Goal: Task Accomplishment & Management: Complete application form

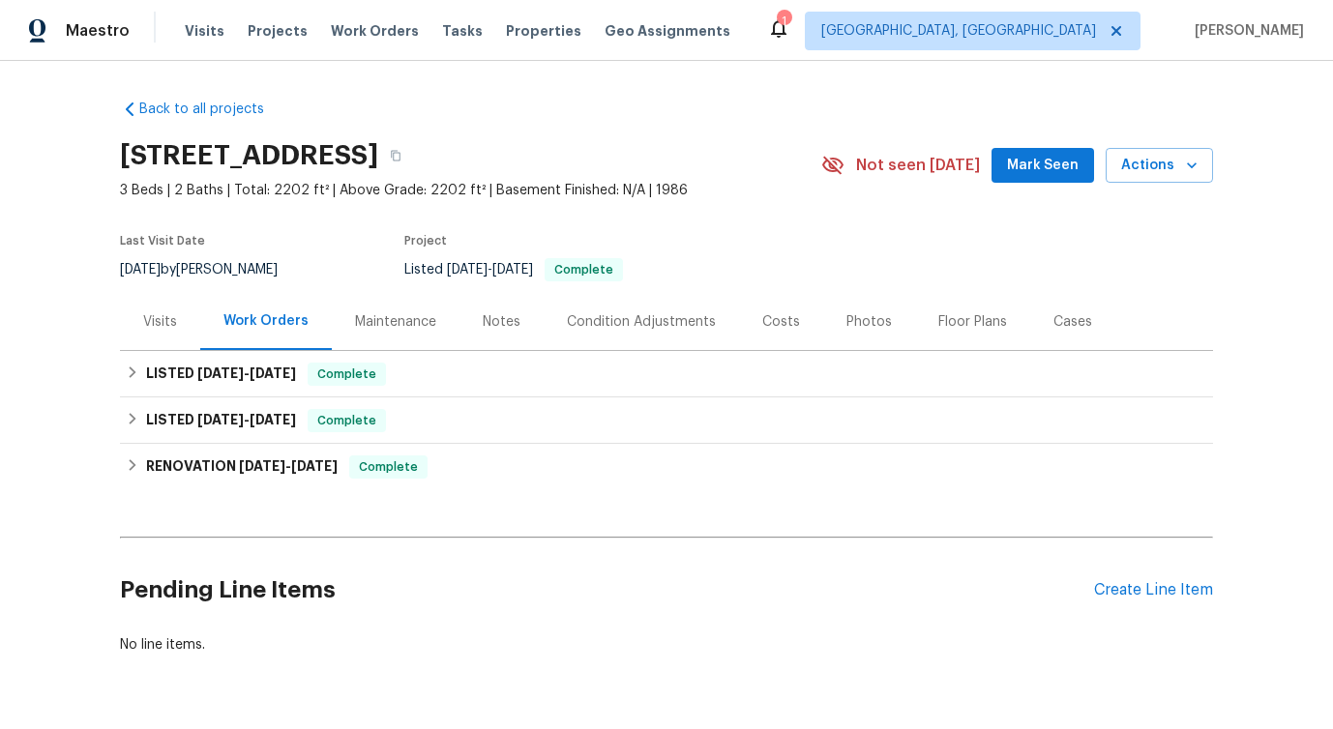
scroll to position [72, 0]
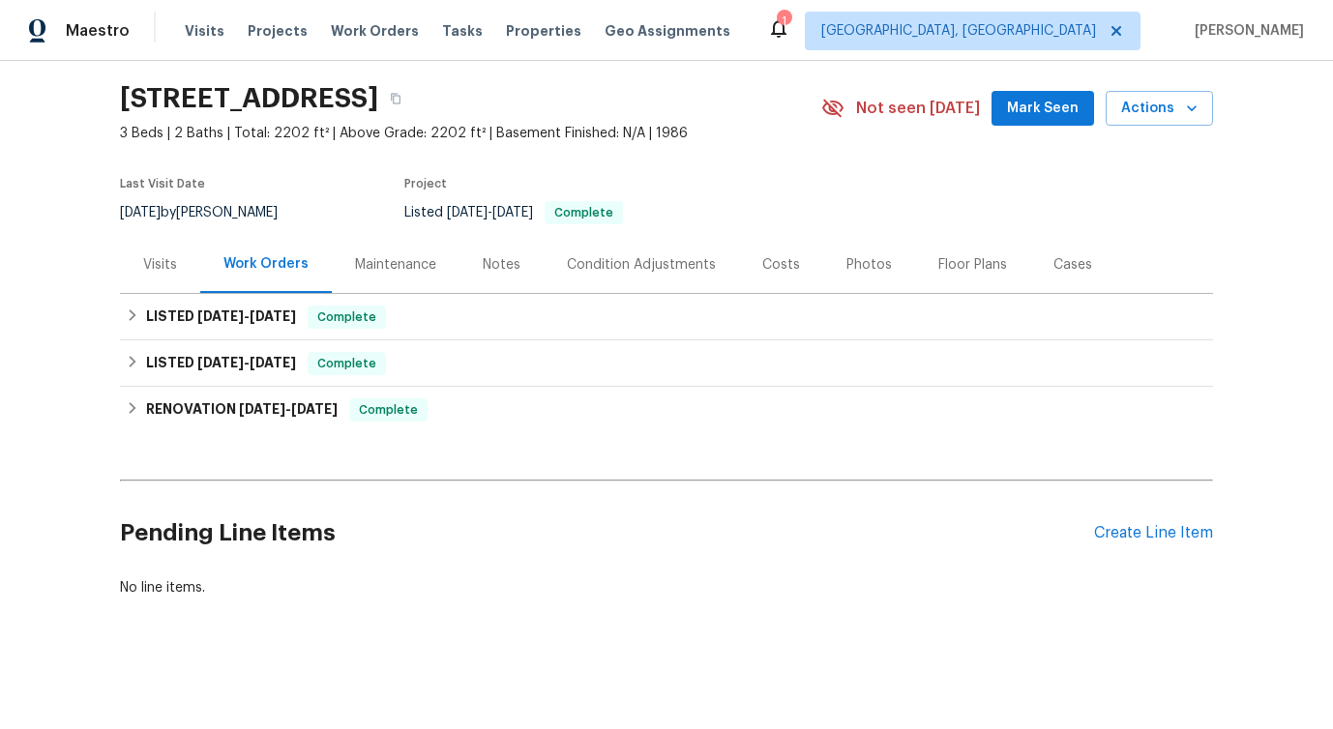
click at [1163, 509] on div "Pending Line Items Create Line Item" at bounding box center [666, 533] width 1093 height 90
click at [1153, 524] on div "Create Line Item" at bounding box center [1153, 533] width 119 height 18
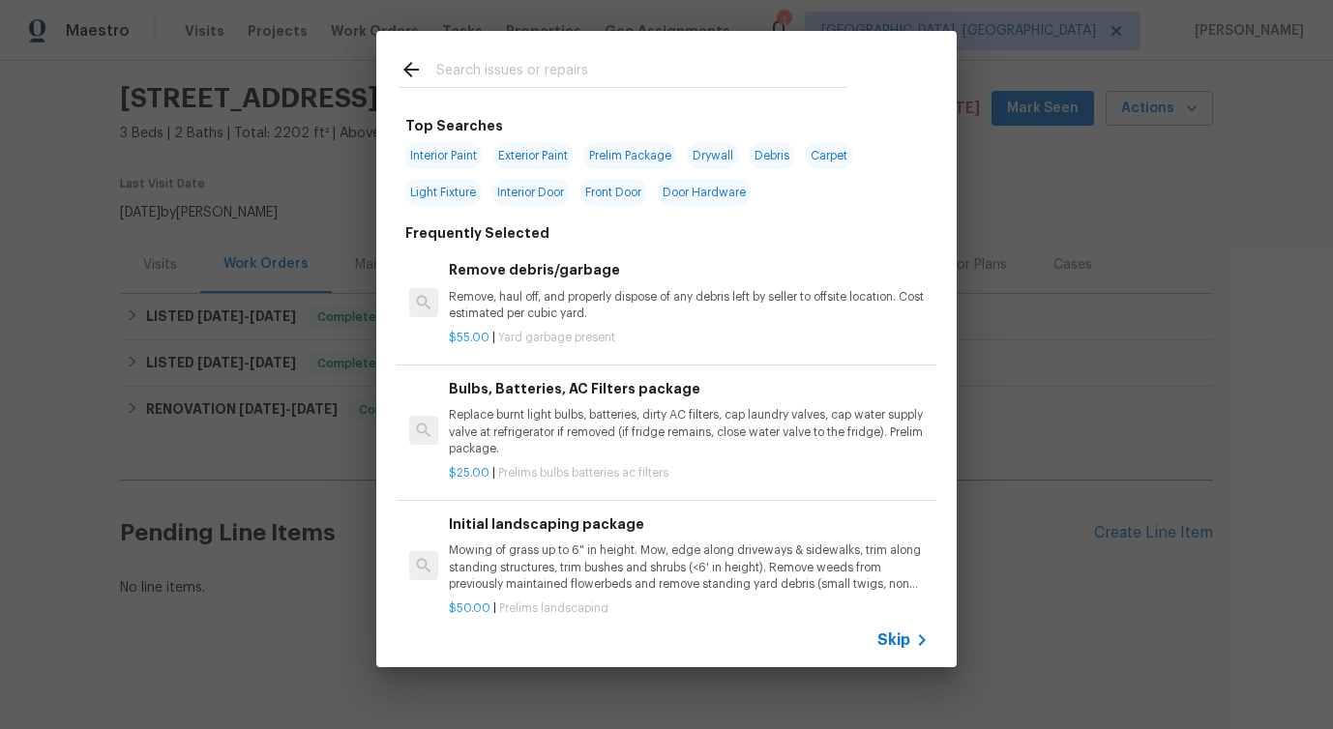
click at [652, 77] on input "text" at bounding box center [641, 72] width 410 height 29
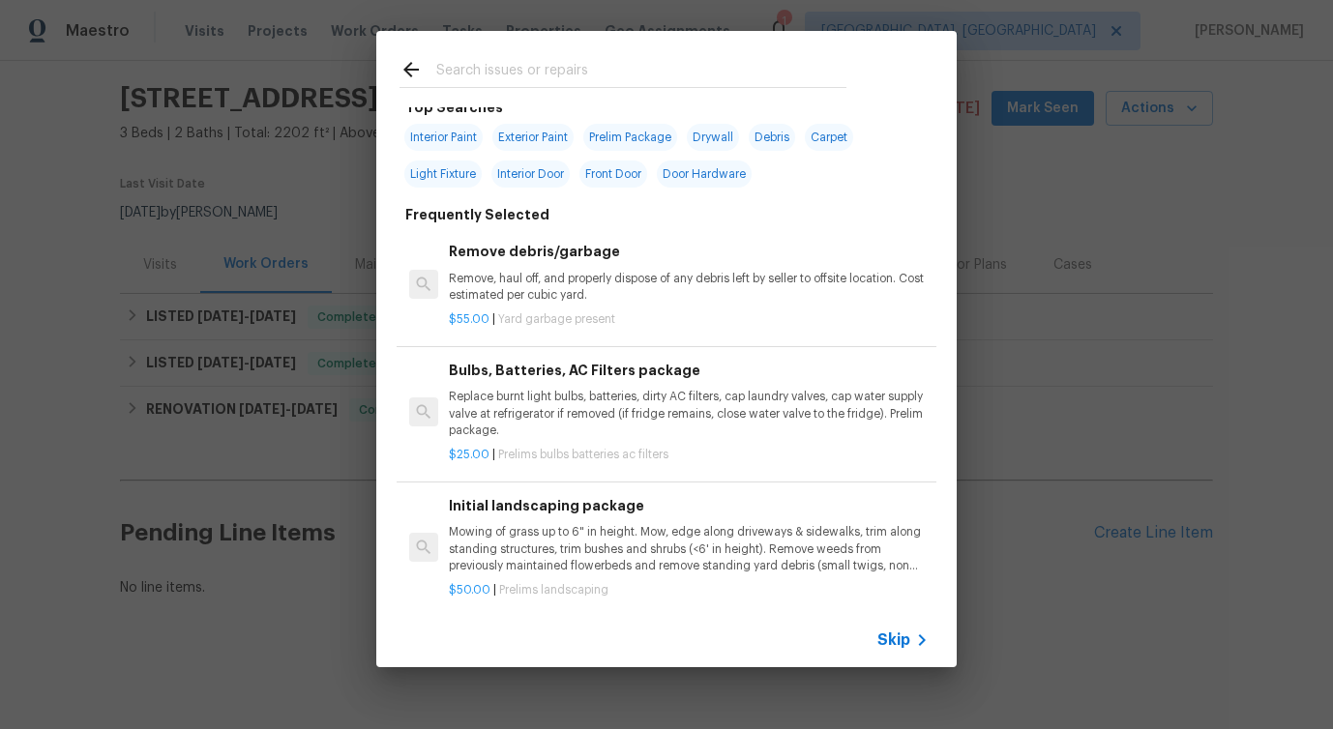
scroll to position [0, 0]
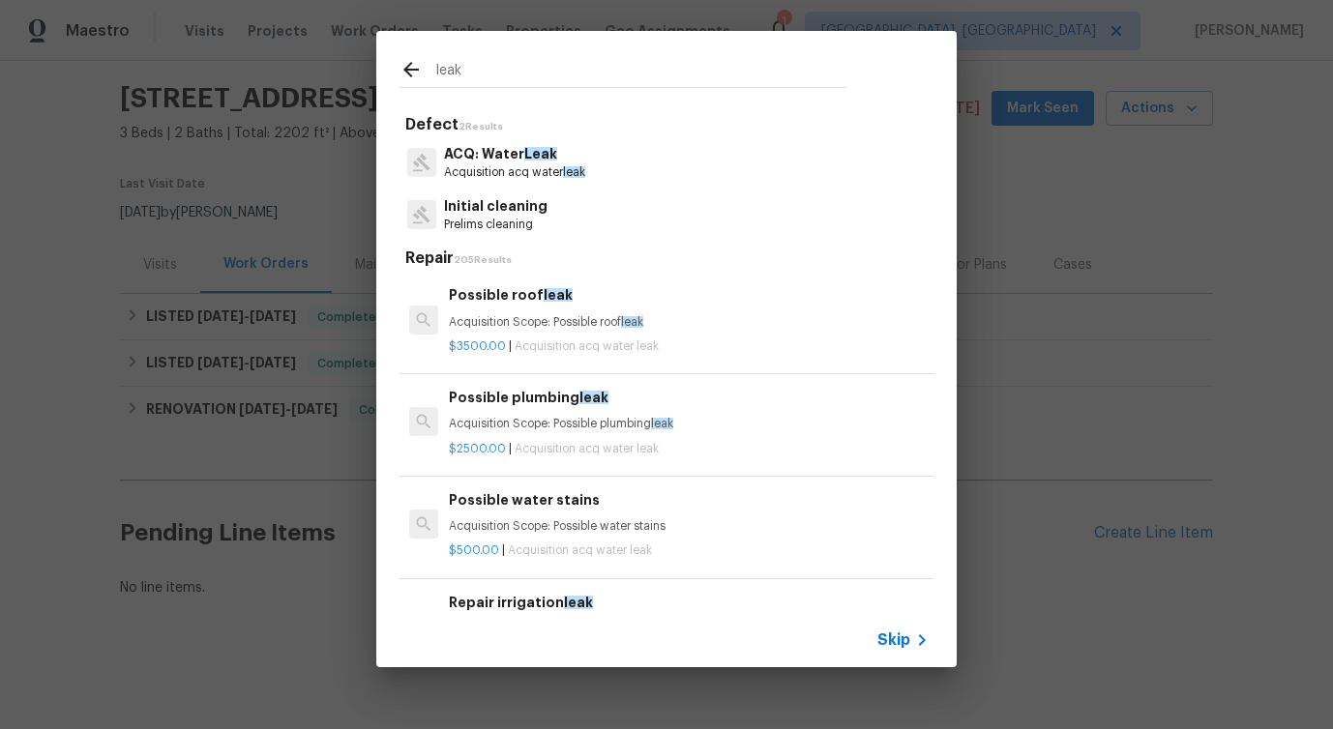
type input "leak"
click at [509, 178] on p "Acquisition acq water leak" at bounding box center [514, 172] width 141 height 16
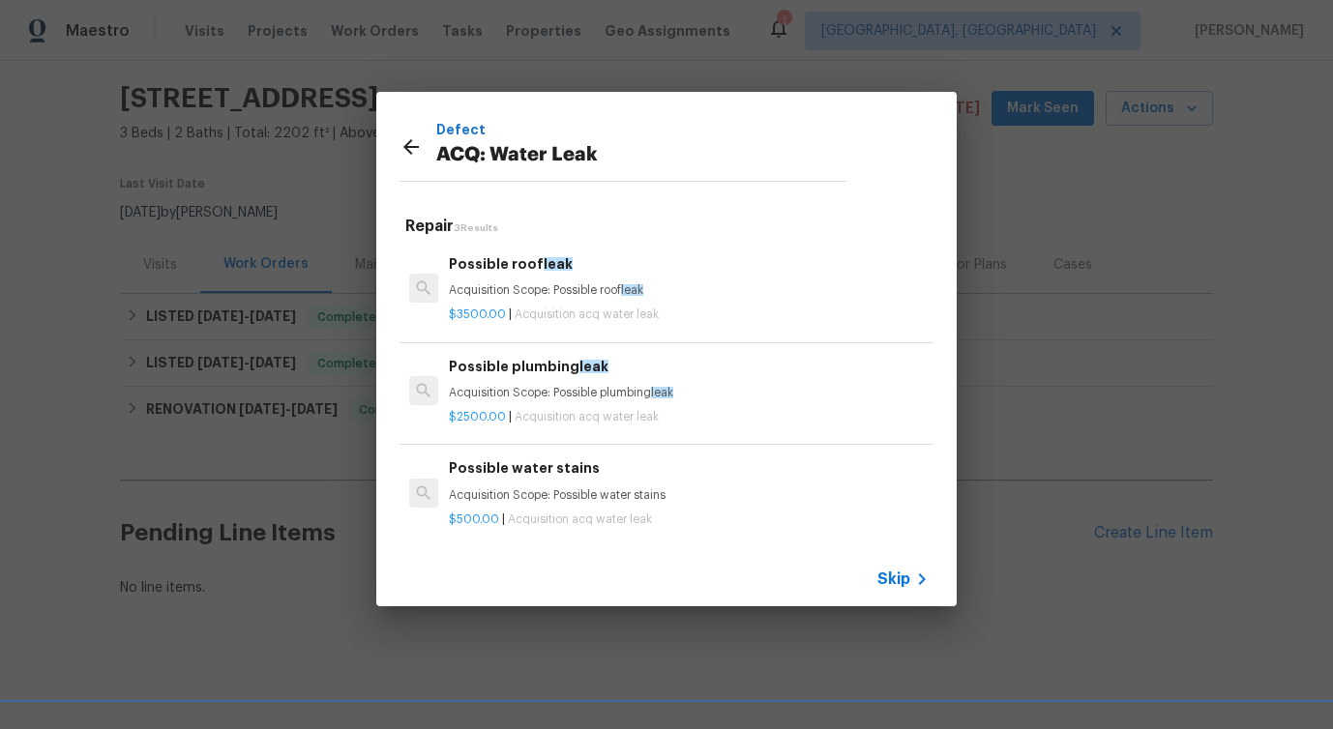
click at [502, 409] on p "$2500.00 | Acquisition acq water leak" at bounding box center [689, 417] width 480 height 16
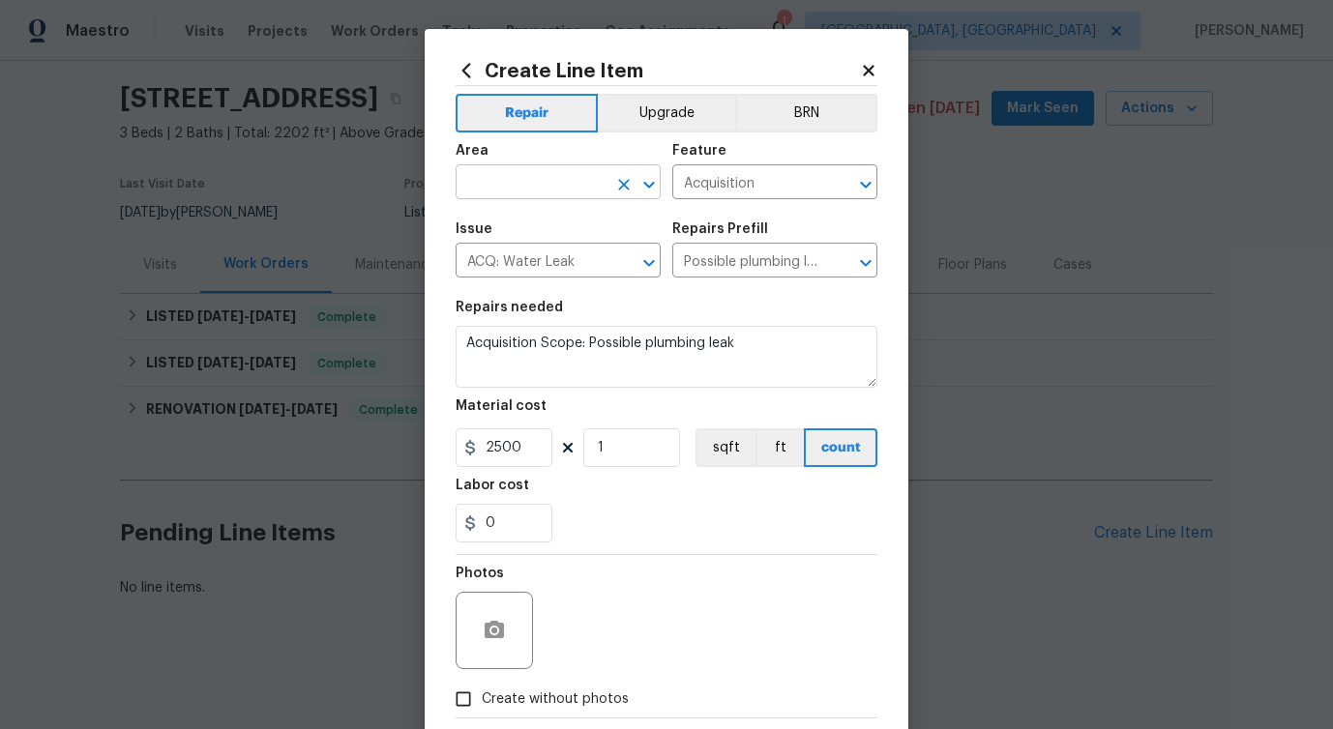
click at [545, 193] on input "text" at bounding box center [531, 184] width 151 height 30
click at [504, 266] on li "Interior Overall" at bounding box center [551, 260] width 205 height 32
type input "Interior Overall"
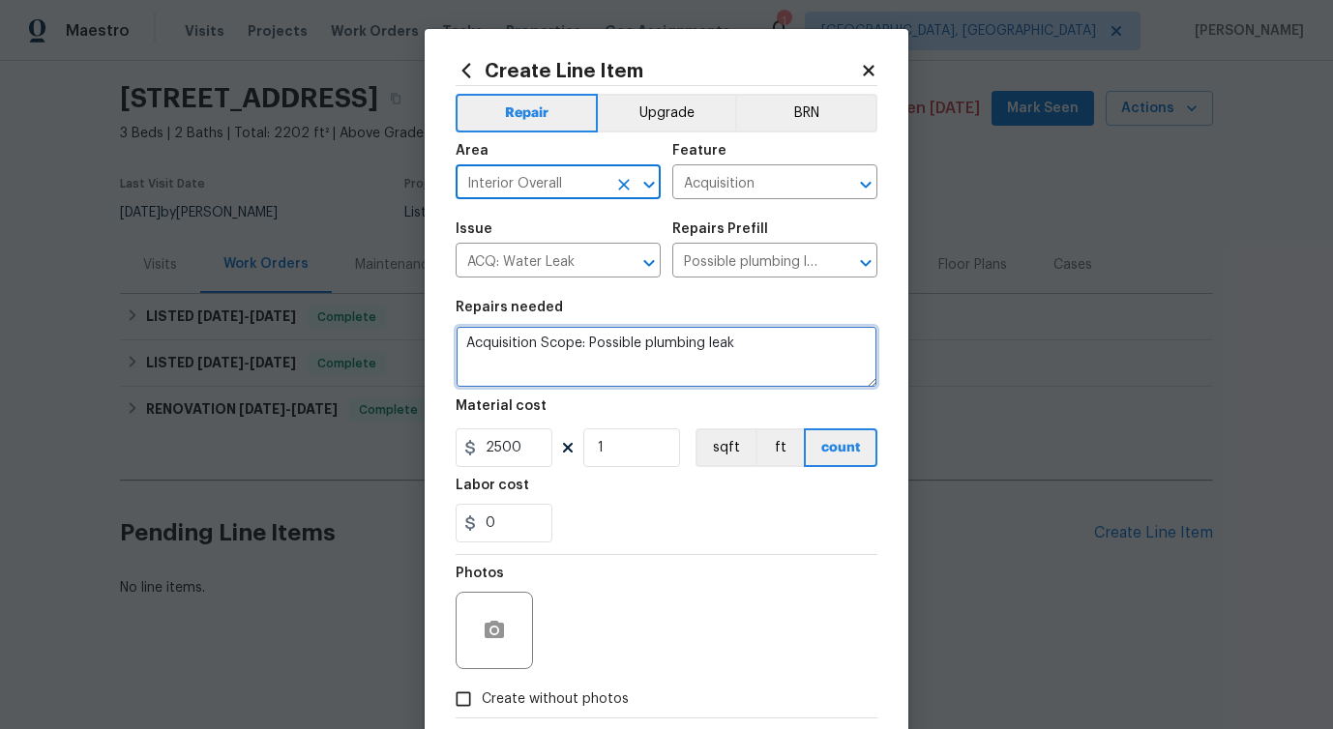
click at [520, 339] on textarea "Acquisition Scope: Possible plumbing leak" at bounding box center [667, 357] width 422 height 62
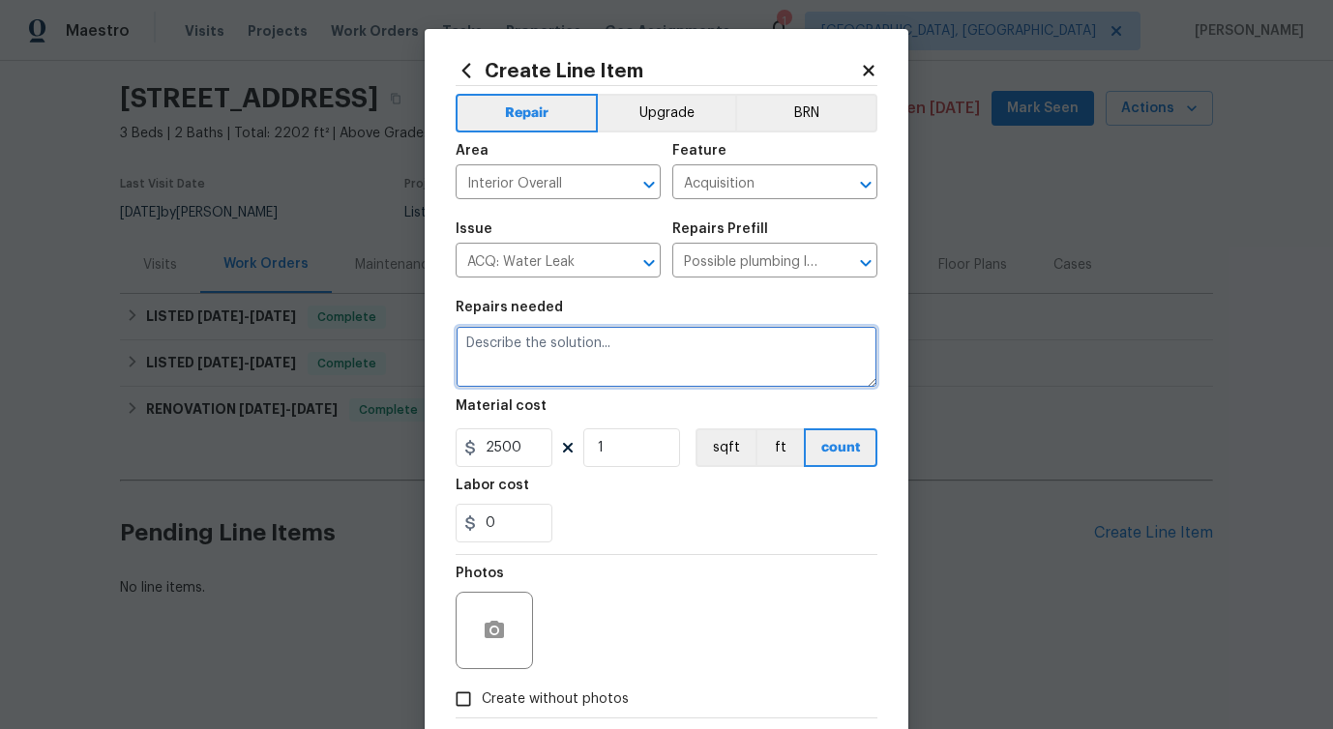
paste textarea "check for a water leak around the Washer/dryer connections"
click at [457, 342] on textarea "check for a water leak around the Washer/dryer connections" at bounding box center [667, 357] width 422 height 62
click at [776, 353] on textarea "kindly visit the property and check for a water leak around the Washer/dryer co…" at bounding box center [667, 357] width 422 height 62
click at [681, 358] on textarea "kindly visit the property and check for a water leak around the Washer/dryer co…" at bounding box center [667, 357] width 422 height 62
type textarea "kindly visit the property and check for a water leak around the Washer/dryer co…"
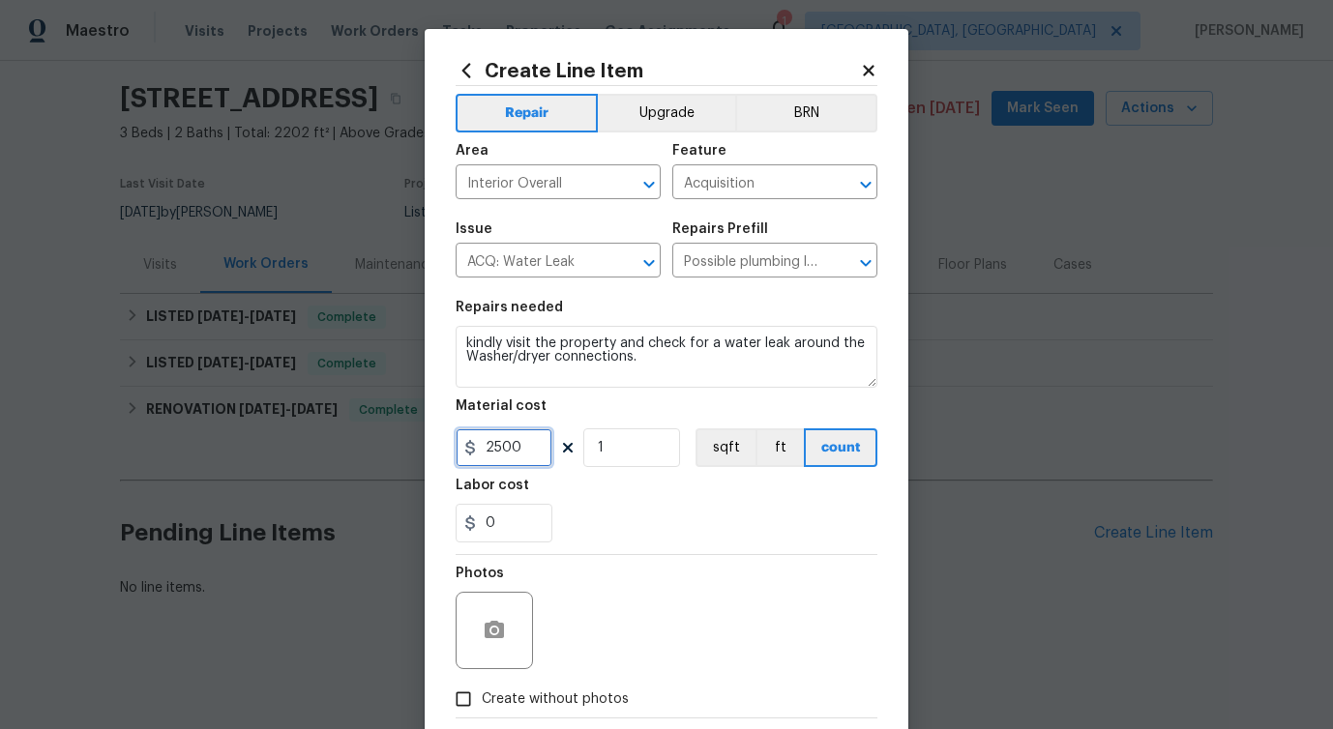
click at [506, 446] on input "2500" at bounding box center [504, 447] width 97 height 39
type input "75"
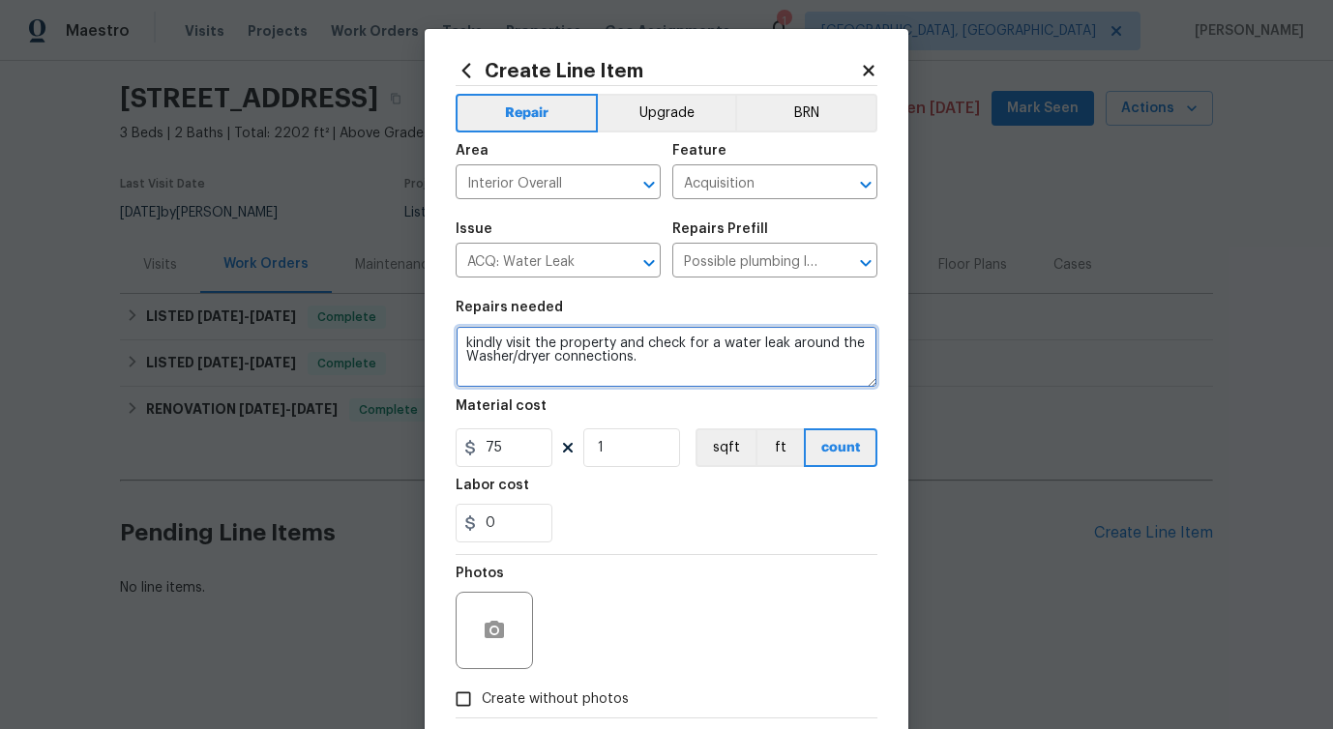
click at [682, 360] on textarea "kindly visit the property and check for a water leak around the Washer/dryer co…" at bounding box center [667, 357] width 422 height 62
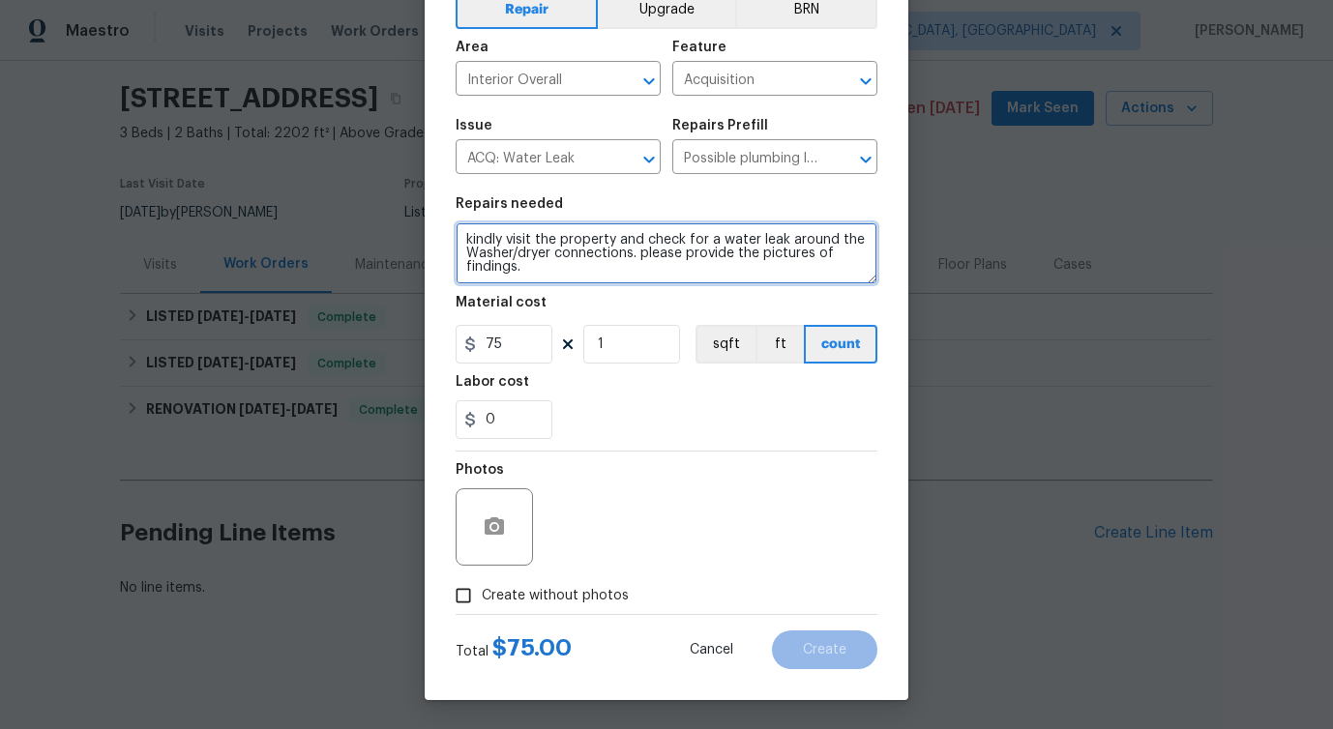
type textarea "kindly visit the property and check for a water leak around the Washer/dryer co…"
click at [585, 602] on span "Create without photos" at bounding box center [555, 596] width 147 height 20
click at [482, 602] on input "Create without photos" at bounding box center [463, 595] width 37 height 37
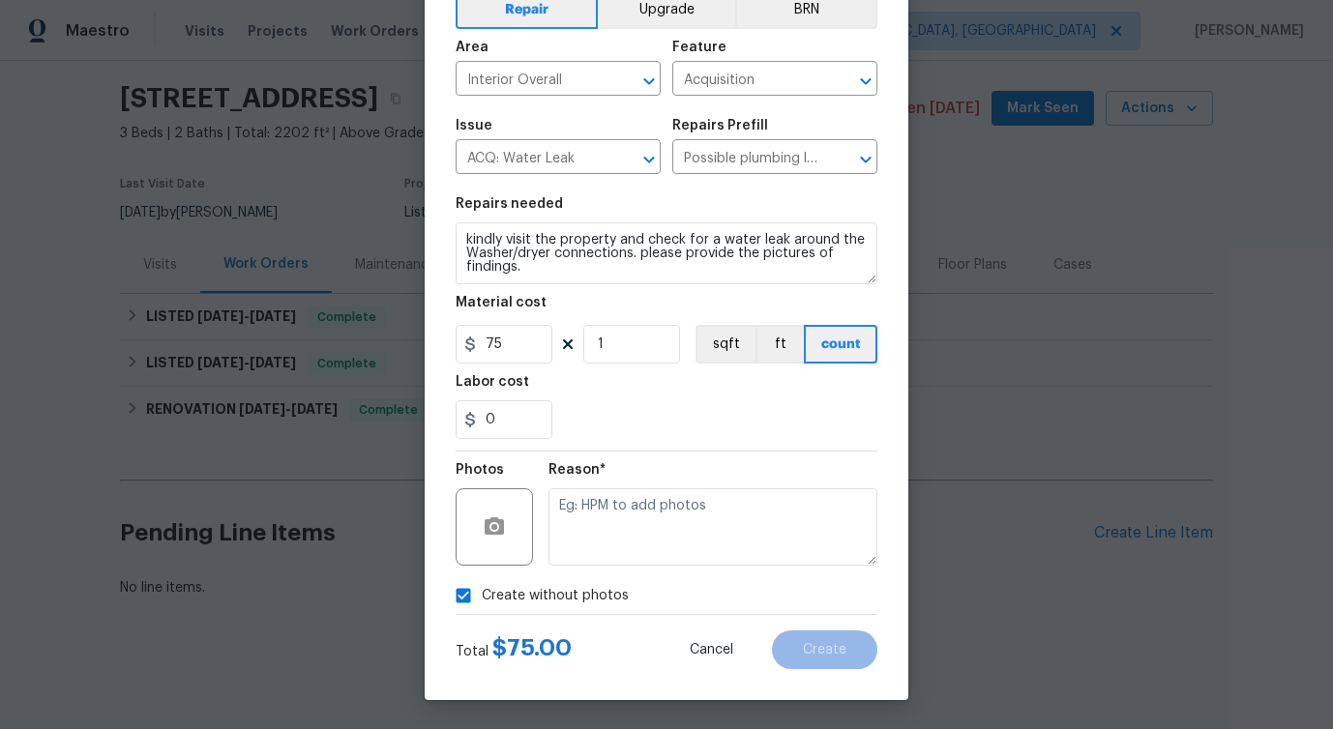
click at [585, 602] on span "Create without photos" at bounding box center [555, 596] width 147 height 20
click at [482, 602] on input "Create without photos" at bounding box center [463, 595] width 37 height 37
click at [585, 602] on span "Create without photos" at bounding box center [555, 596] width 147 height 20
click at [482, 602] on input "Create without photos" at bounding box center [463, 595] width 37 height 37
checkbox input "true"
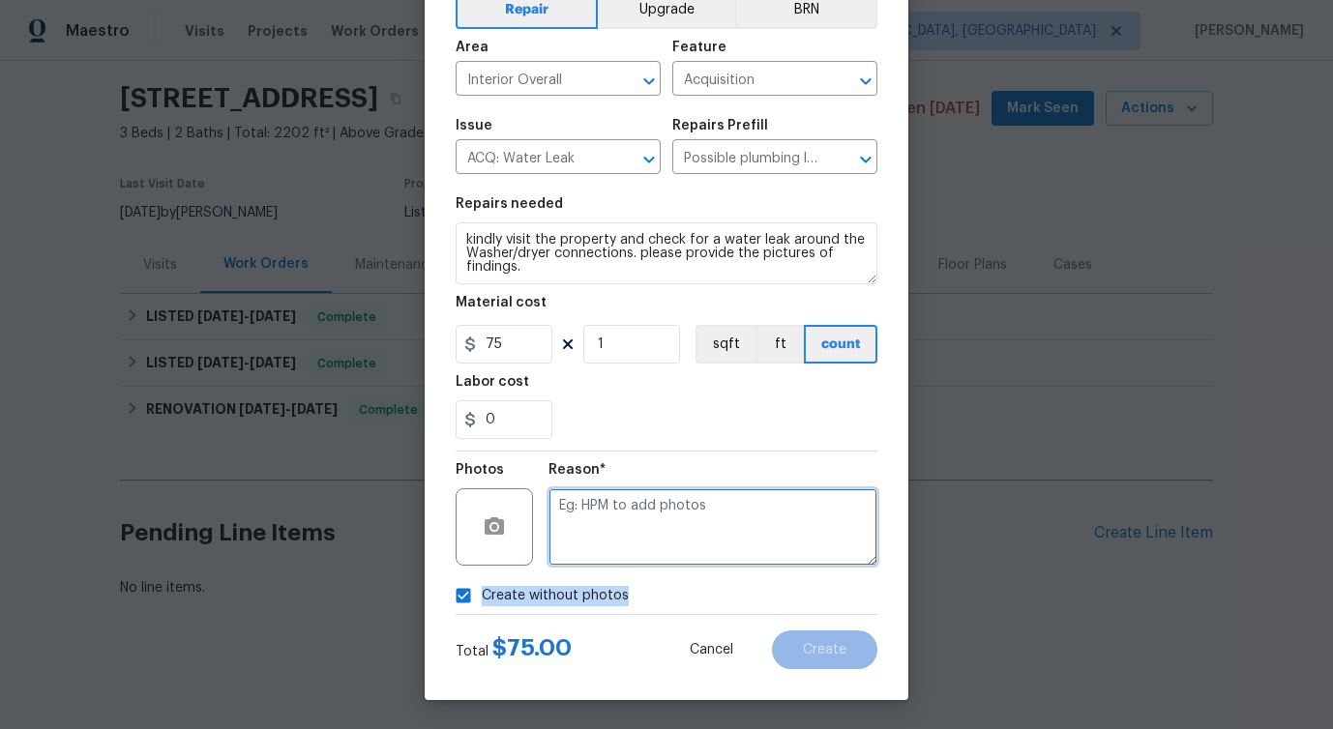
click at [646, 535] on textarea at bounding box center [712, 526] width 329 height 77
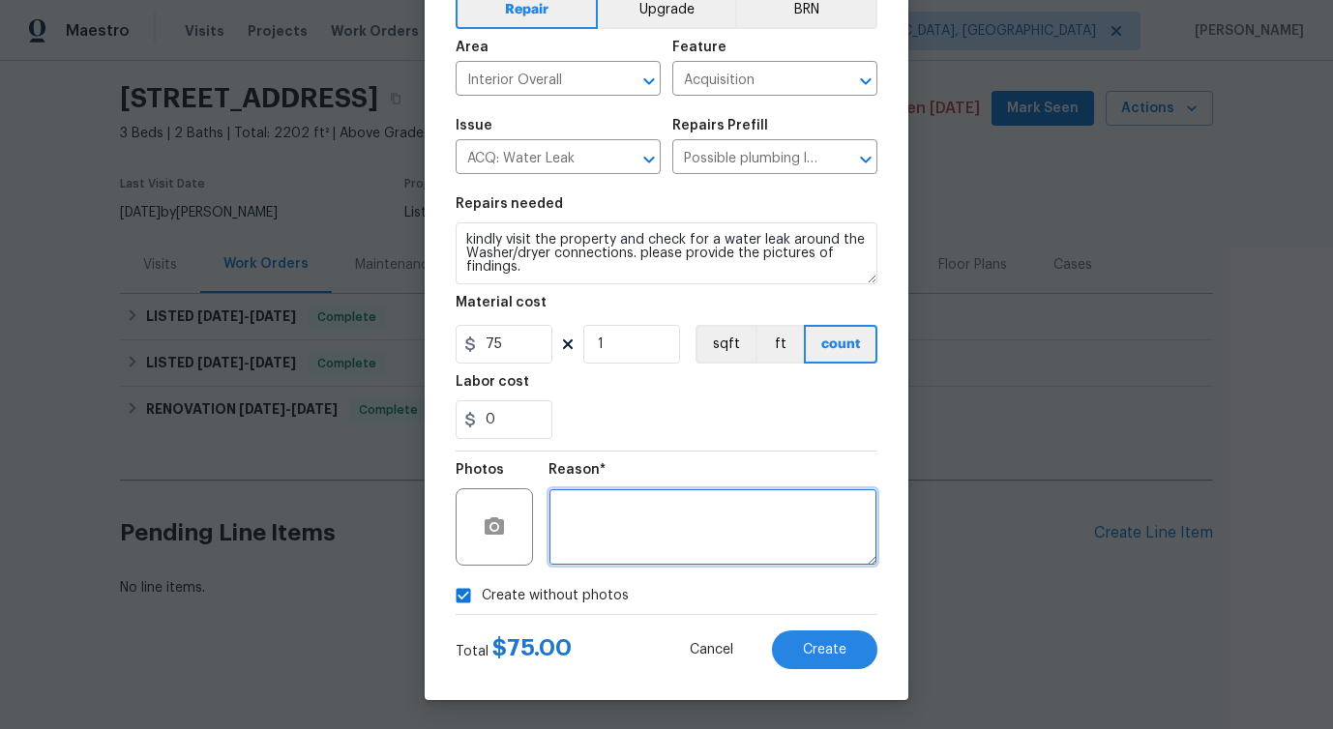
click at [646, 535] on textarea at bounding box center [712, 526] width 329 height 77
type textarea "verbiage updated"
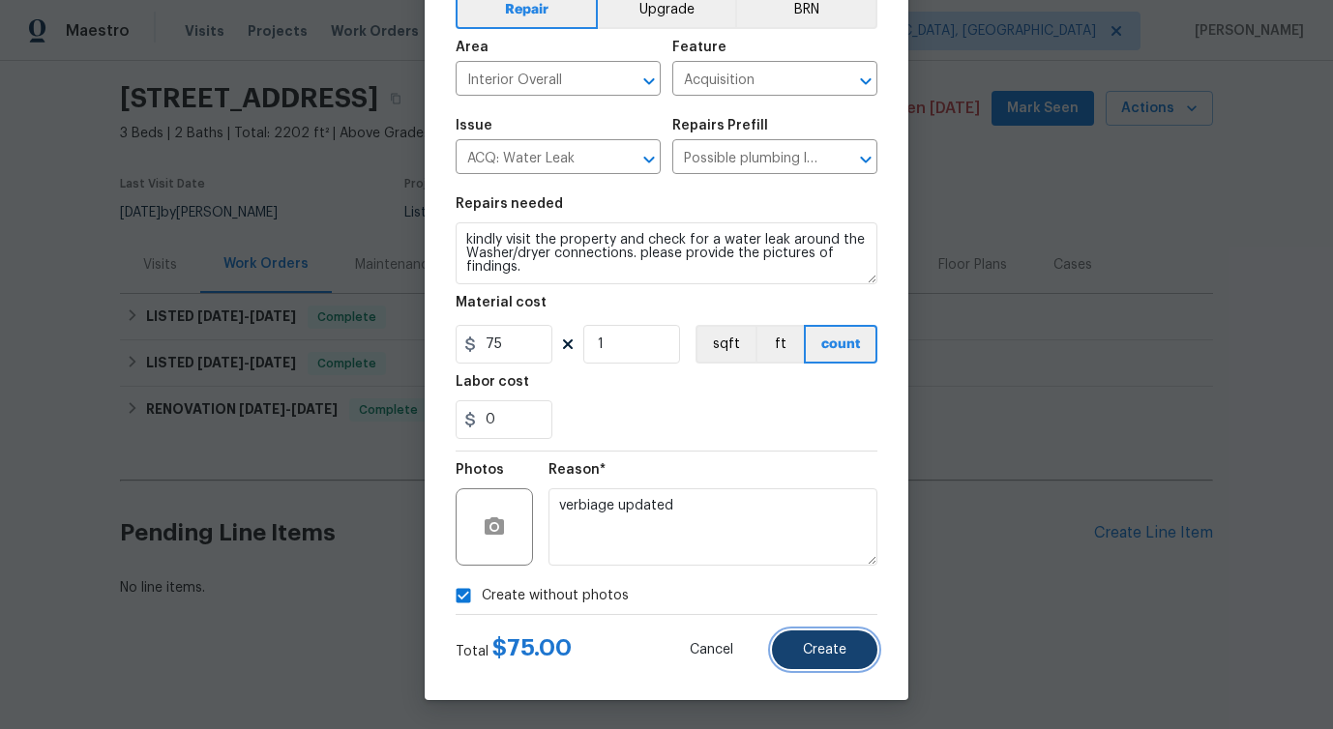
click at [809, 640] on button "Create" at bounding box center [824, 650] width 105 height 39
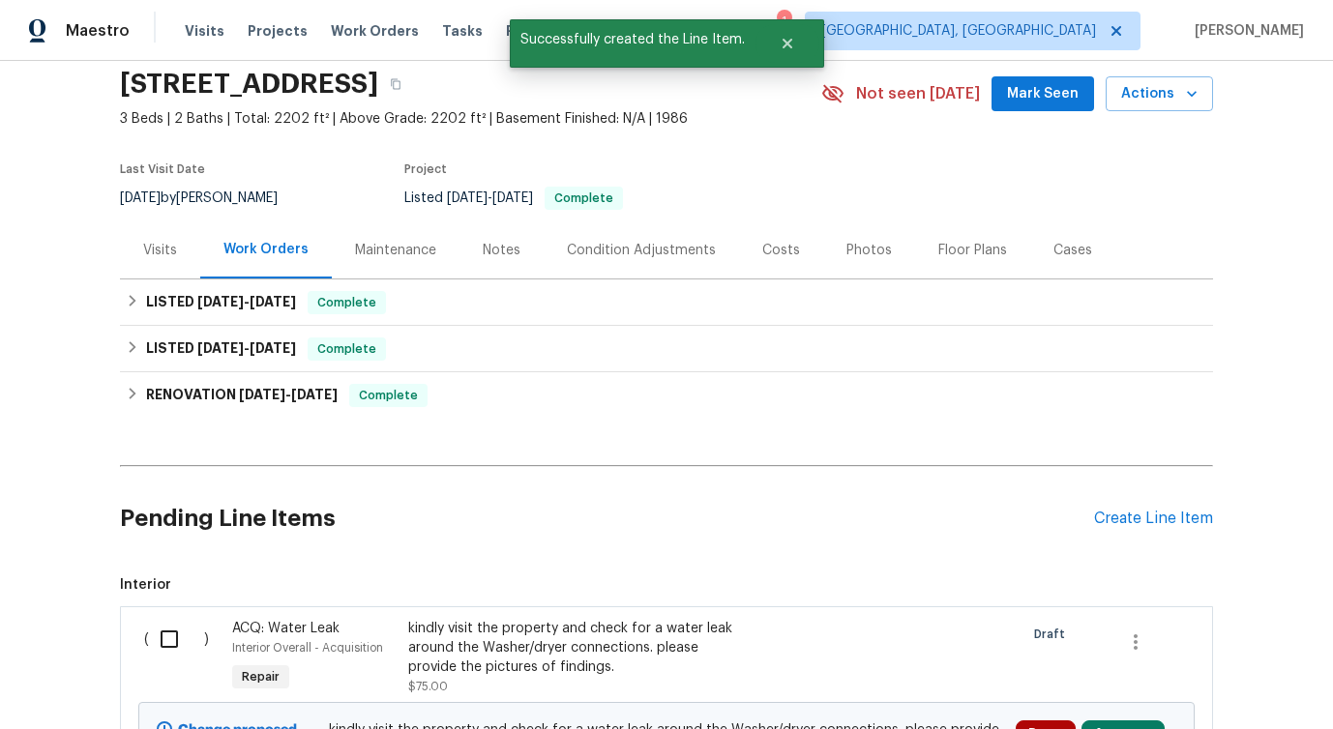
scroll to position [311, 0]
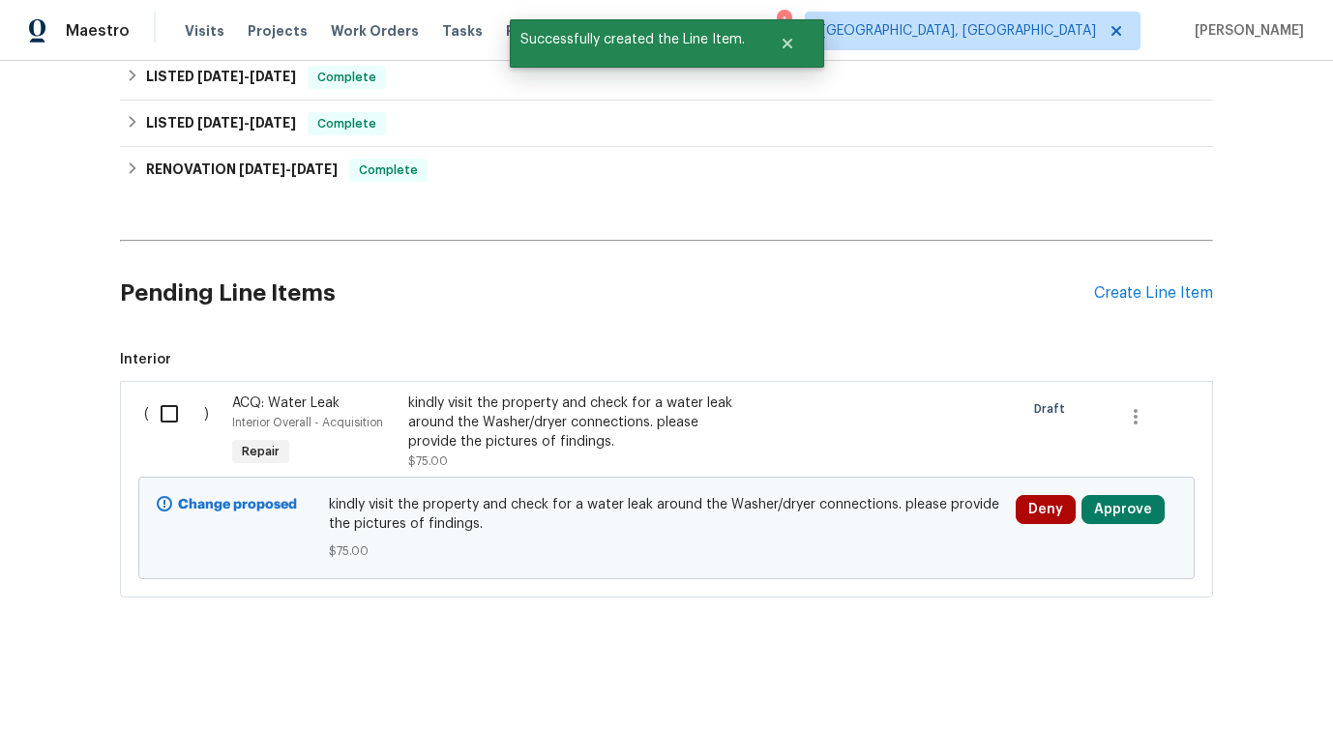
click at [152, 398] on input "checkbox" at bounding box center [176, 414] width 55 height 41
checkbox input "true"
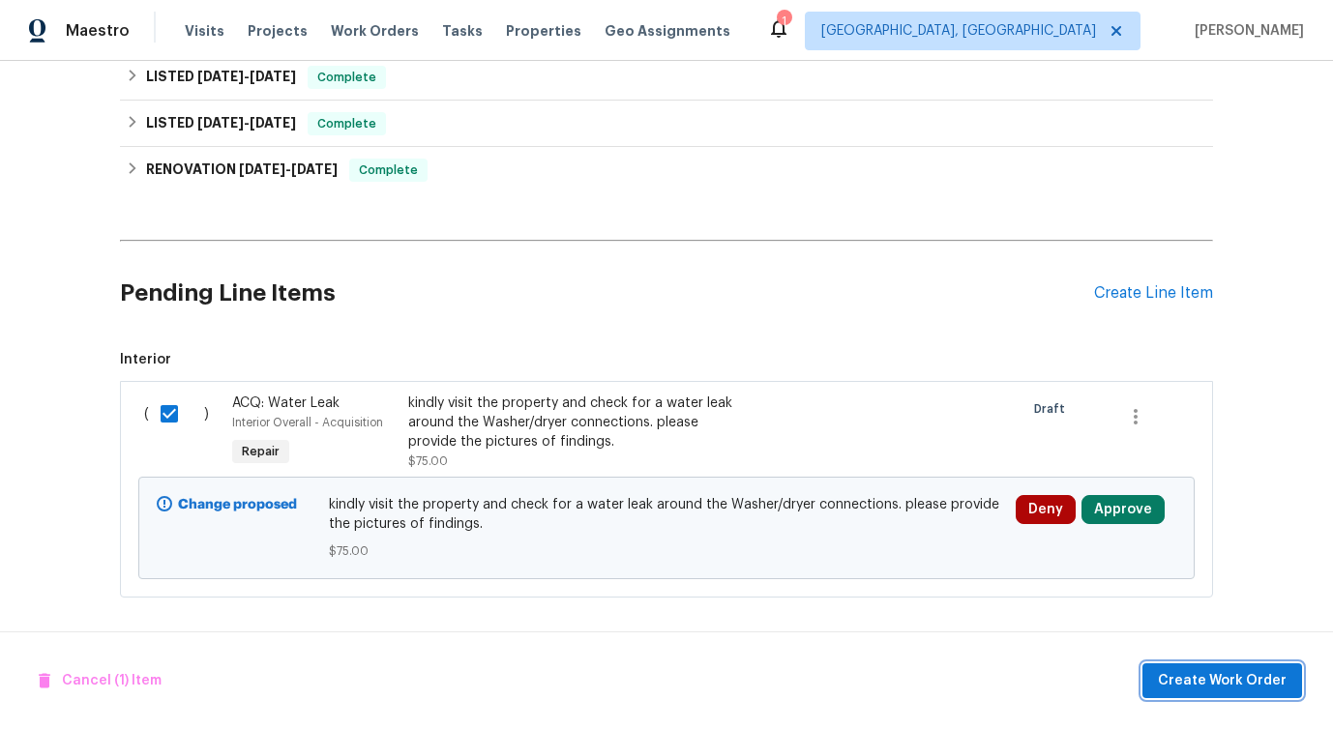
click at [1210, 687] on span "Create Work Order" at bounding box center [1222, 681] width 129 height 24
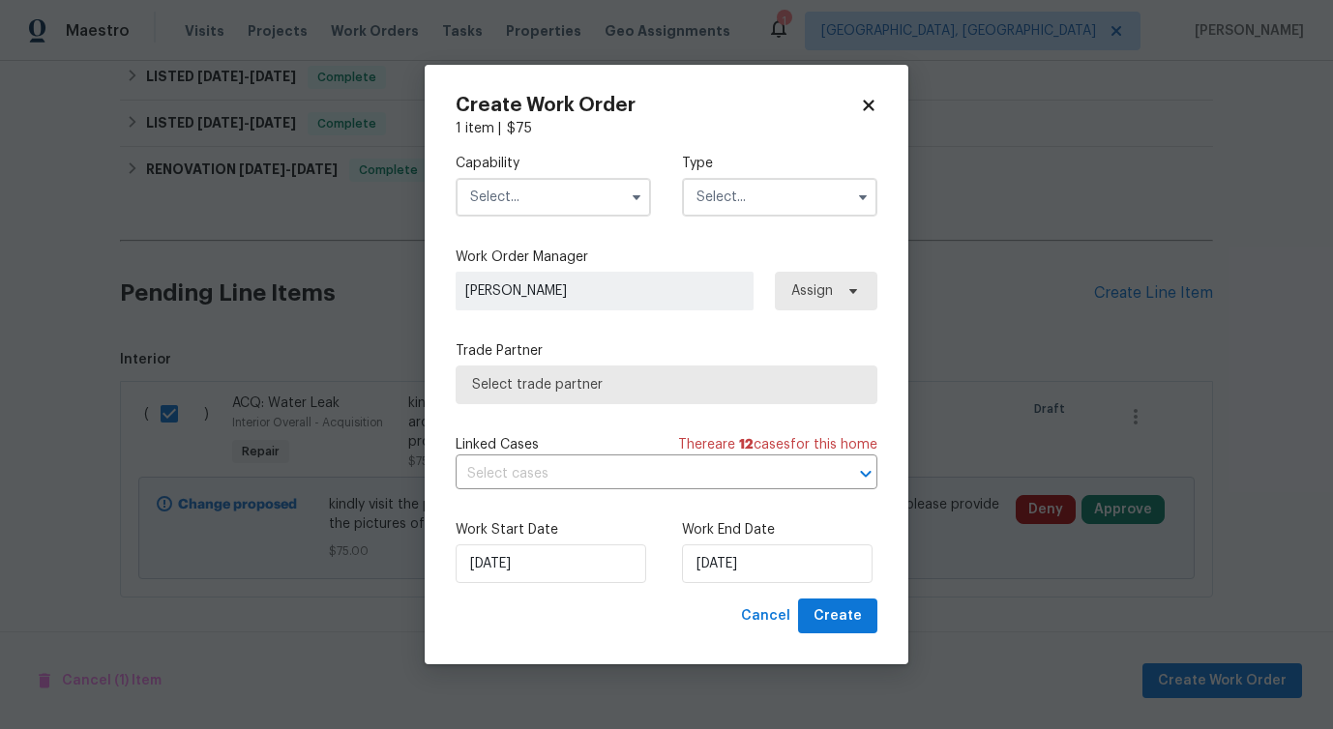
click at [562, 193] on input "text" at bounding box center [553, 197] width 195 height 39
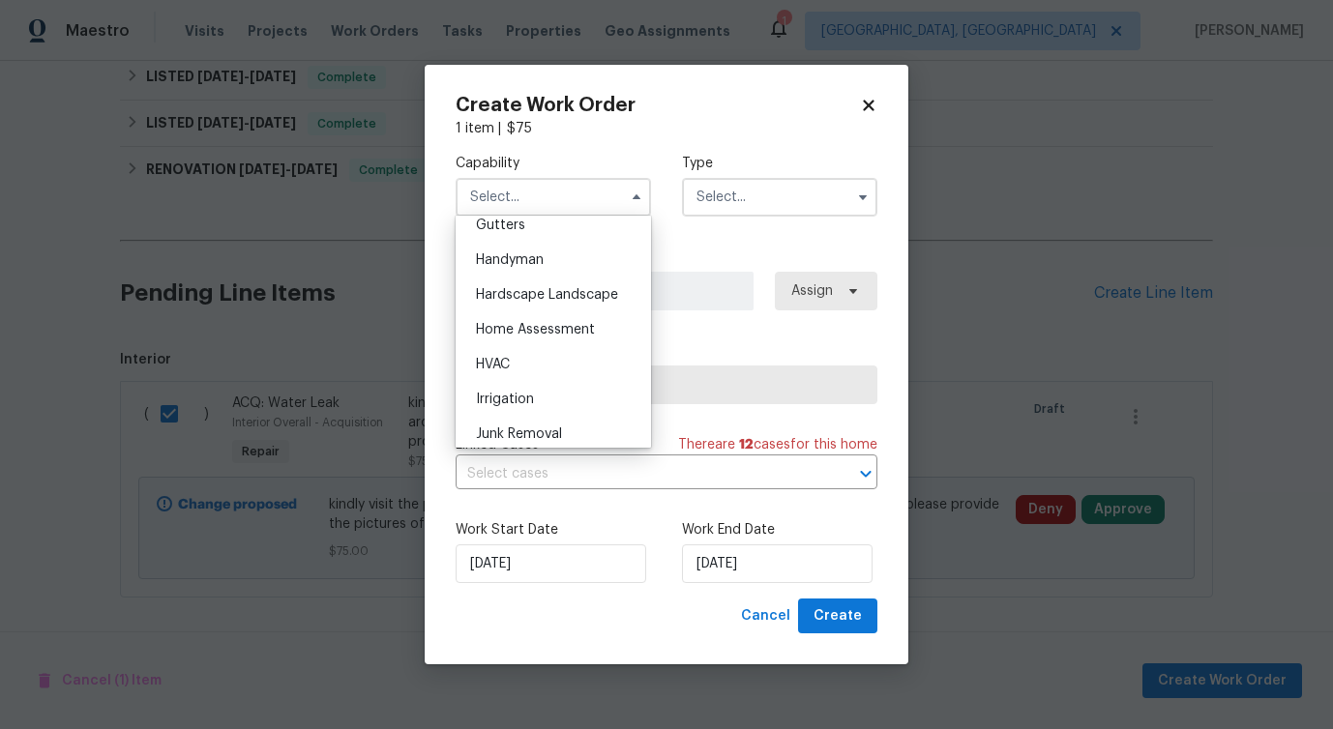
scroll to position [1052, 0]
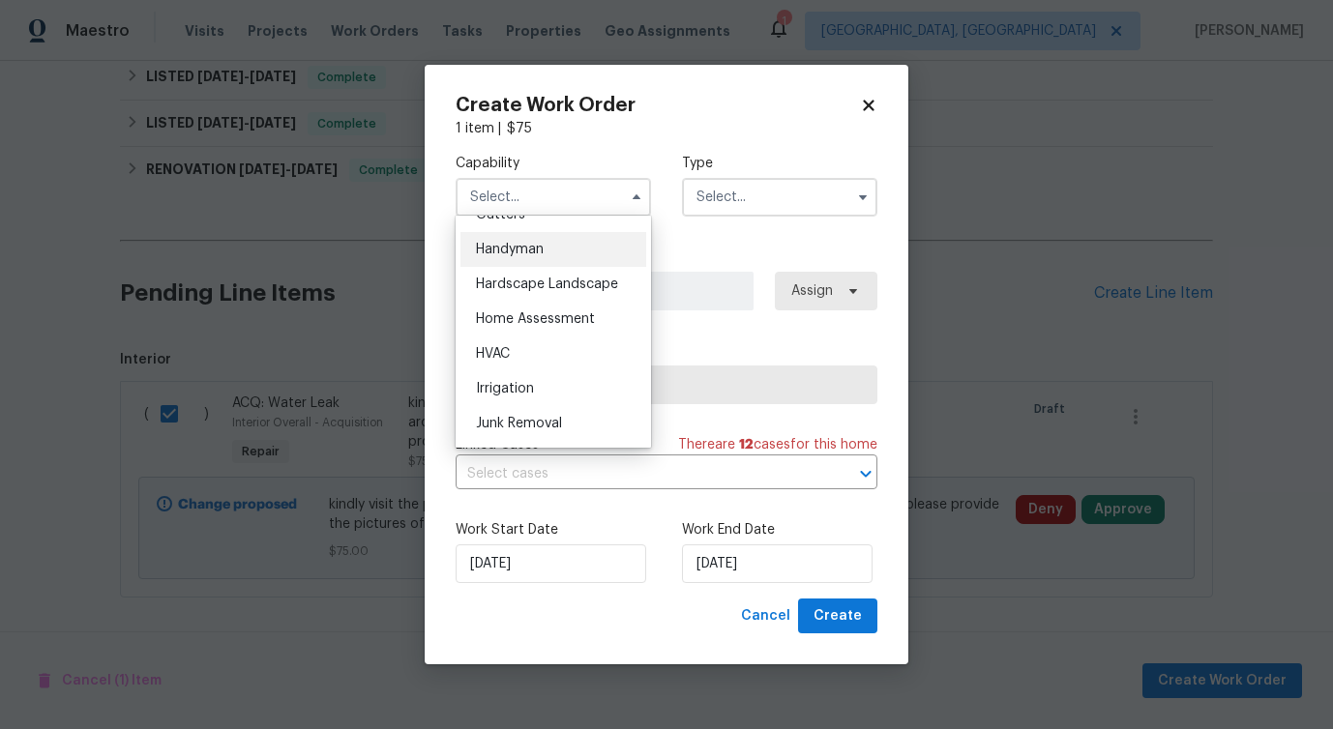
click at [541, 256] on span "Handyman" at bounding box center [510, 250] width 68 height 14
type input "Handyman"
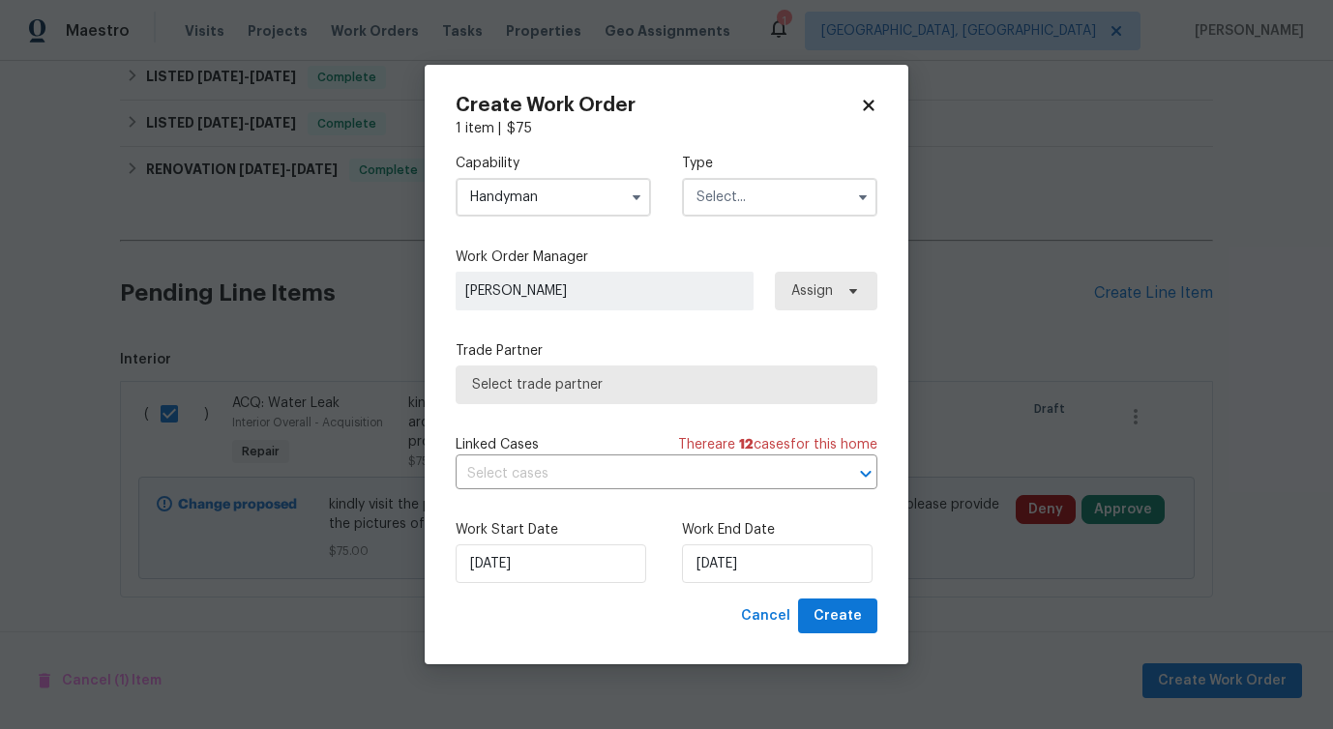
click at [769, 196] on input "text" at bounding box center [779, 197] width 195 height 39
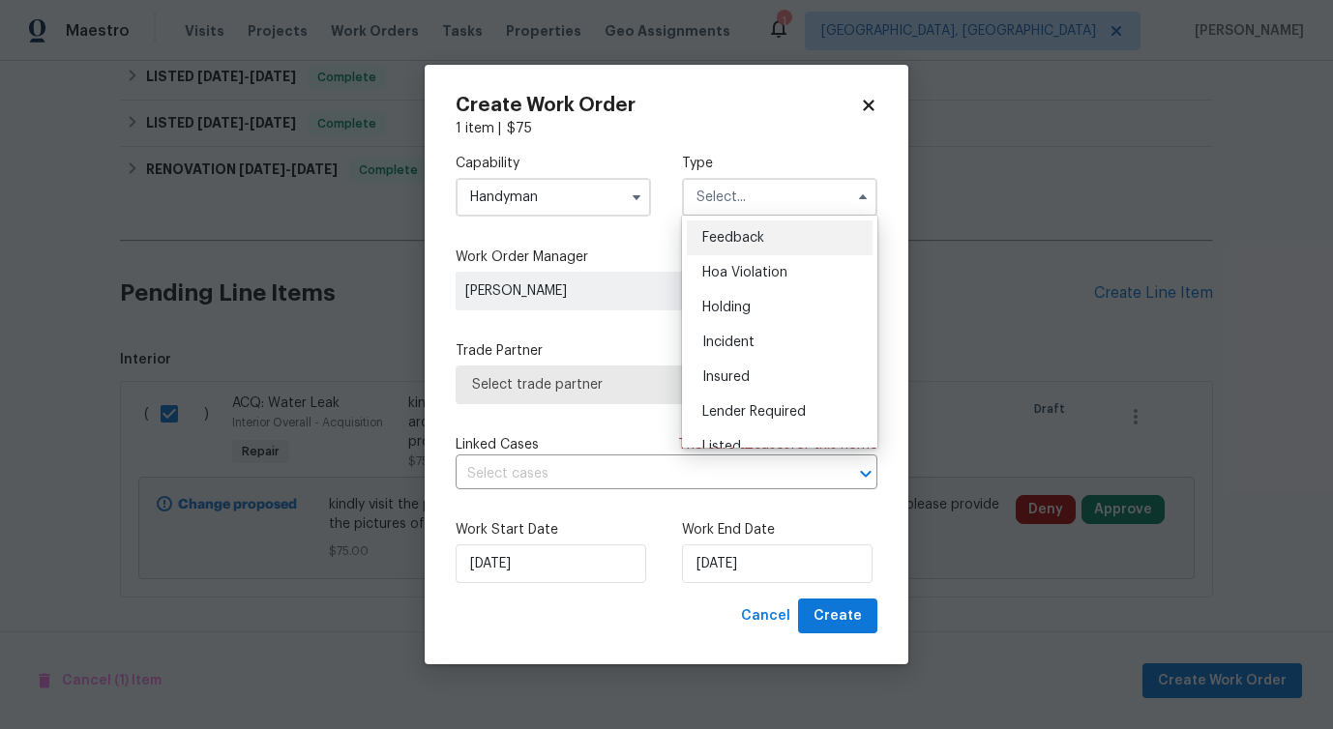
click at [741, 238] on span "Feedback" at bounding box center [733, 238] width 62 height 14
type input "Feedback"
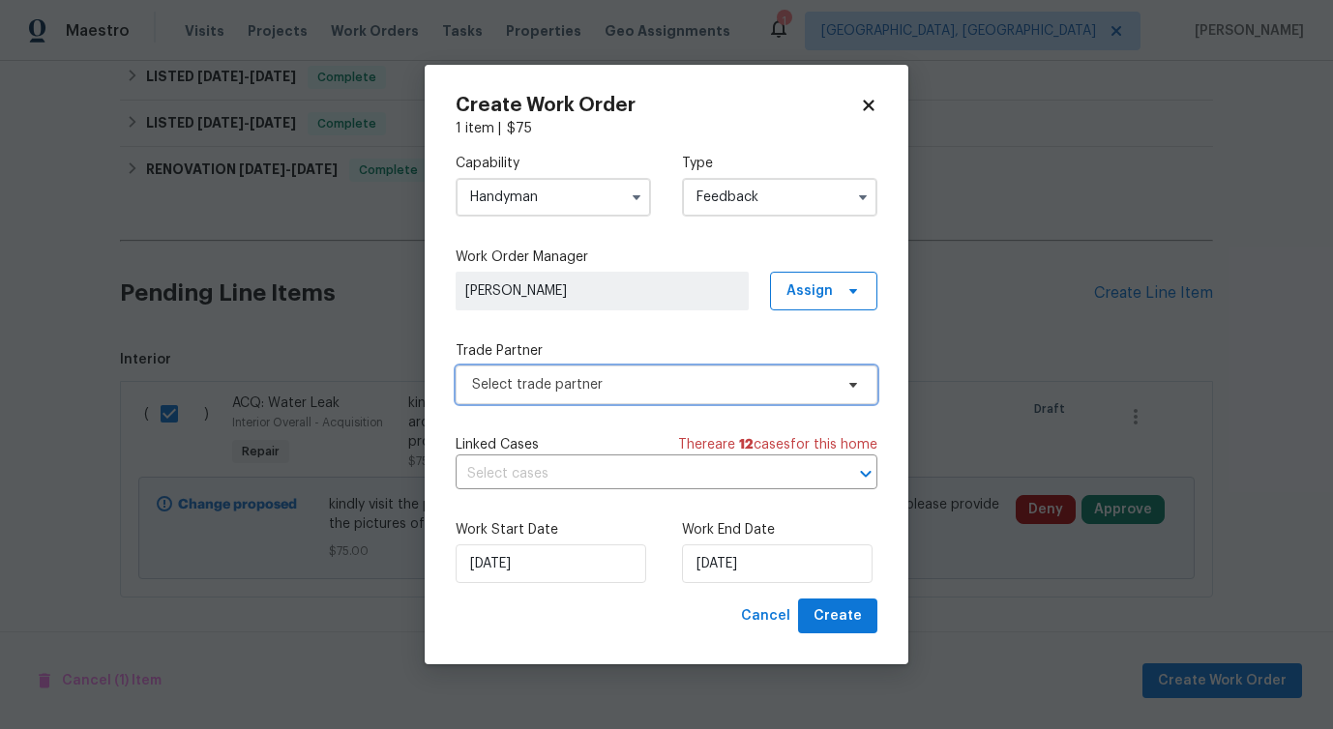
click at [580, 389] on span "Select trade partner" at bounding box center [652, 384] width 361 height 19
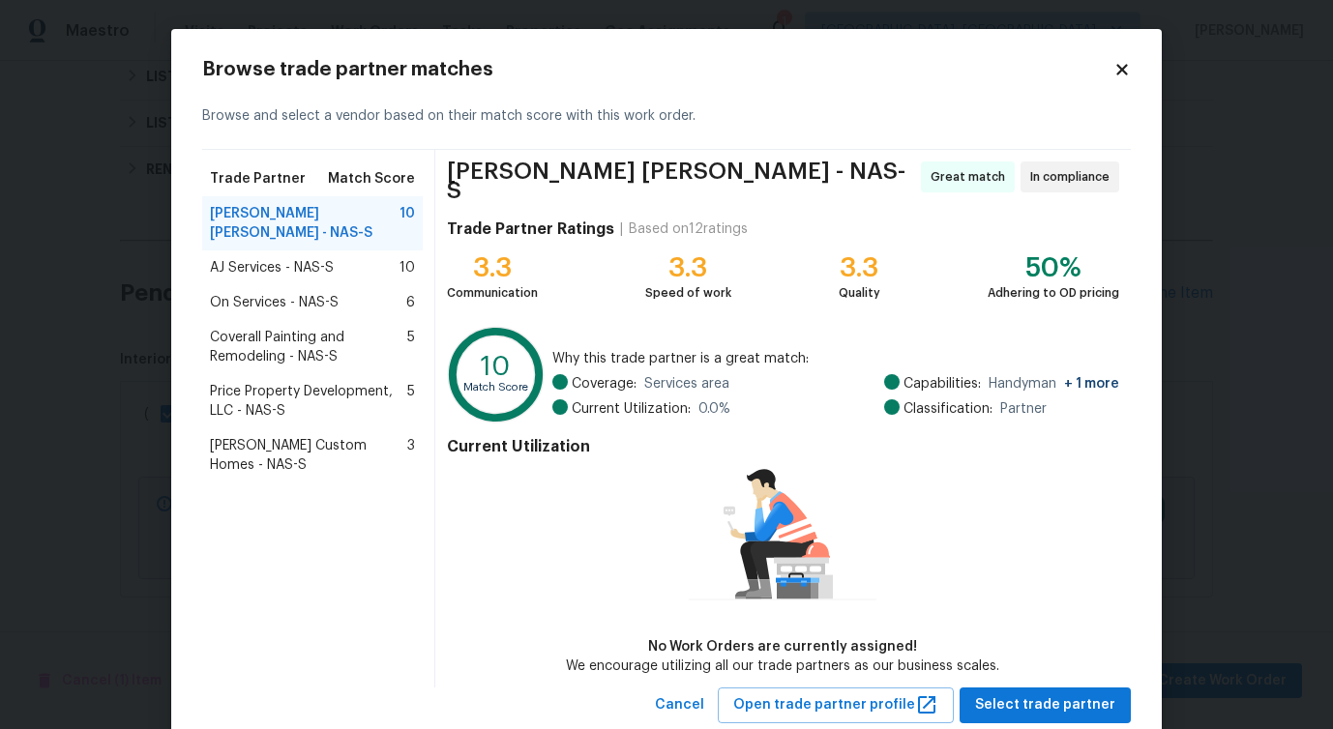
click at [293, 270] on span "AJ Services - NAS-S" at bounding box center [272, 267] width 124 height 19
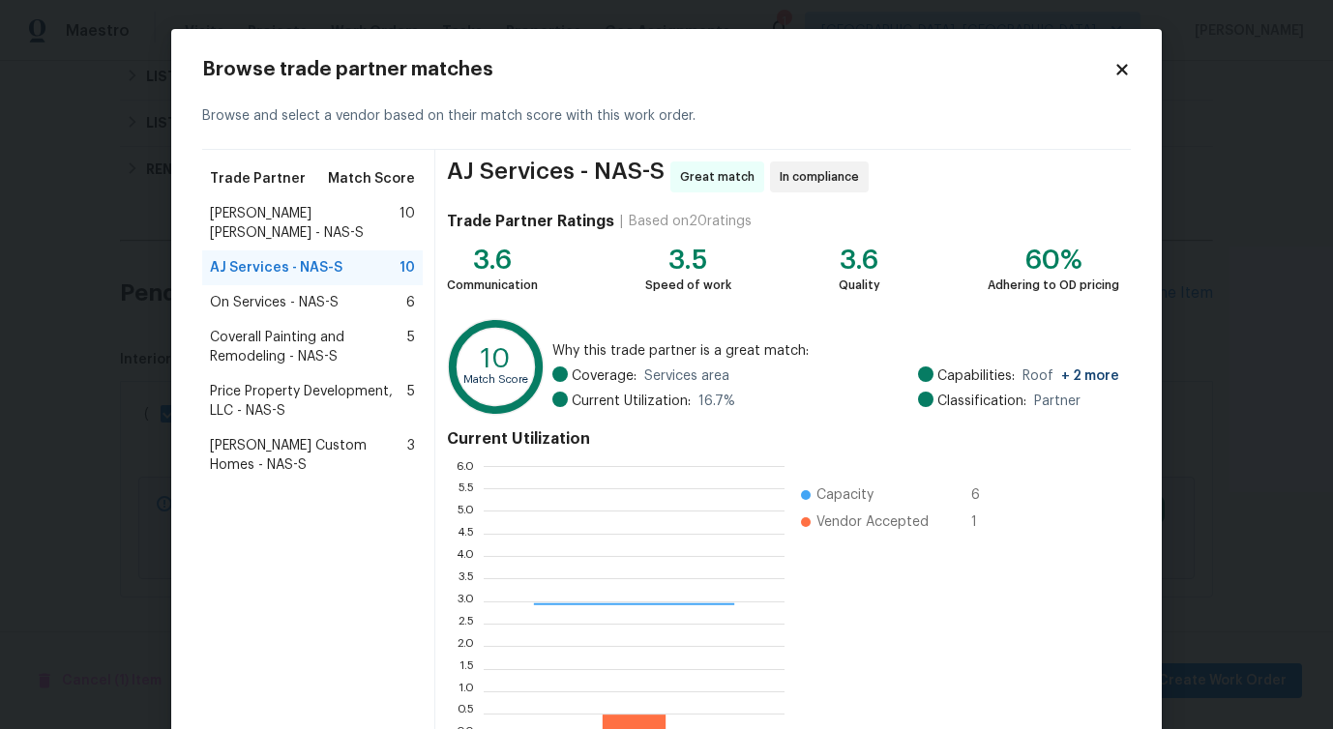
scroll to position [256, 286]
click at [283, 310] on span "On Services - NAS-S" at bounding box center [274, 302] width 129 height 19
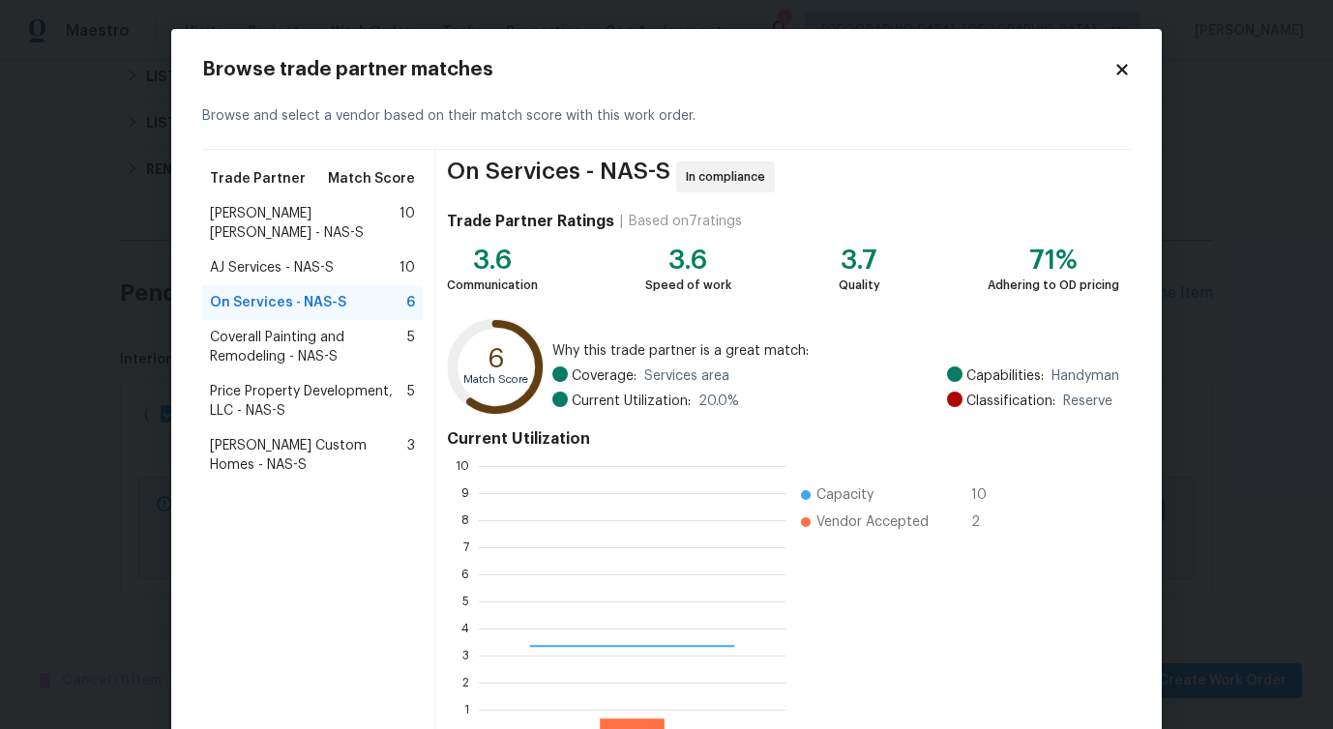
scroll to position [256, 292]
click at [337, 342] on span "Coverall Painting and Remodeling - NAS-S" at bounding box center [308, 347] width 197 height 39
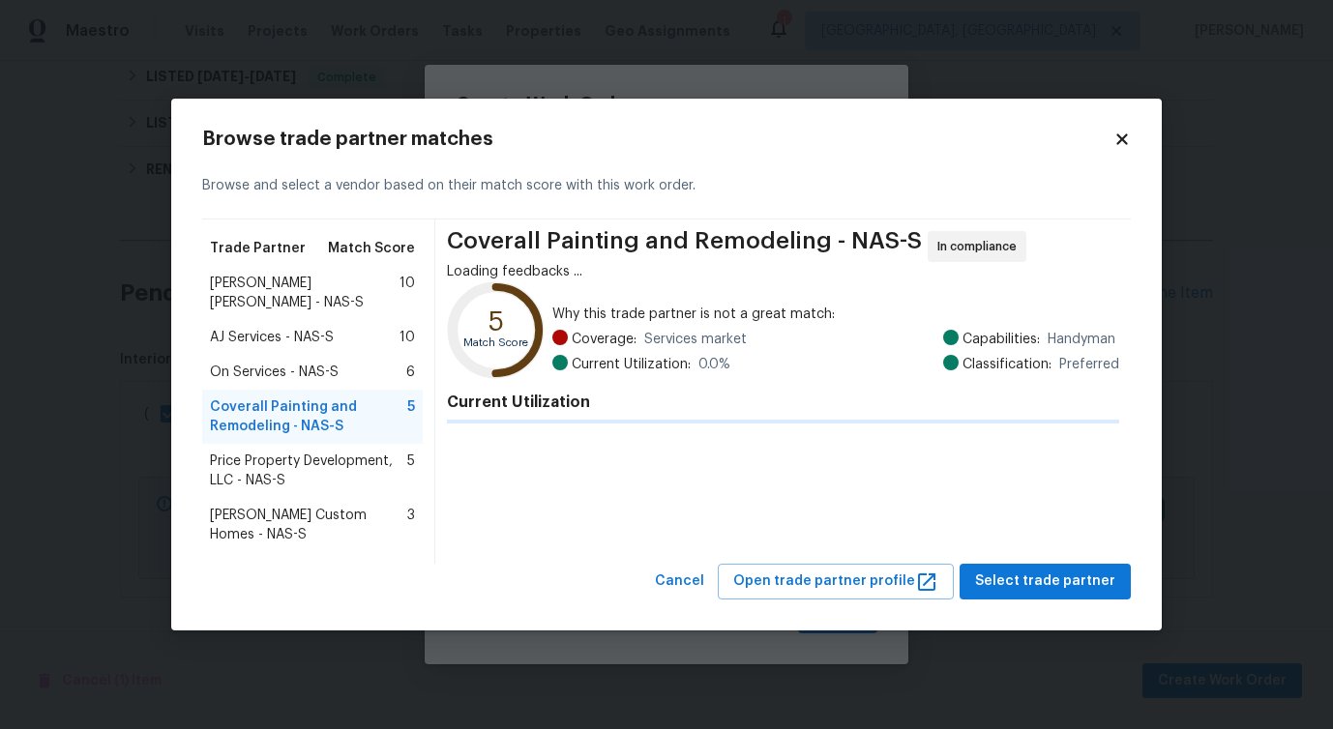
click at [307, 285] on span "Fernando Ruiz Hernandez - NAS-S" at bounding box center [305, 293] width 190 height 39
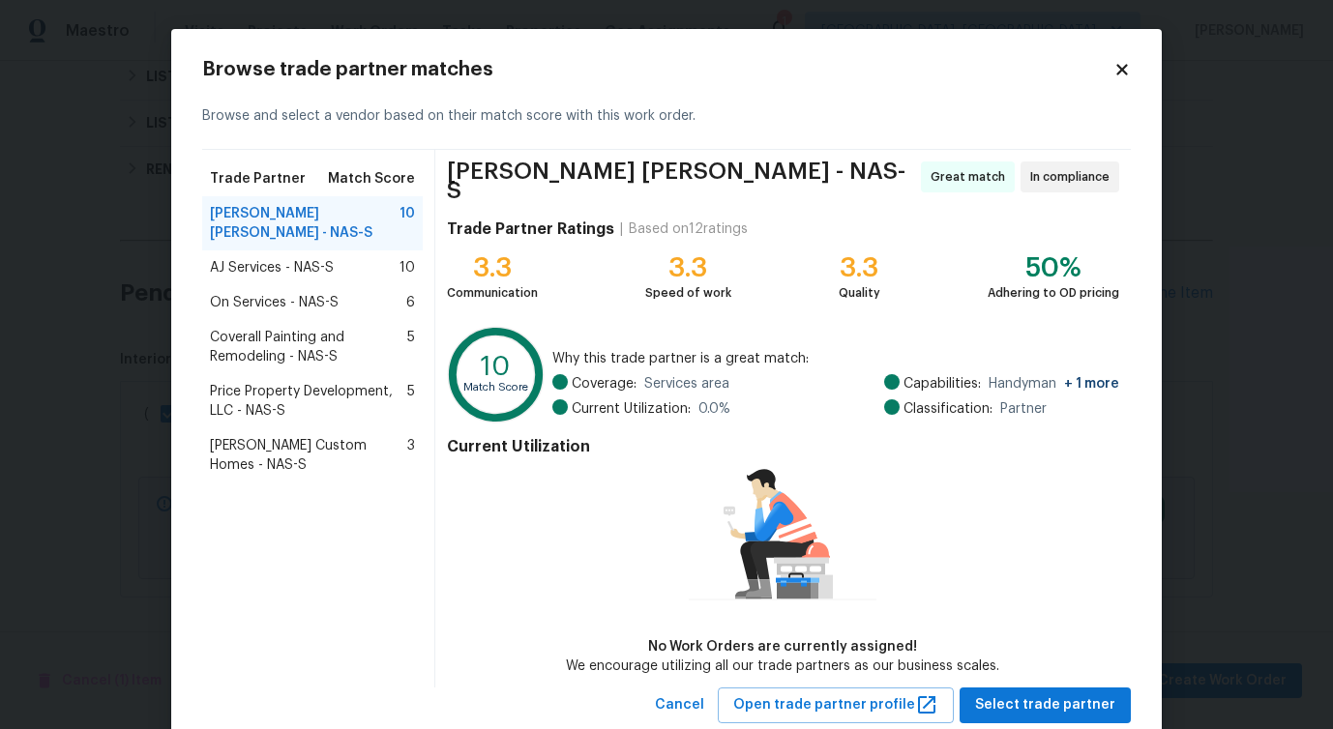
click at [306, 343] on span "Coverall Painting and Remodeling - NAS-S" at bounding box center [308, 347] width 197 height 39
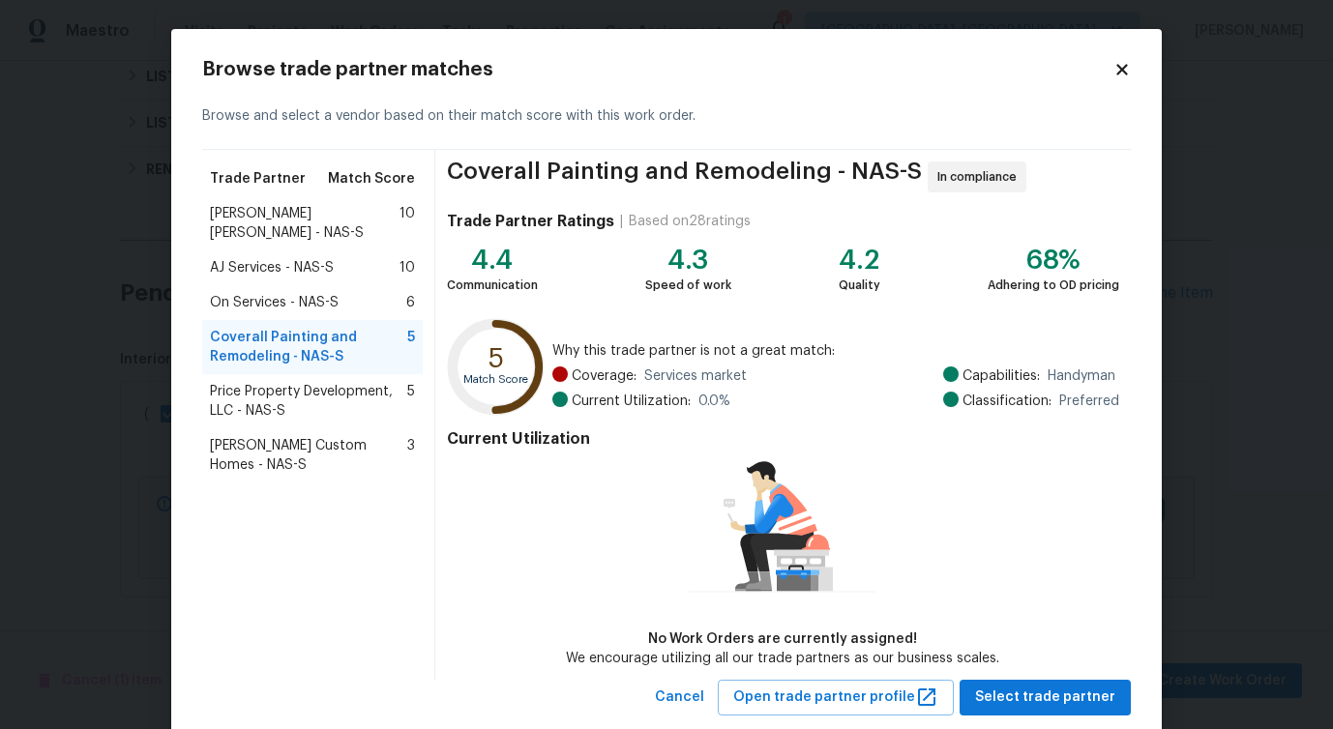
click at [310, 310] on span "On Services - NAS-S" at bounding box center [274, 302] width 129 height 19
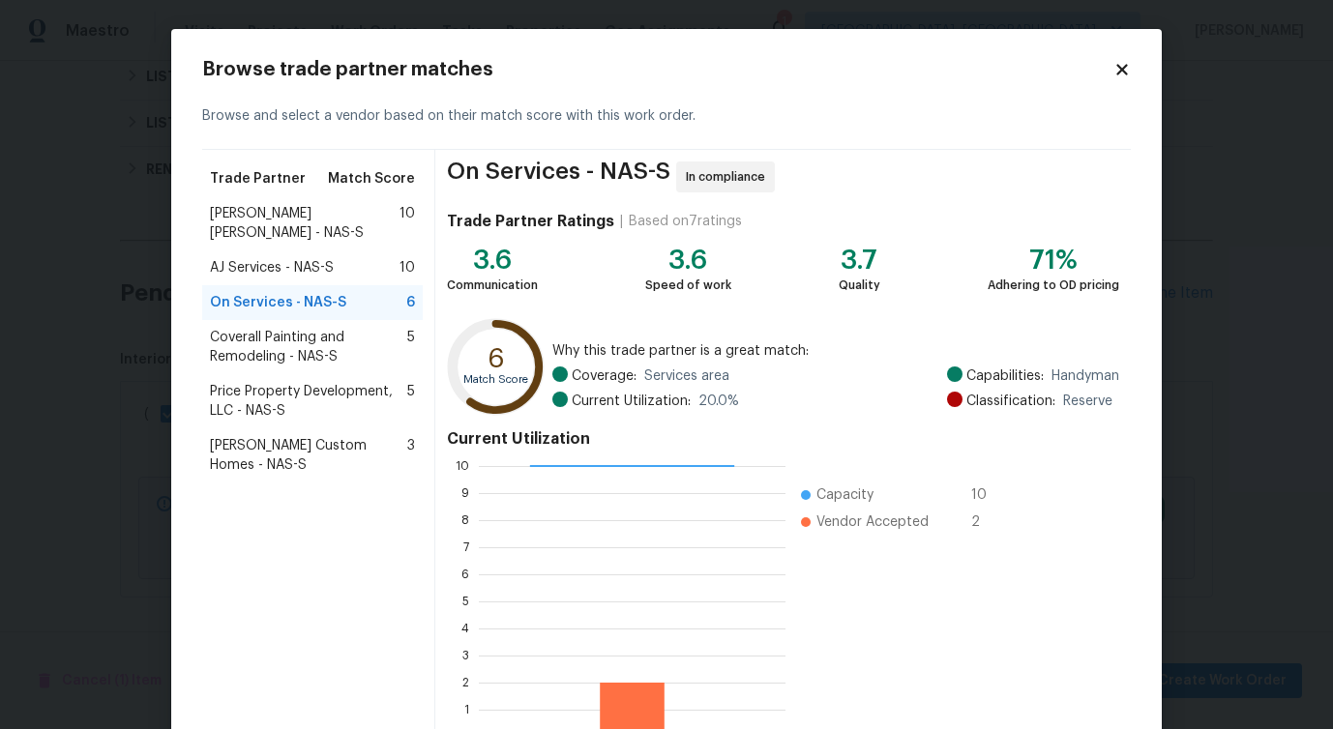
click at [310, 374] on div "Price Property Development, LLC - NAS-S 5" at bounding box center [312, 401] width 221 height 54
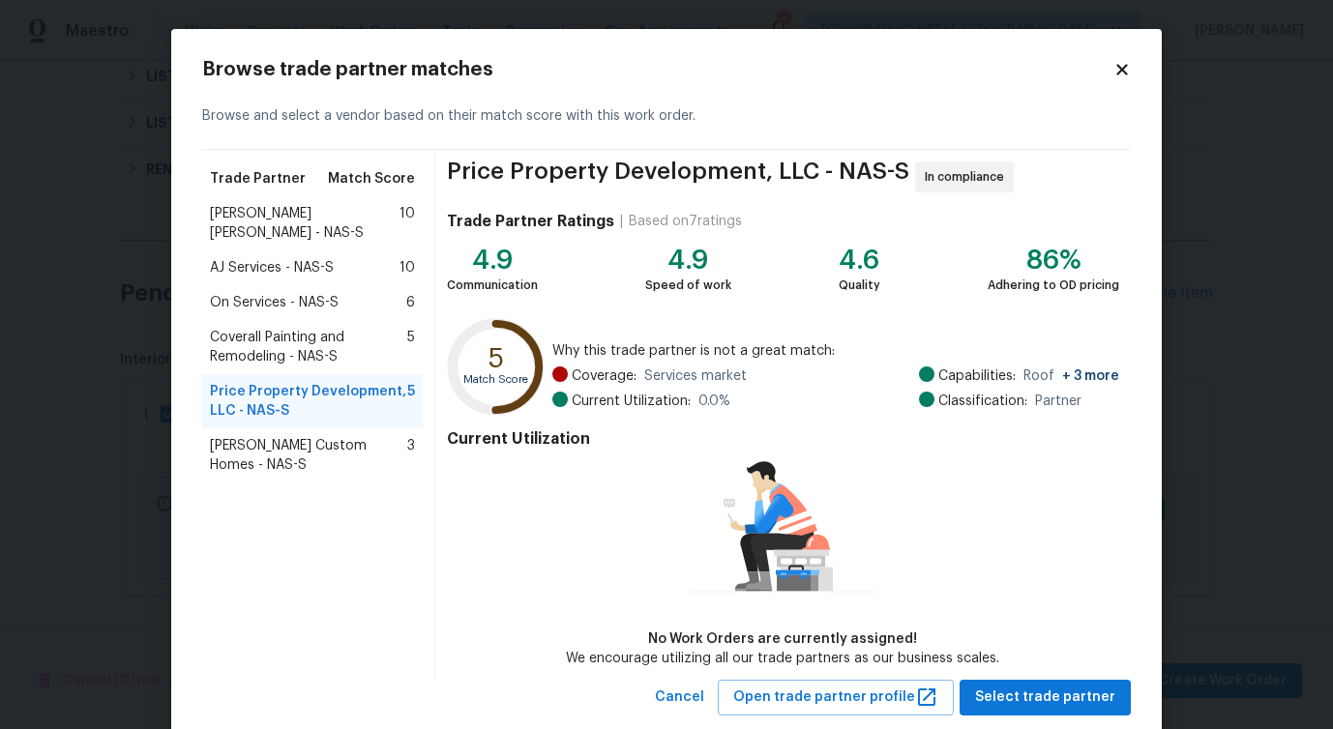
click at [292, 366] on span "Coverall Painting and Remodeling - NAS-S" at bounding box center [308, 347] width 197 height 39
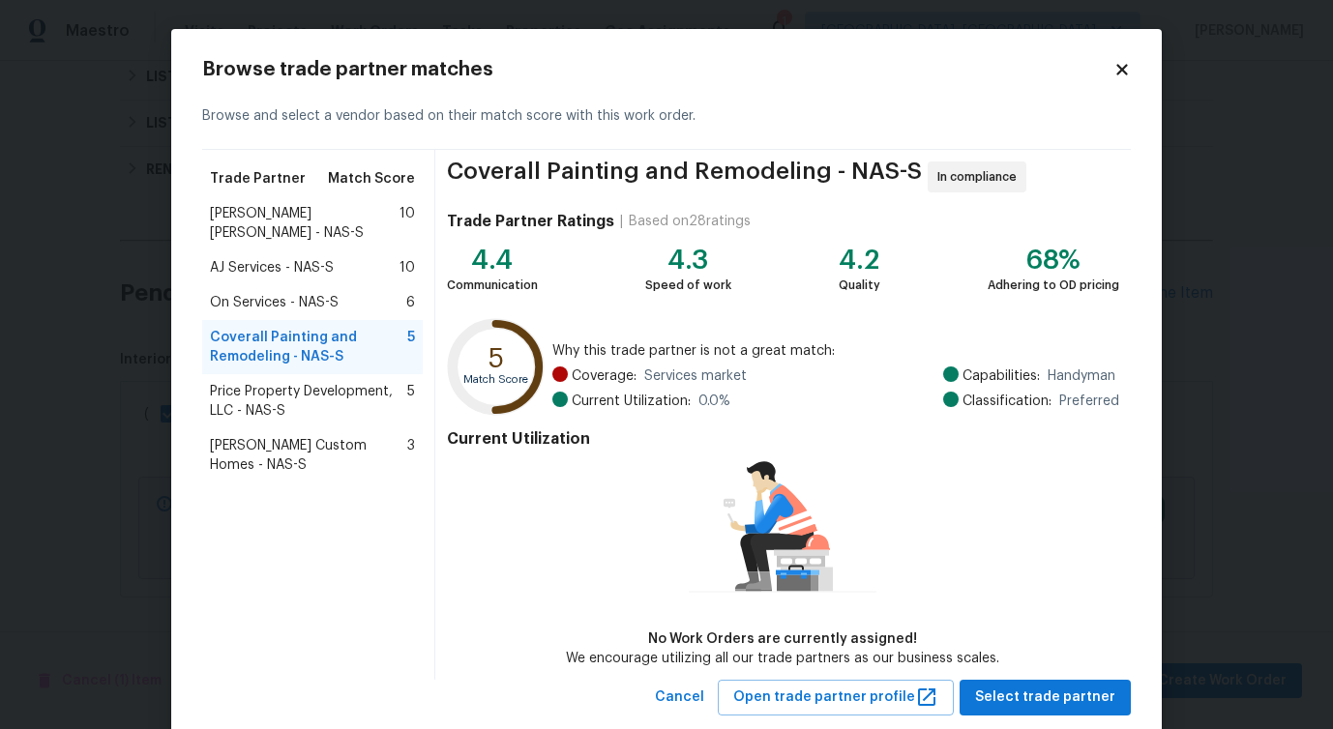
click at [300, 314] on div "On Services - NAS-S 6" at bounding box center [312, 302] width 221 height 35
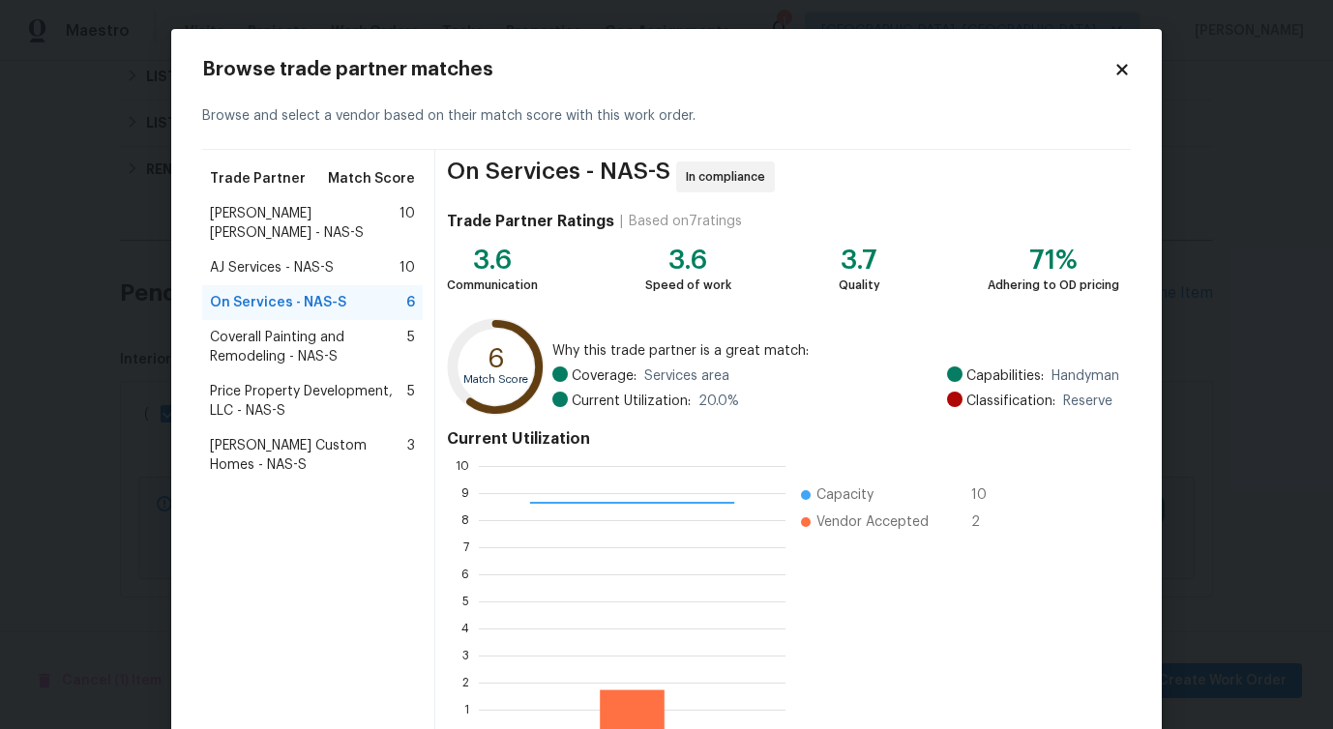
scroll to position [124, 0]
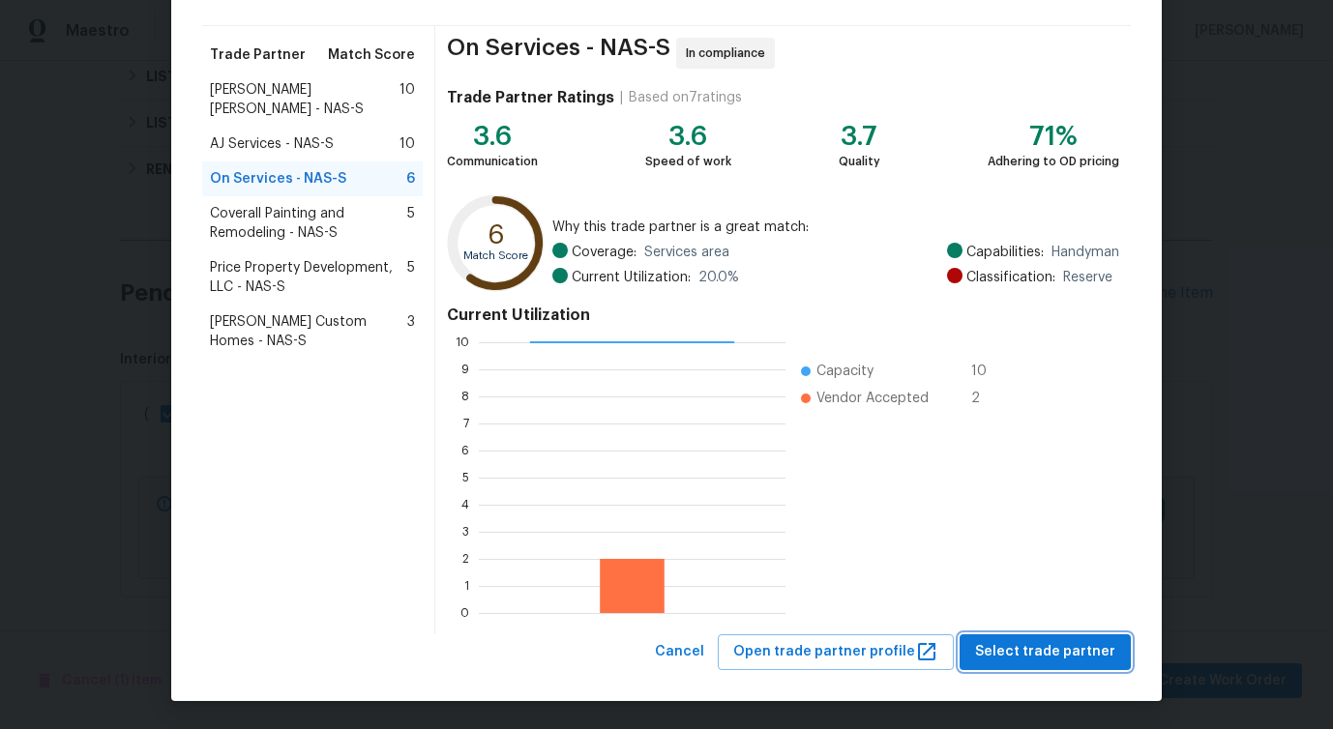
click at [1023, 662] on span "Select trade partner" at bounding box center [1045, 652] width 140 height 24
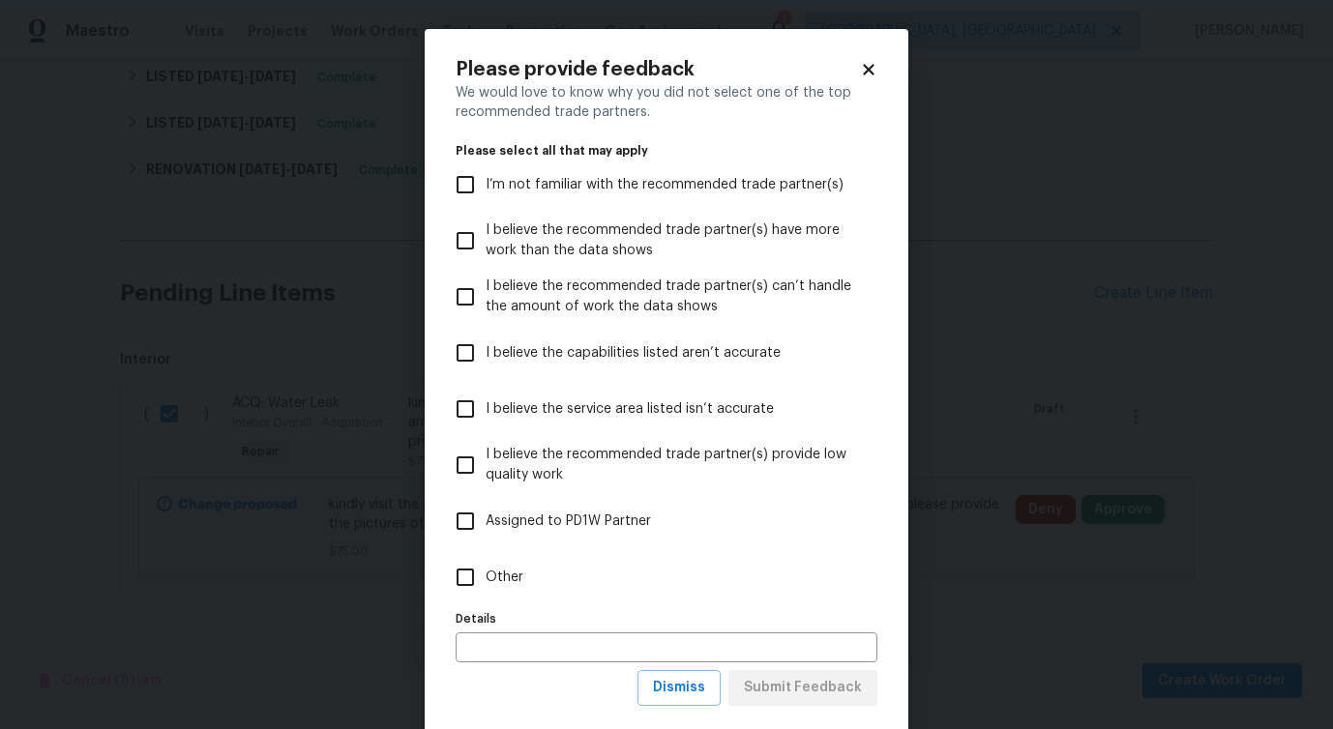
scroll to position [0, 0]
click at [495, 574] on span "Other" at bounding box center [505, 578] width 38 height 20
click at [486, 574] on input "Other" at bounding box center [465, 577] width 41 height 41
checkbox input "true"
click at [829, 694] on span "Submit Feedback" at bounding box center [803, 688] width 118 height 24
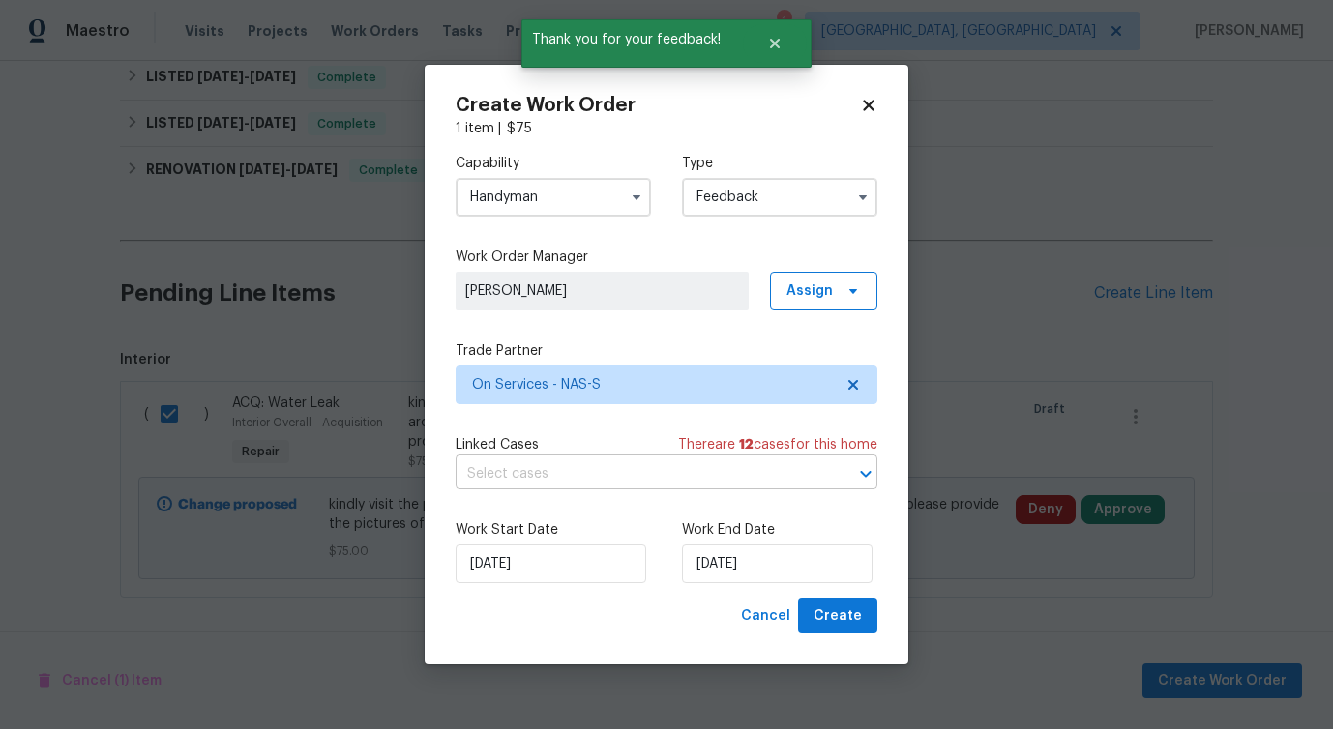
click at [502, 470] on input "text" at bounding box center [640, 474] width 368 height 30
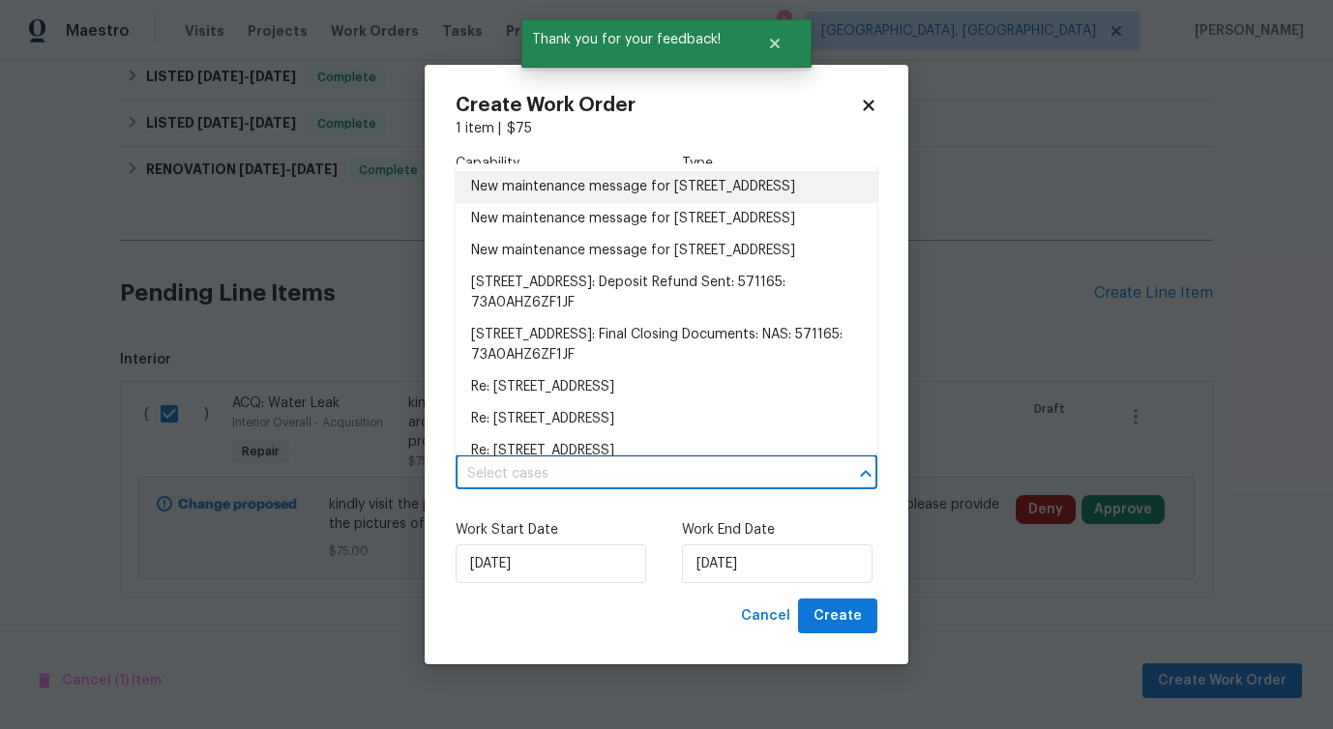
click at [520, 203] on li "New maintenance message for 478 Deerfield Dr , Murfreesboro, TN 37129" at bounding box center [667, 187] width 422 height 32
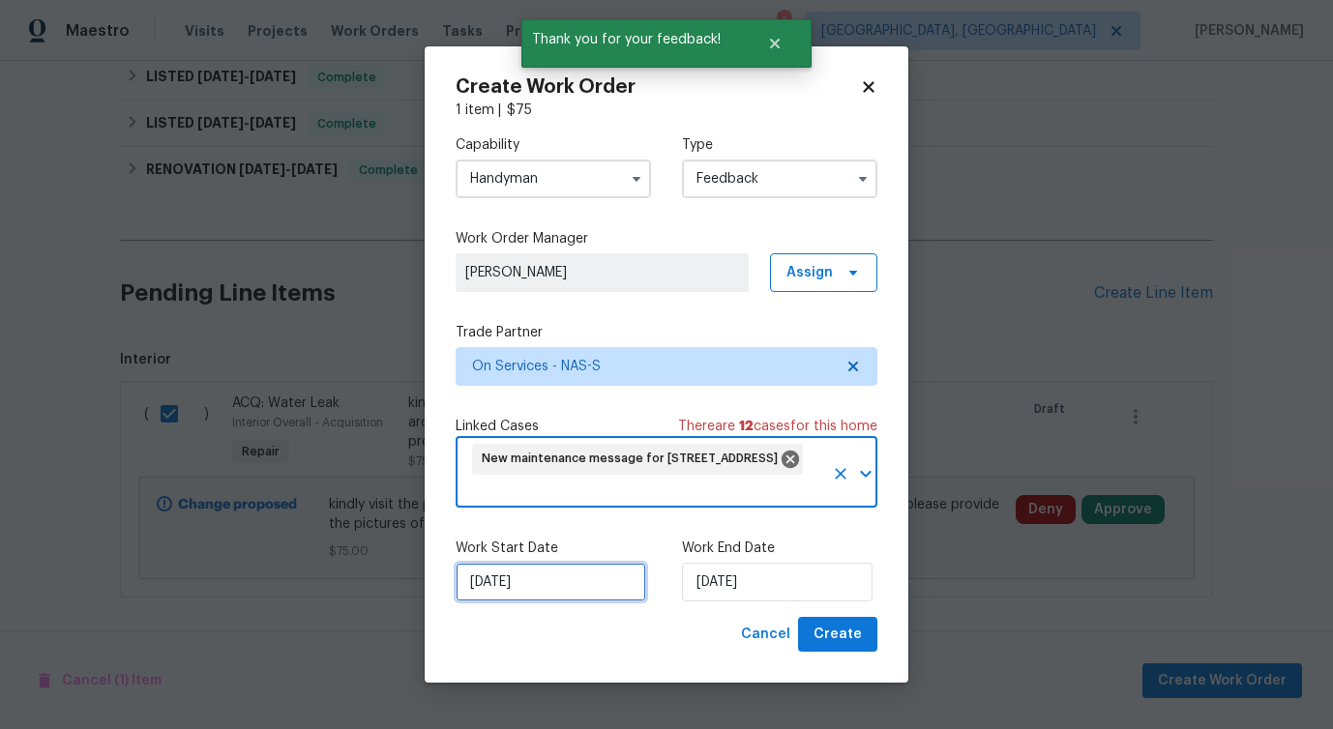
click at [509, 573] on input "9/8/2025" at bounding box center [551, 582] width 191 height 39
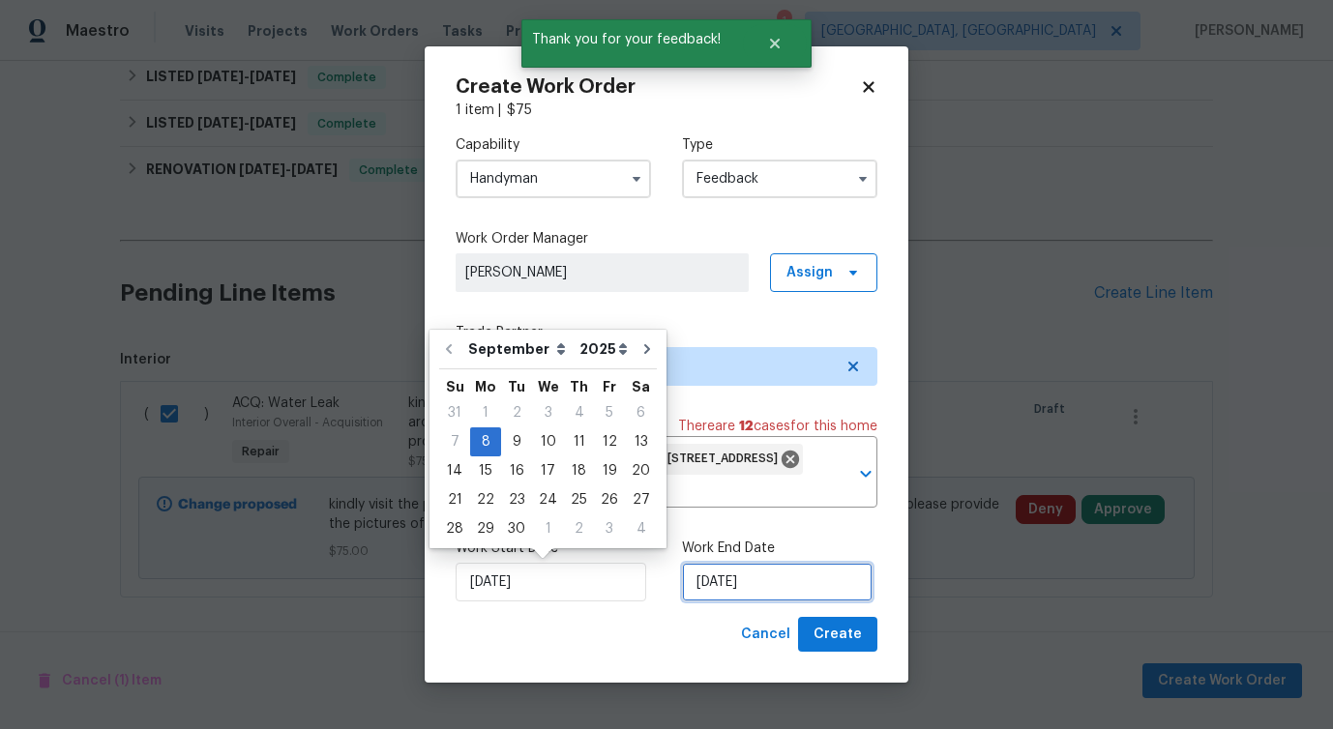
click at [709, 592] on input "9/8/2025" at bounding box center [777, 582] width 191 height 39
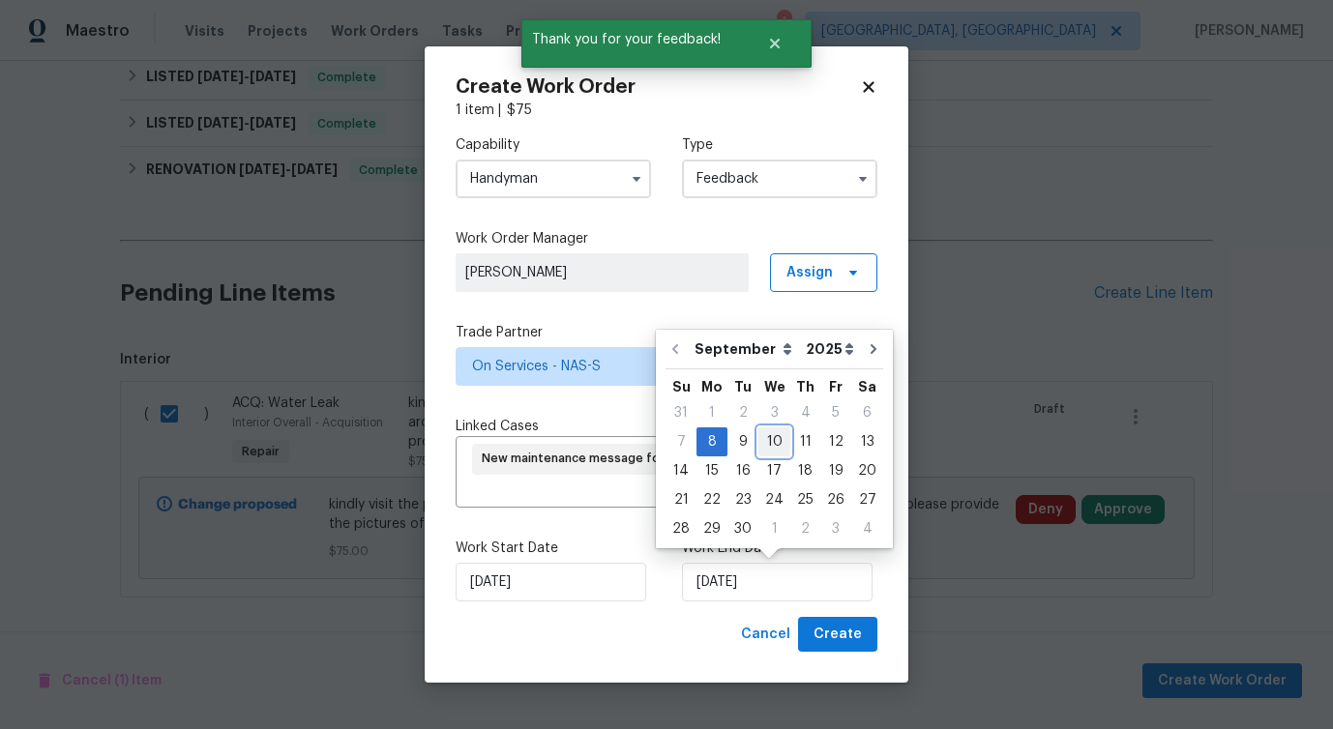
click at [766, 446] on div "10" at bounding box center [774, 441] width 32 height 27
type input "9/10/2025"
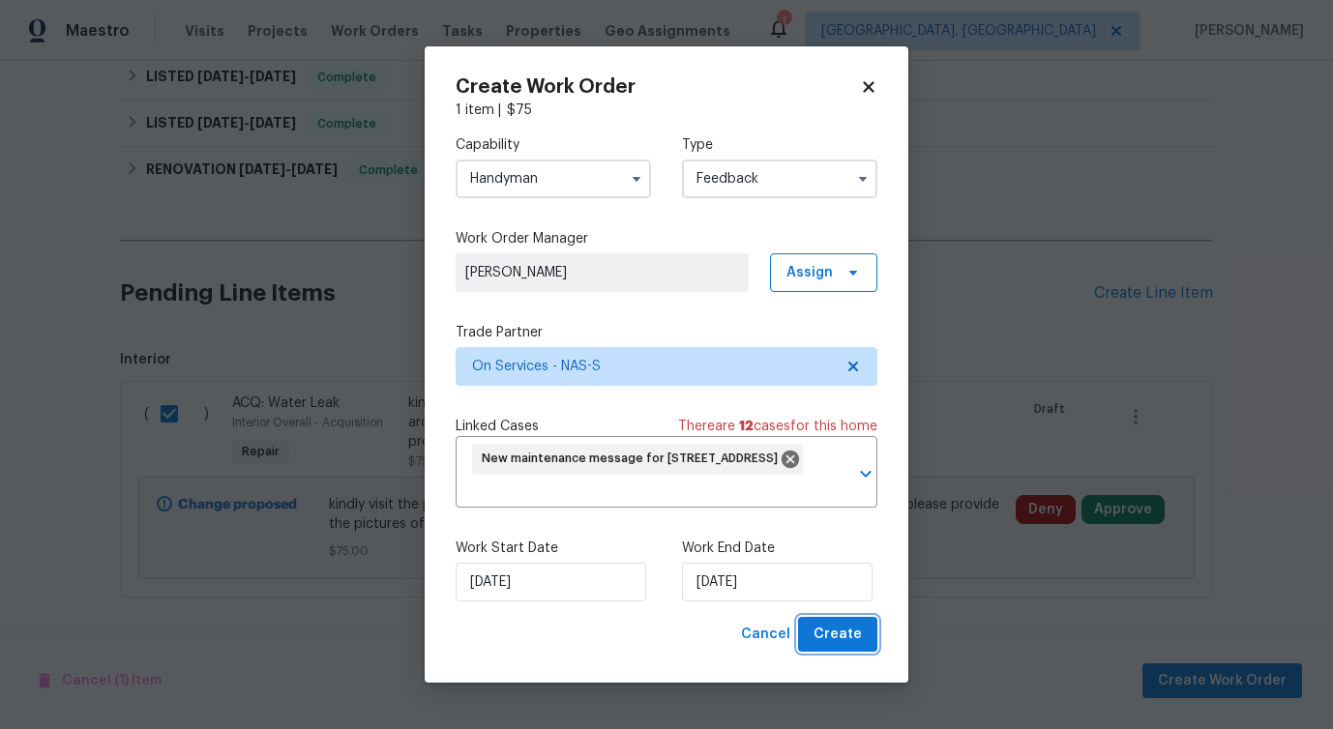
click at [830, 635] on span "Create" at bounding box center [837, 635] width 48 height 24
checkbox input "false"
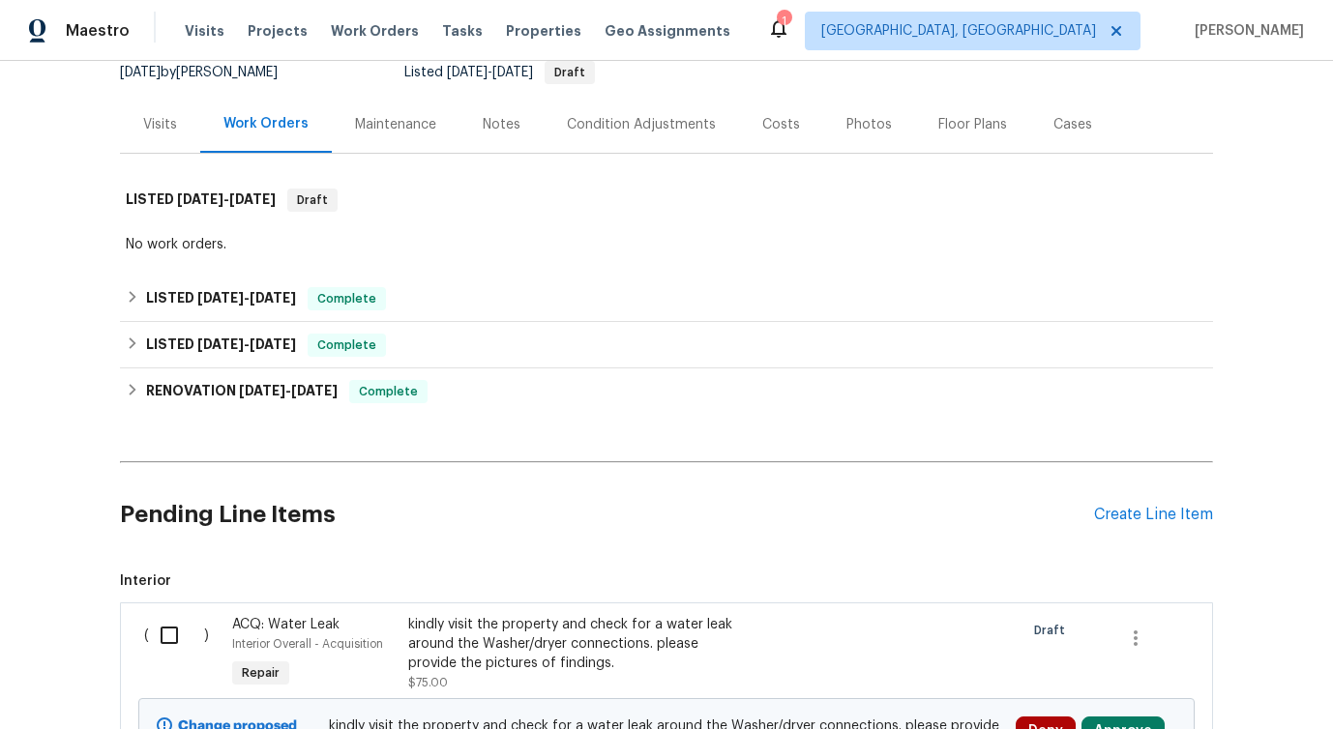
scroll to position [433, 0]
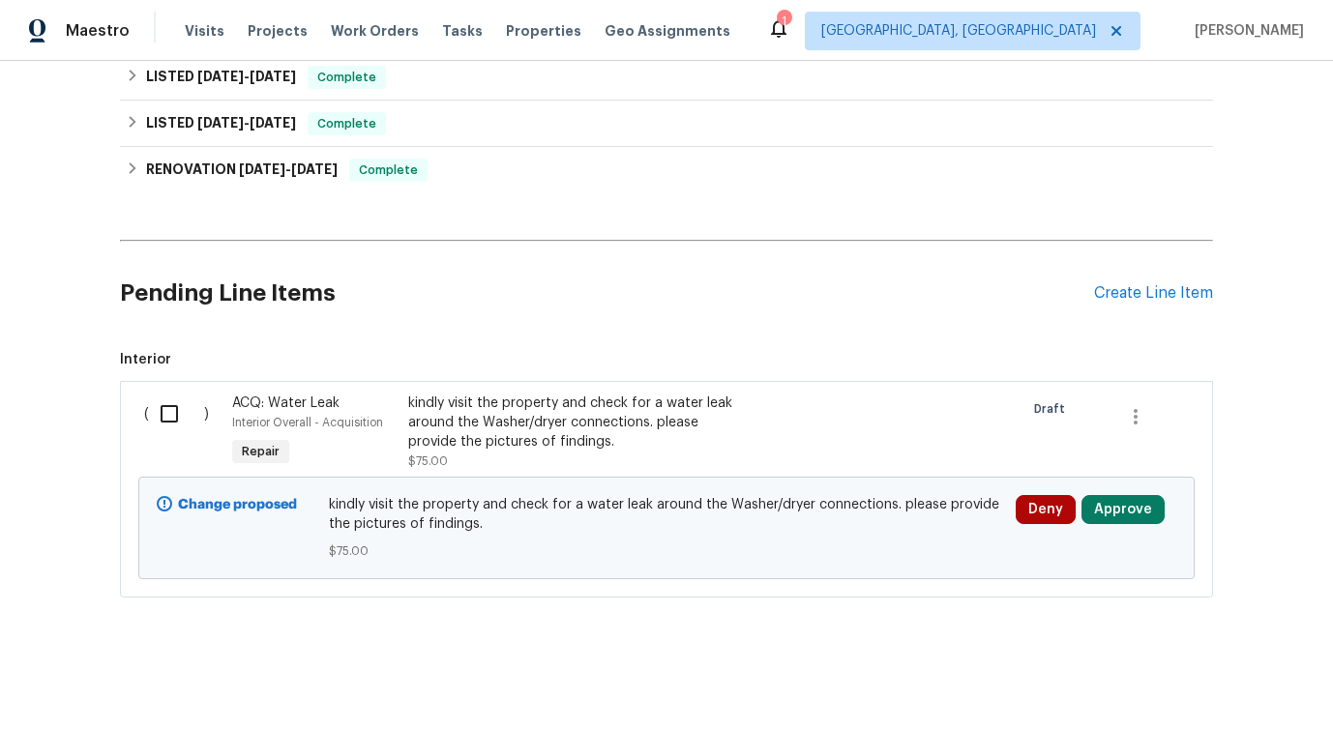
click at [159, 402] on input "checkbox" at bounding box center [176, 414] width 55 height 41
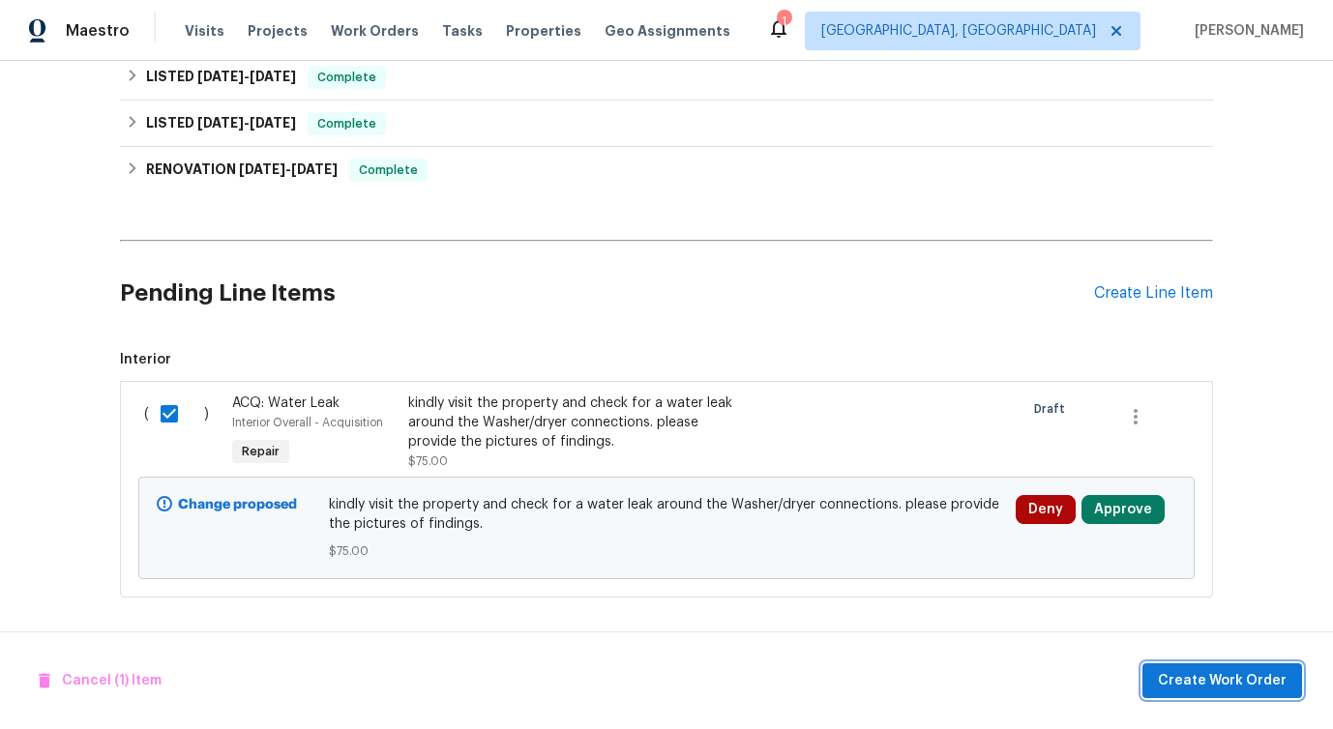
click at [1225, 680] on span "Create Work Order" at bounding box center [1222, 681] width 129 height 24
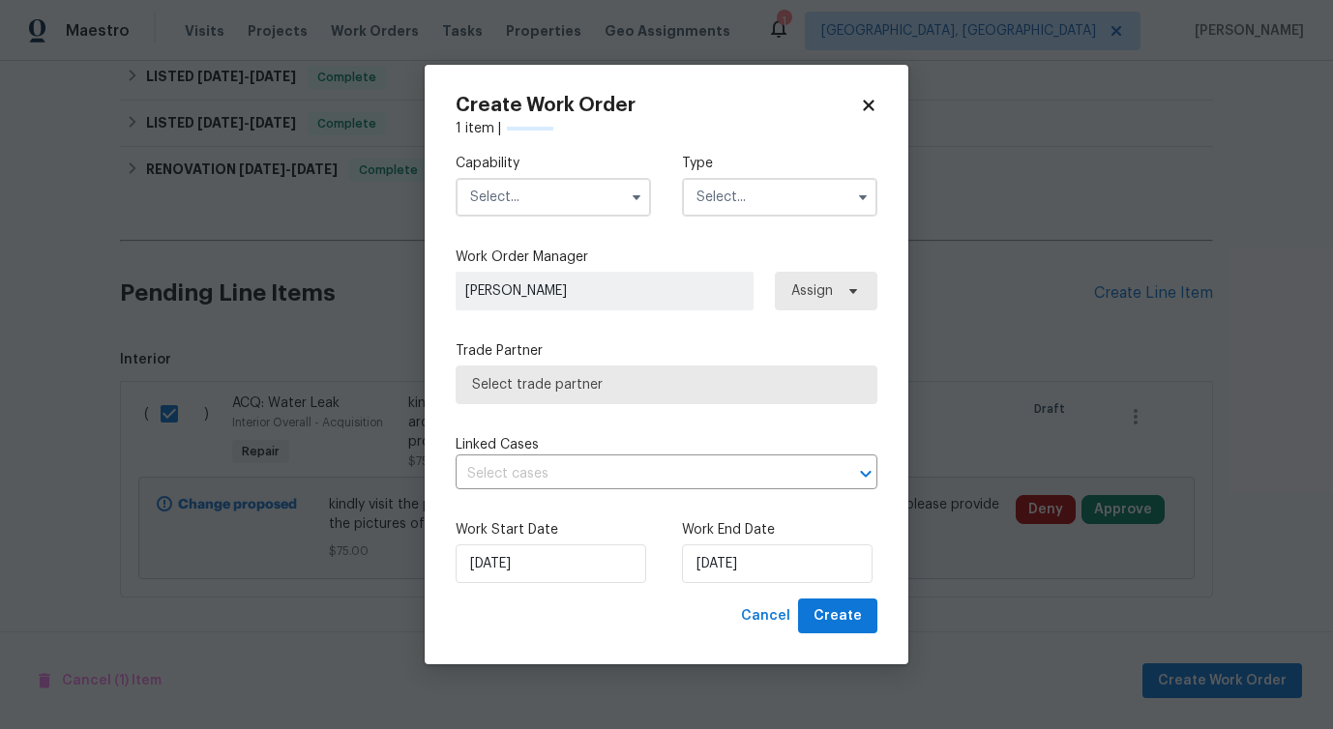
click at [593, 204] on input "text" at bounding box center [553, 197] width 195 height 39
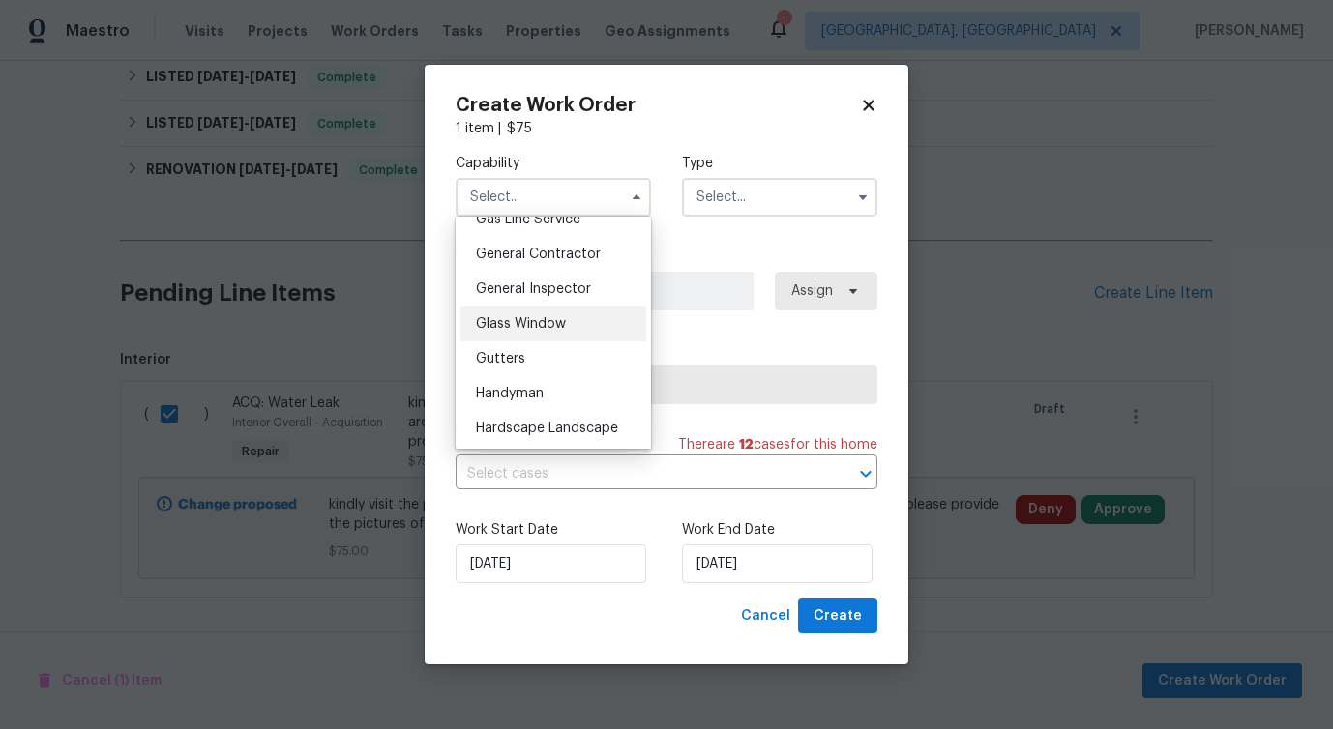
scroll to position [901, 0]
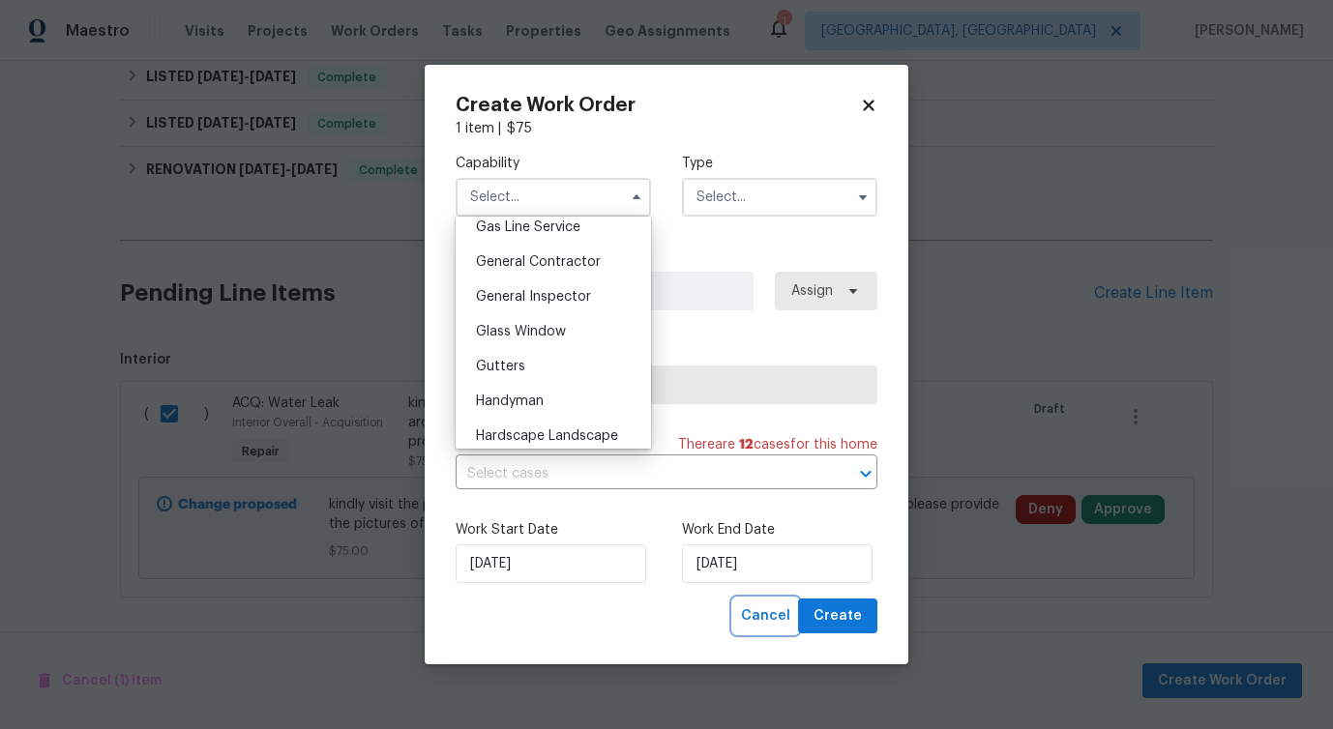
click at [747, 614] on button "Cancel" at bounding box center [765, 617] width 65 height 36
checkbox input "false"
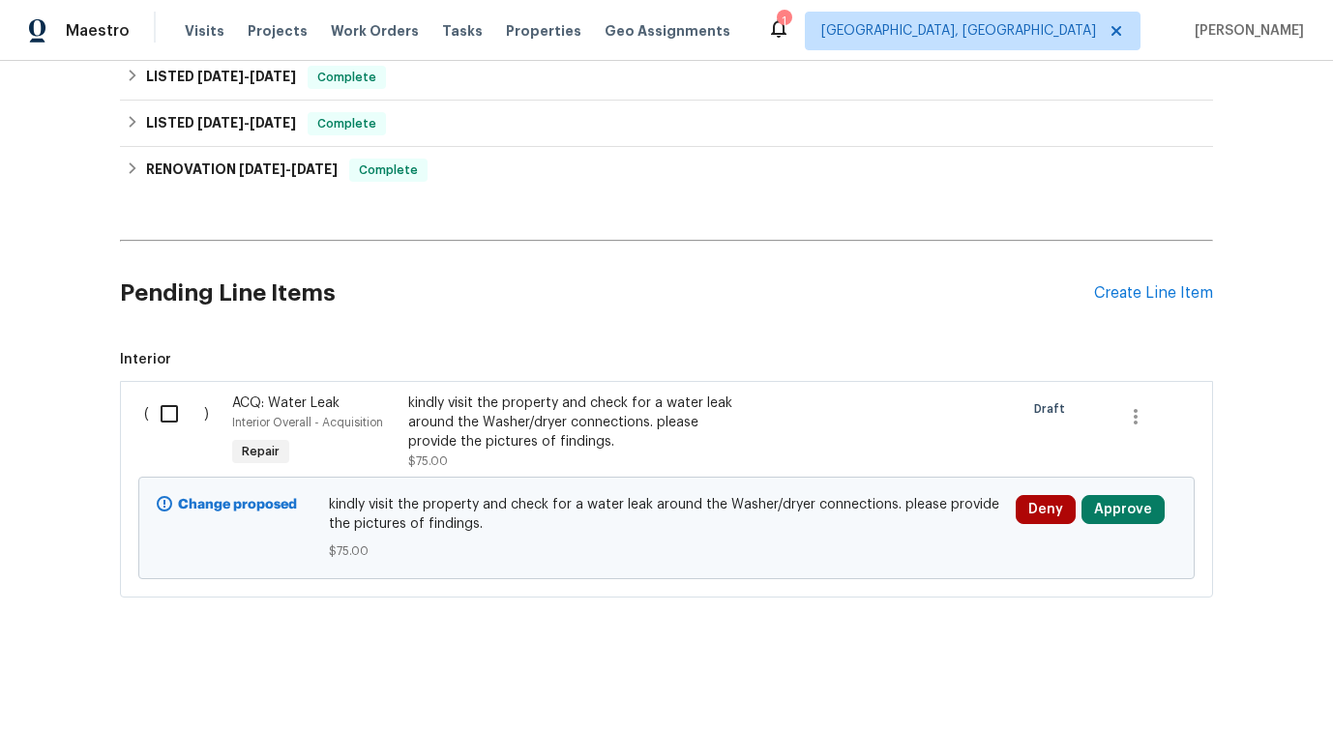
scroll to position [0, 0]
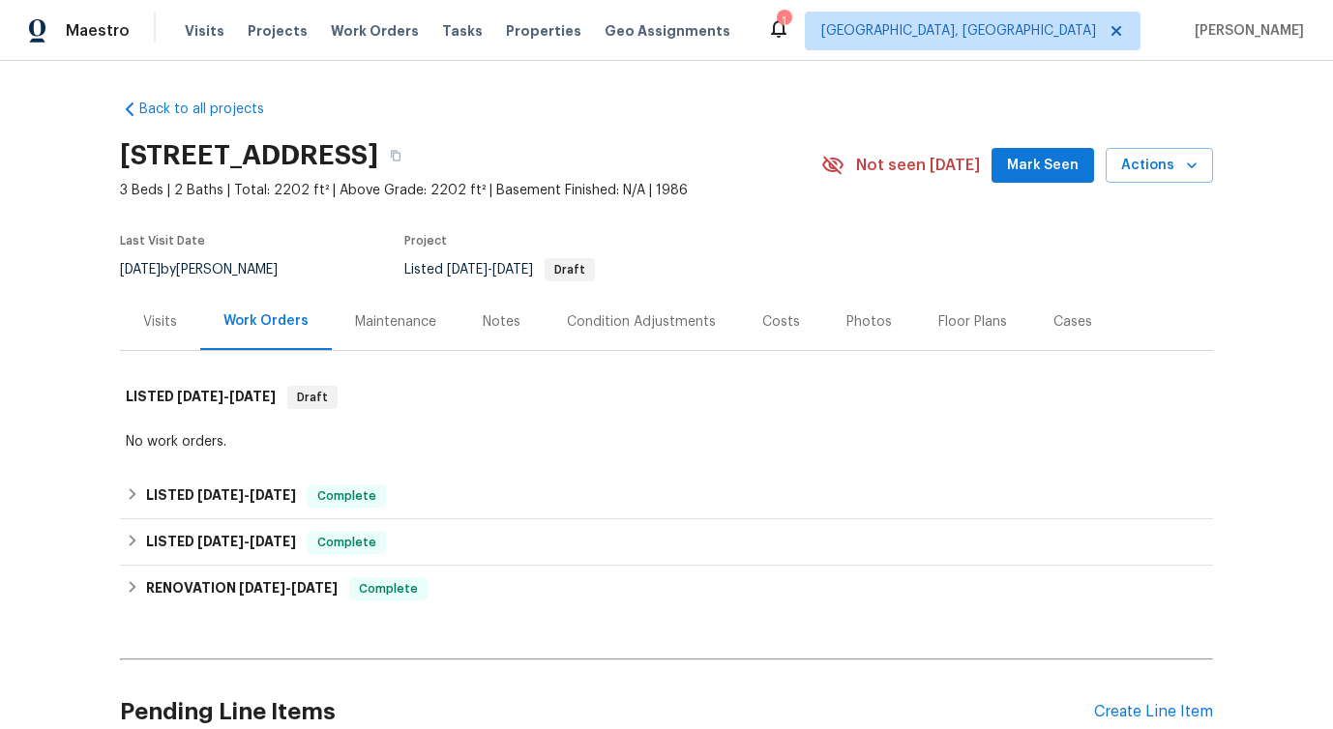
scroll to position [433, 0]
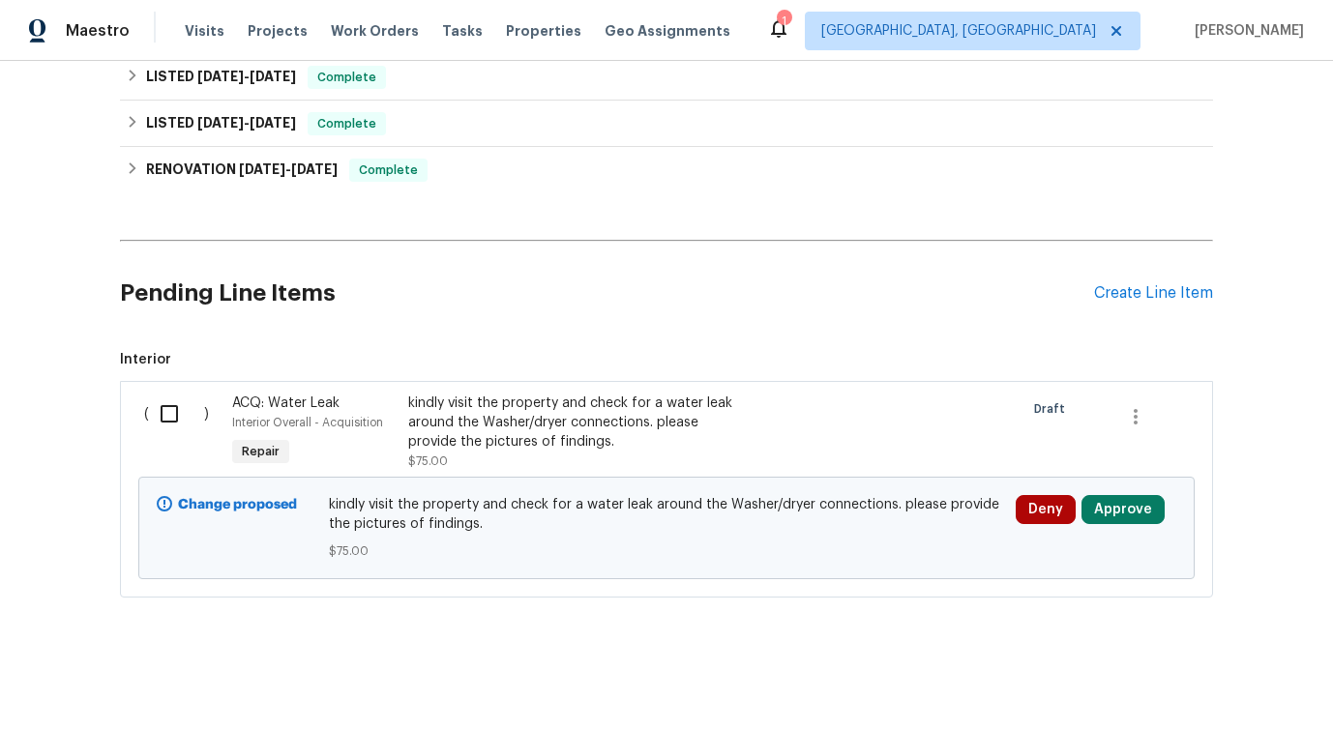
click at [167, 408] on input "checkbox" at bounding box center [176, 414] width 55 height 41
checkbox input "true"
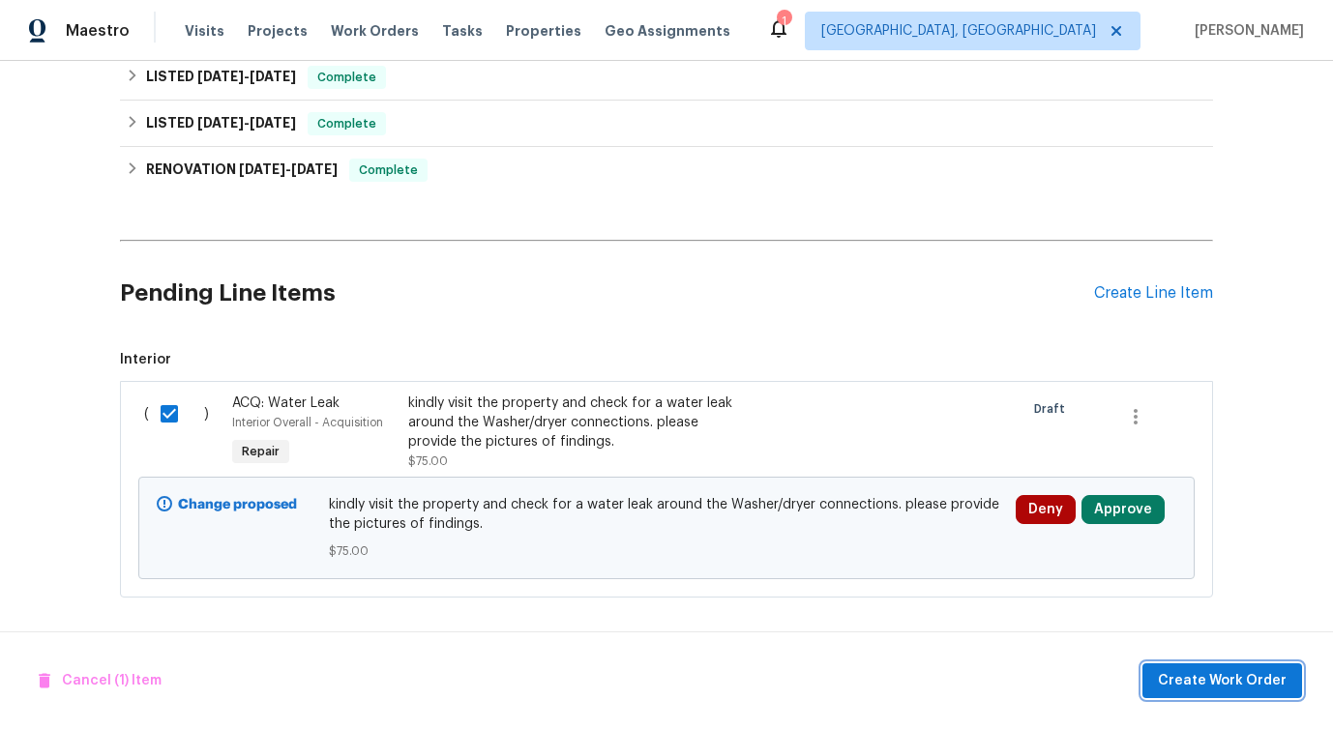
click at [1193, 675] on span "Create Work Order" at bounding box center [1222, 681] width 129 height 24
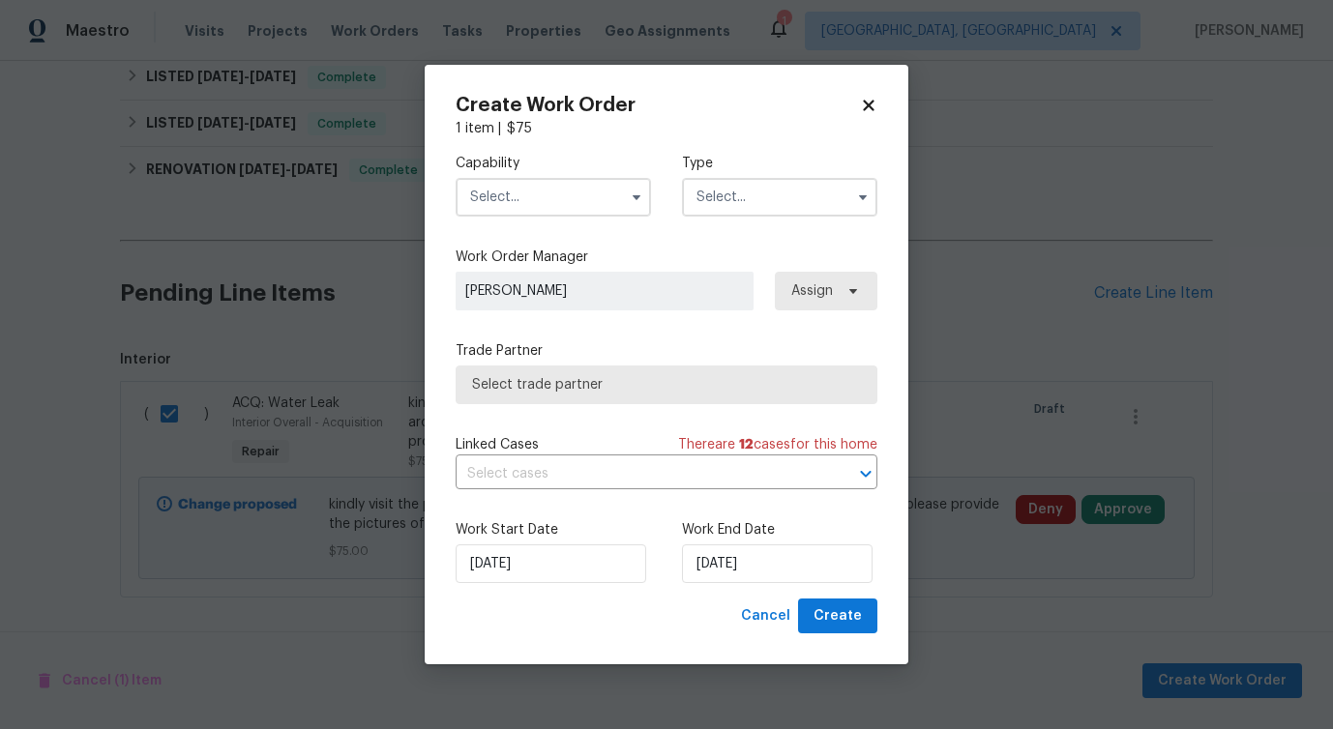
click at [529, 204] on input "text" at bounding box center [553, 197] width 195 height 39
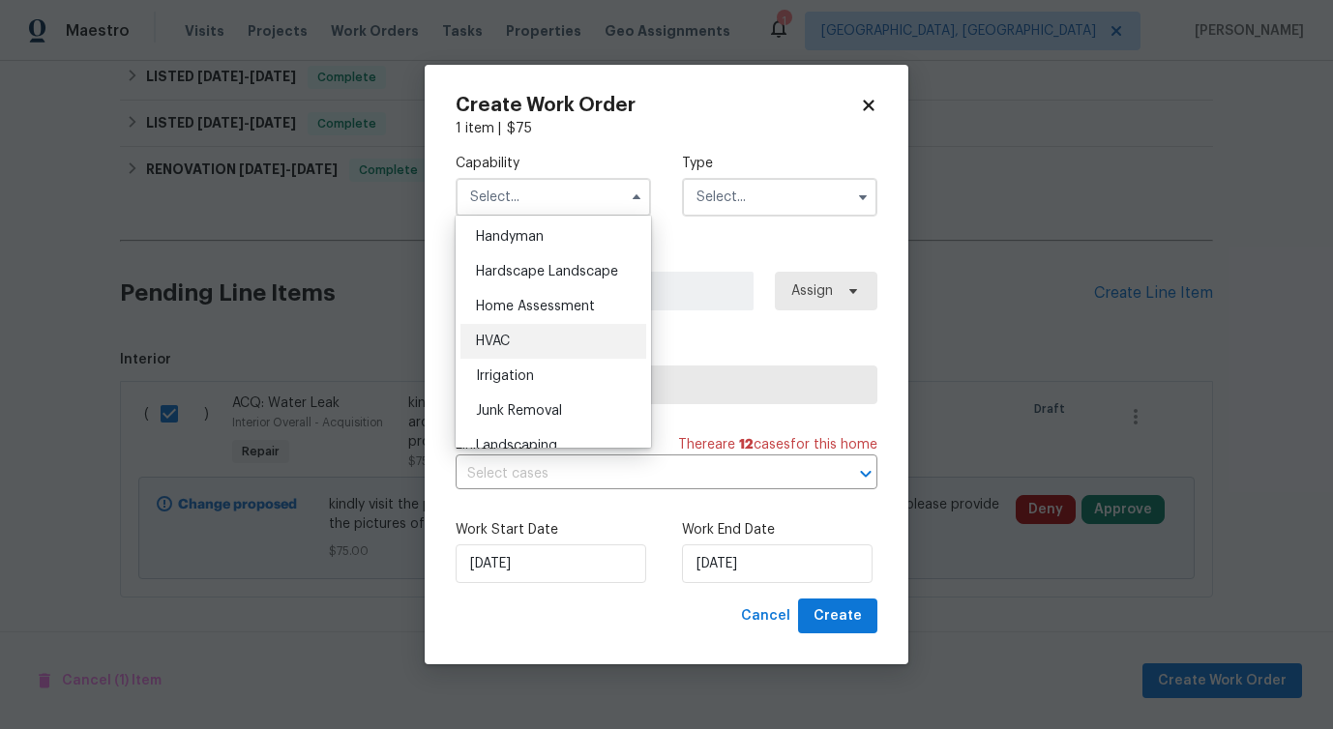
scroll to position [1062, 0]
click at [549, 257] on div "Handyman" at bounding box center [553, 239] width 186 height 35
type input "Handyman"
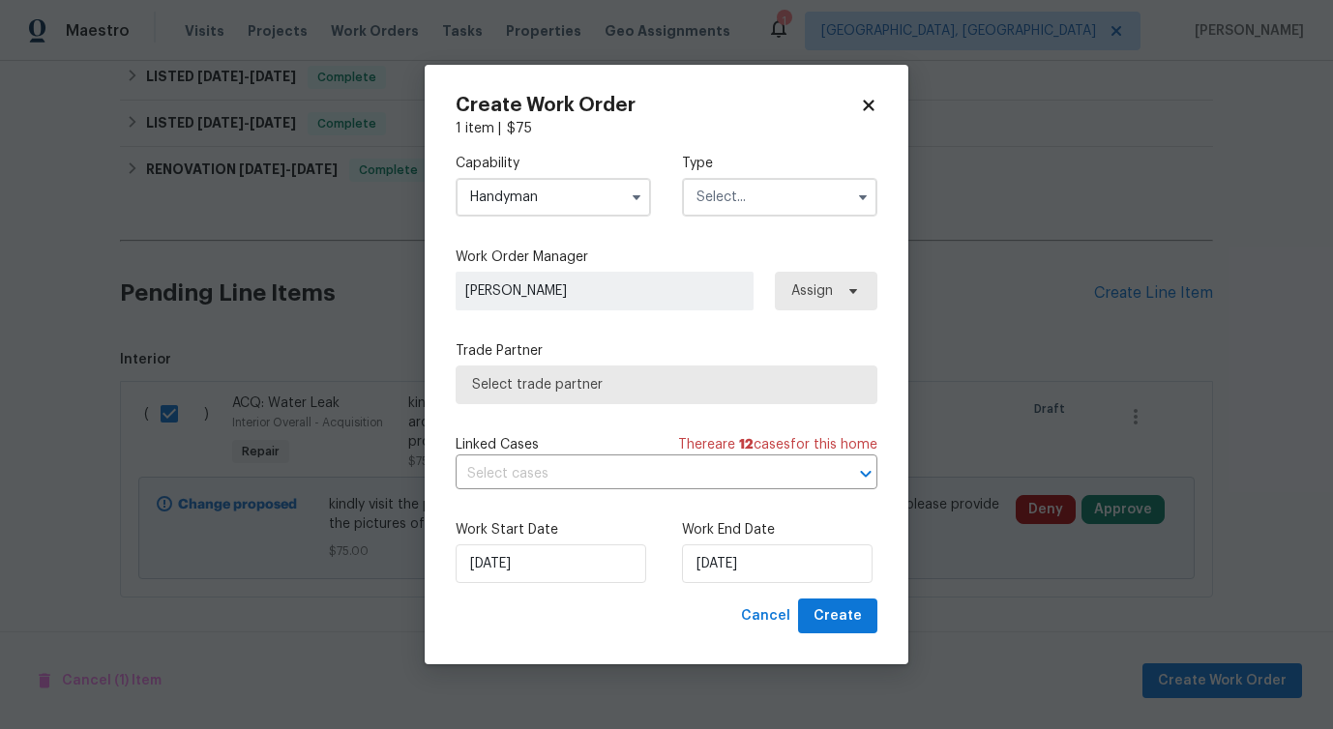
click at [738, 185] on input "text" at bounding box center [779, 197] width 195 height 39
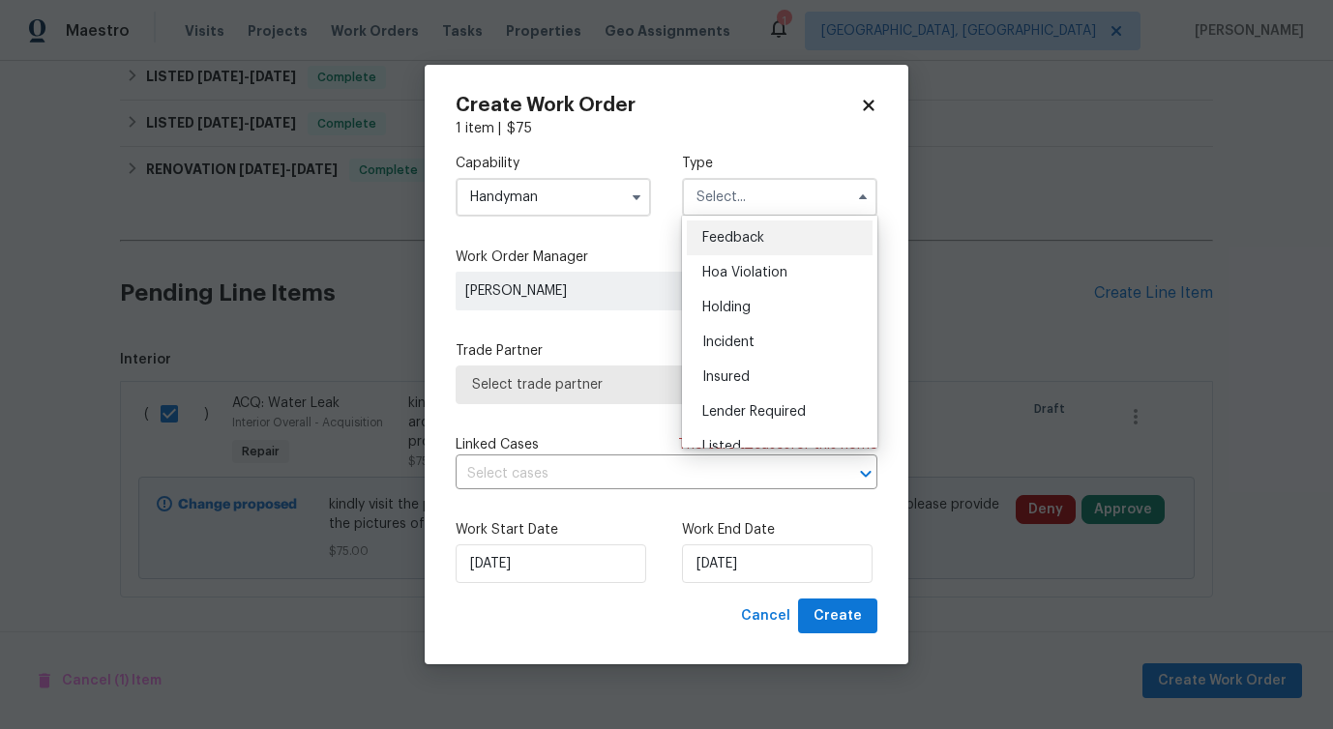
click at [727, 250] on div "Feedback" at bounding box center [780, 238] width 186 height 35
type input "Feedback"
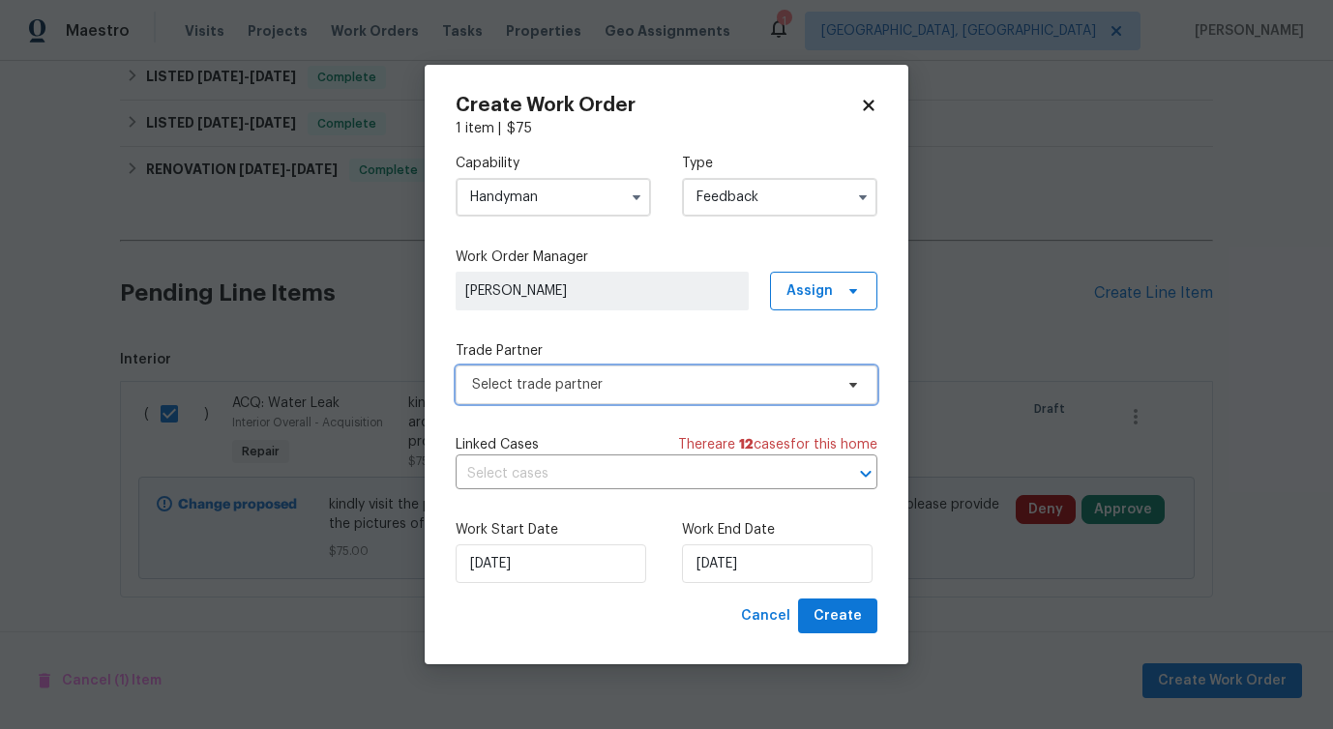
click at [554, 381] on span "Select trade partner" at bounding box center [652, 384] width 361 height 19
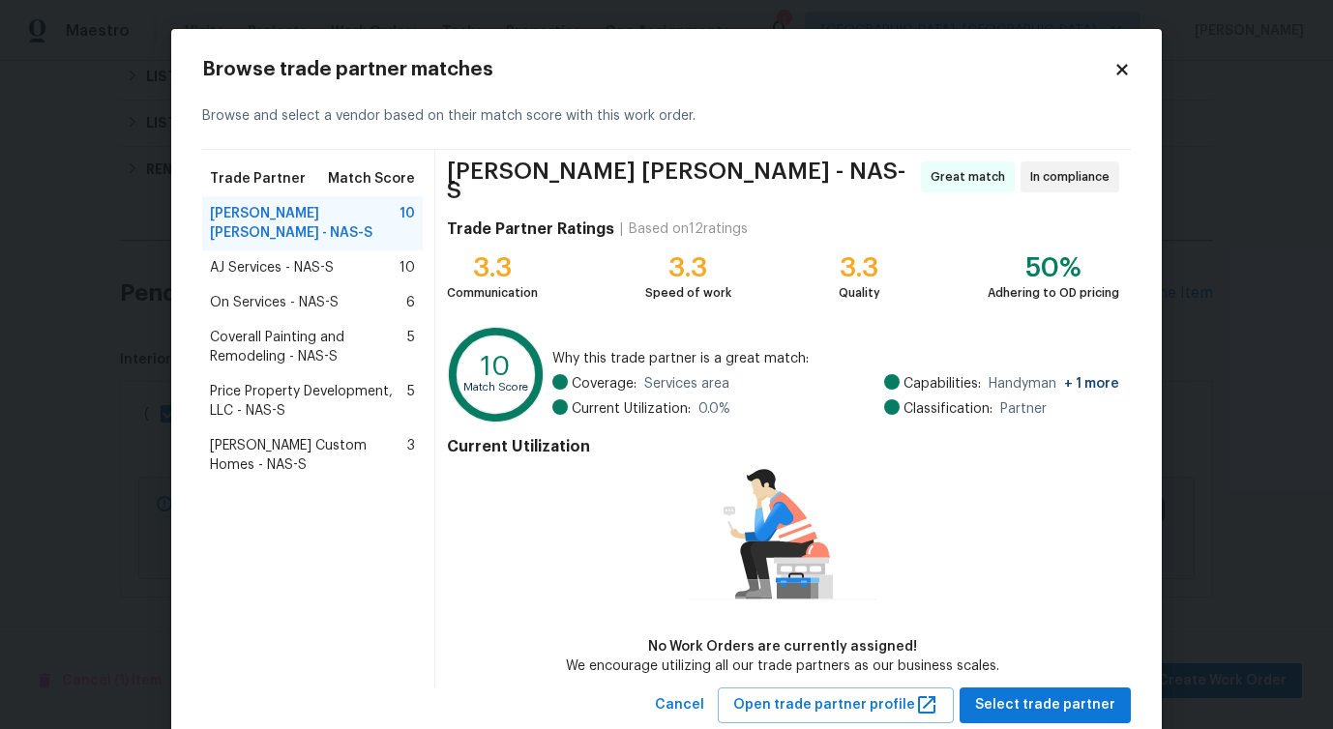
click at [301, 320] on div "Coverall Painting and Remodeling - NAS-S 5" at bounding box center [312, 347] width 221 height 54
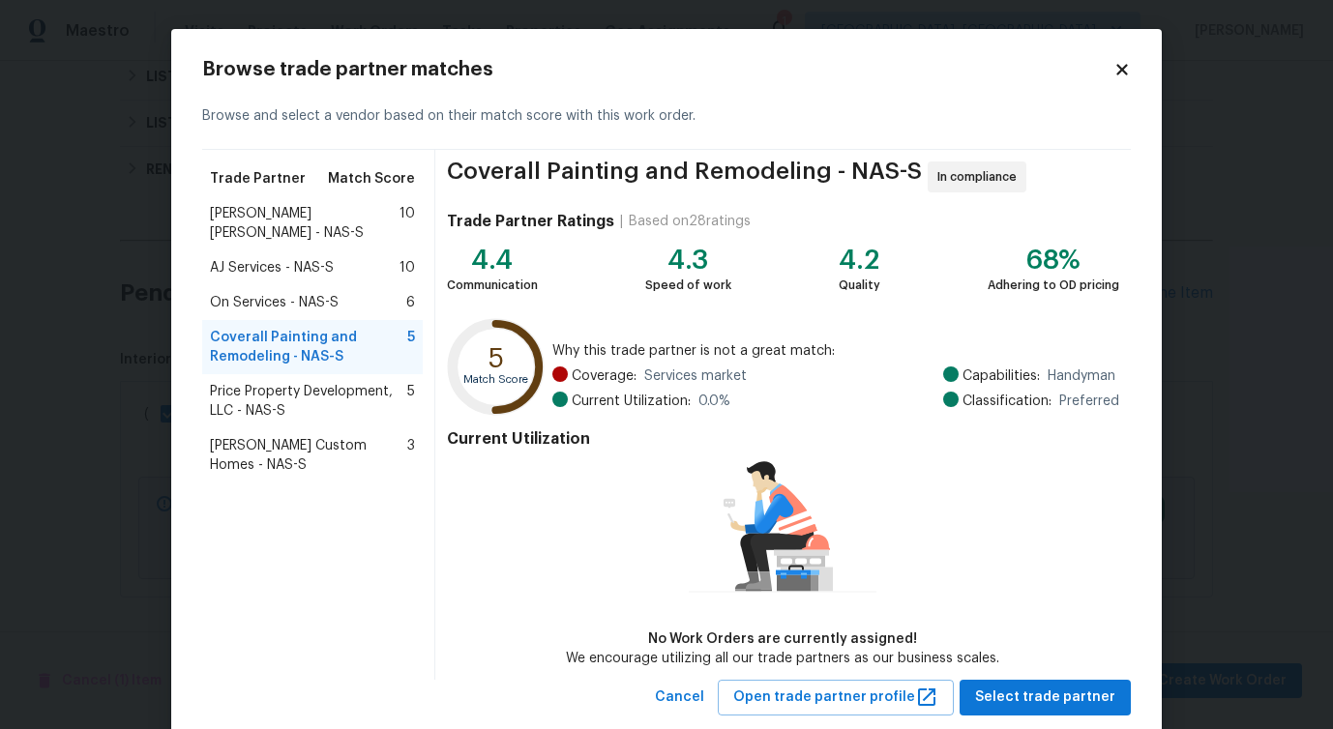
click at [288, 303] on span "On Services - NAS-S" at bounding box center [274, 302] width 129 height 19
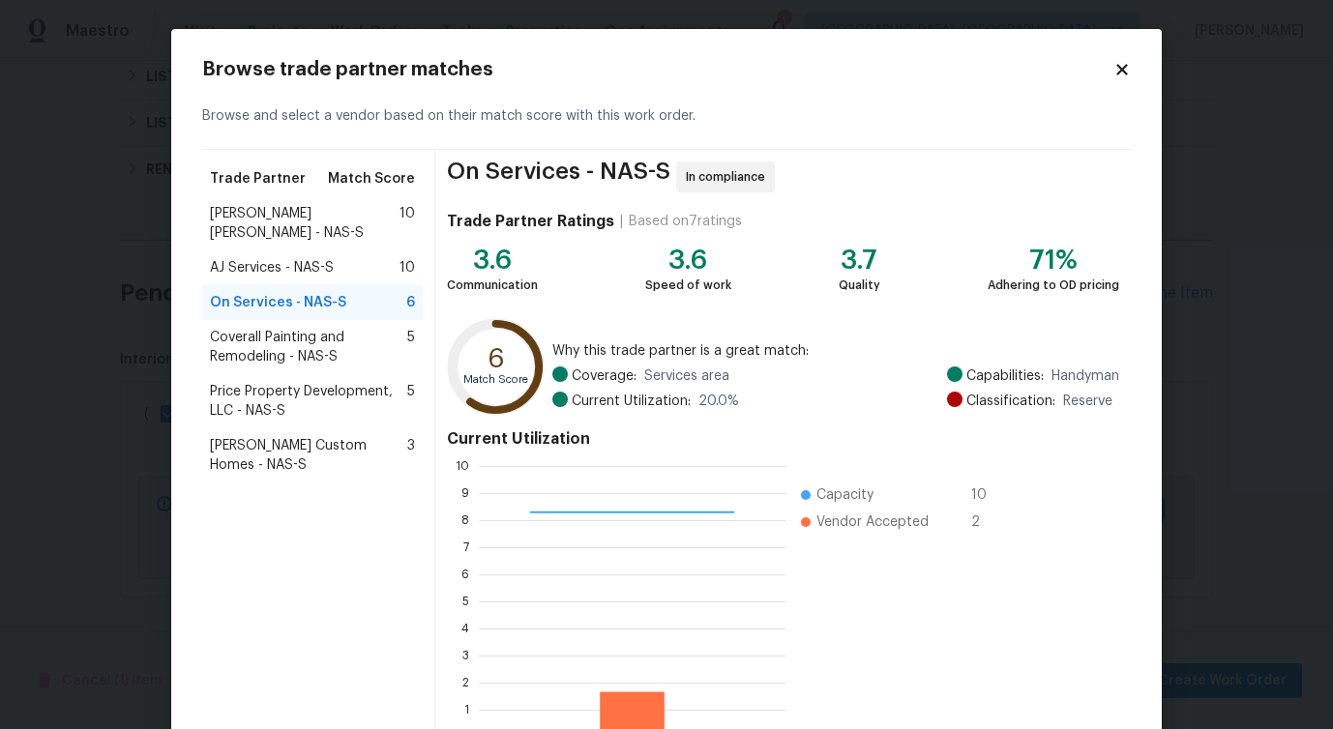
scroll to position [124, 0]
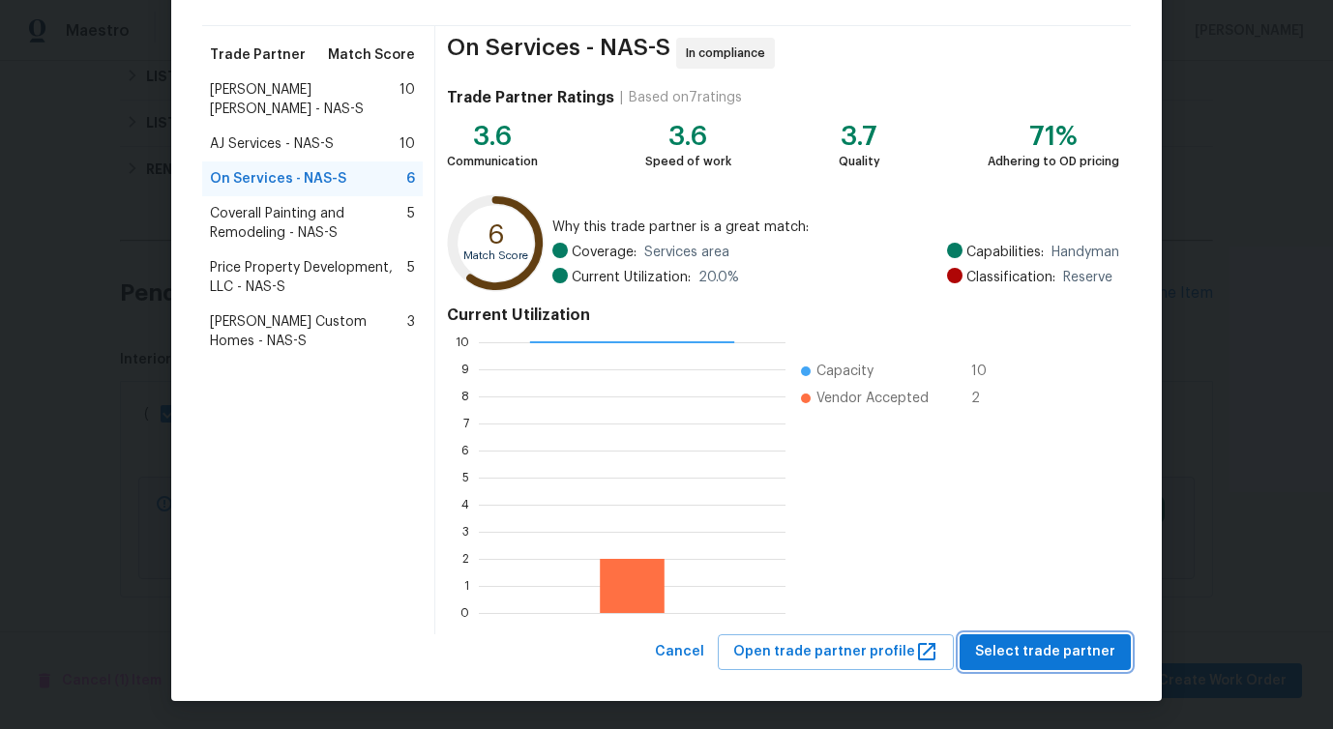
click at [1018, 660] on span "Select trade partner" at bounding box center [1045, 652] width 140 height 24
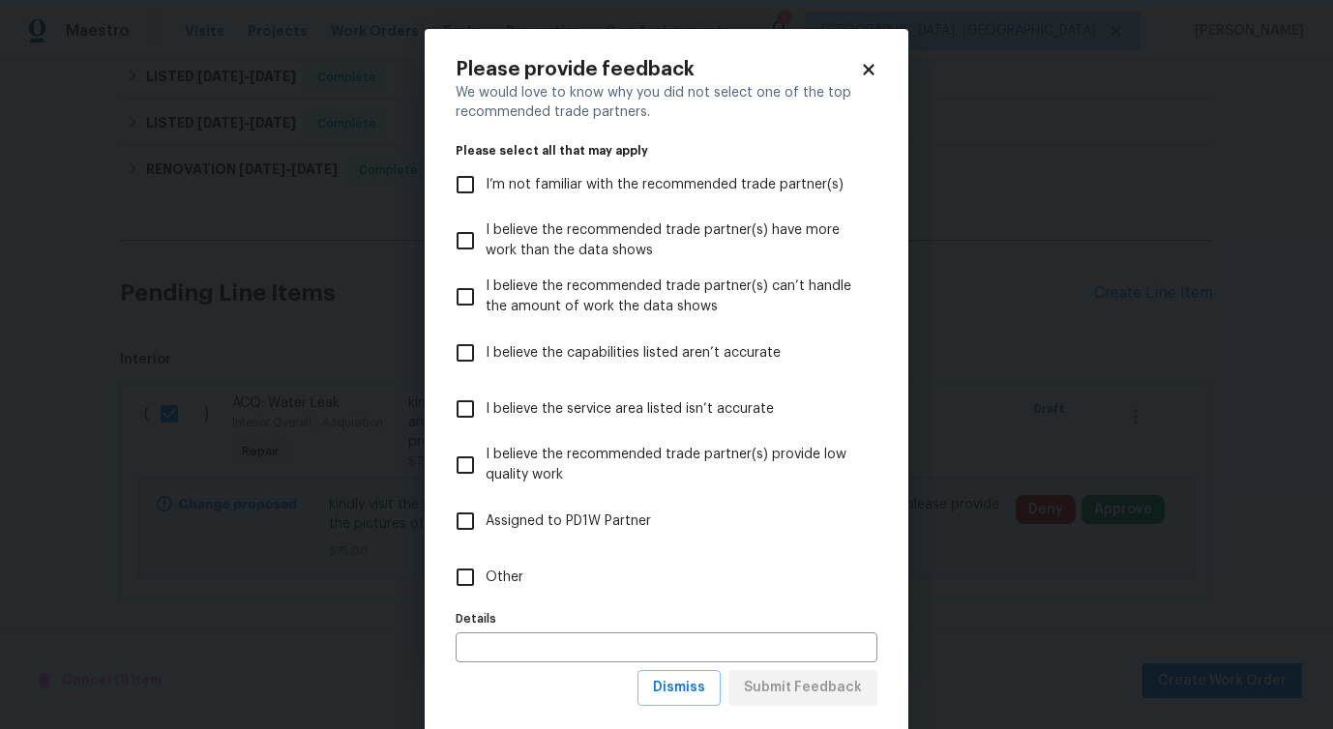
scroll to position [0, 0]
click at [461, 590] on input "Other" at bounding box center [465, 577] width 41 height 41
checkbox input "true"
click at [761, 688] on span "Submit Feedback" at bounding box center [803, 688] width 118 height 24
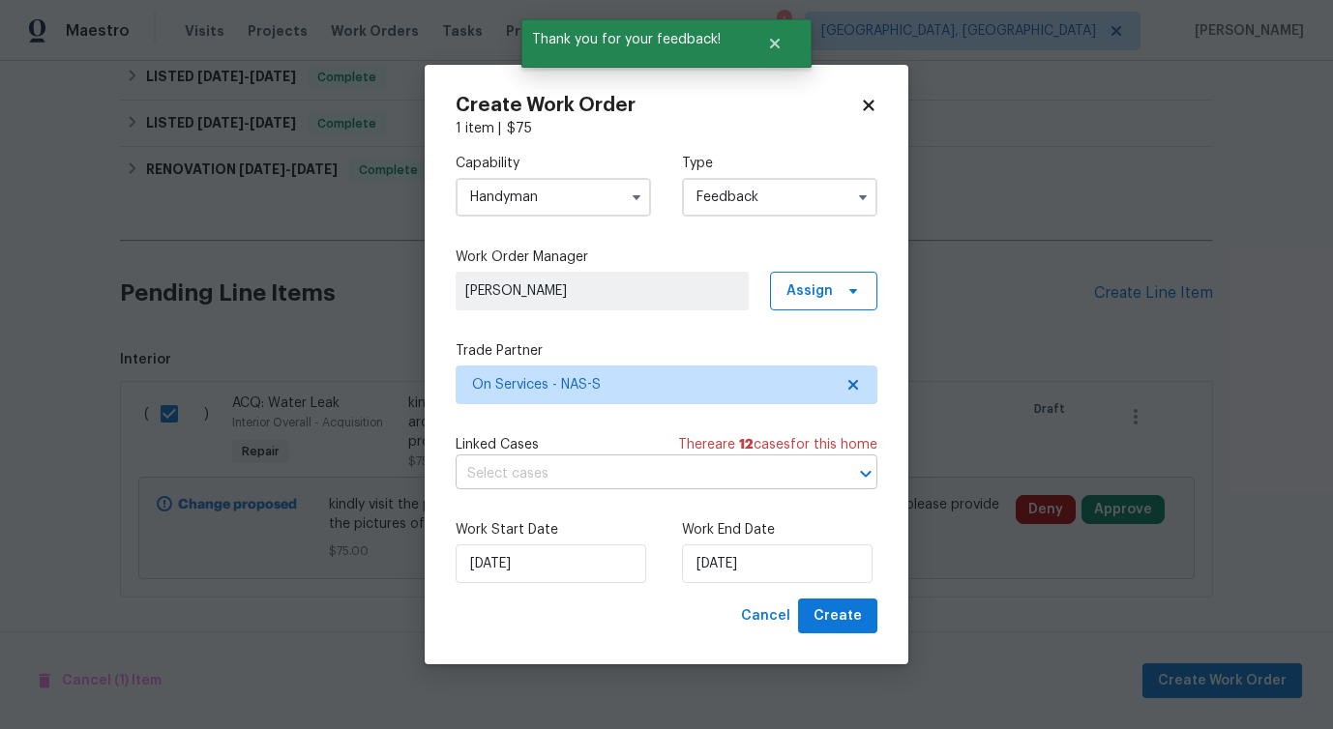
click at [528, 474] on input "text" at bounding box center [640, 474] width 368 height 30
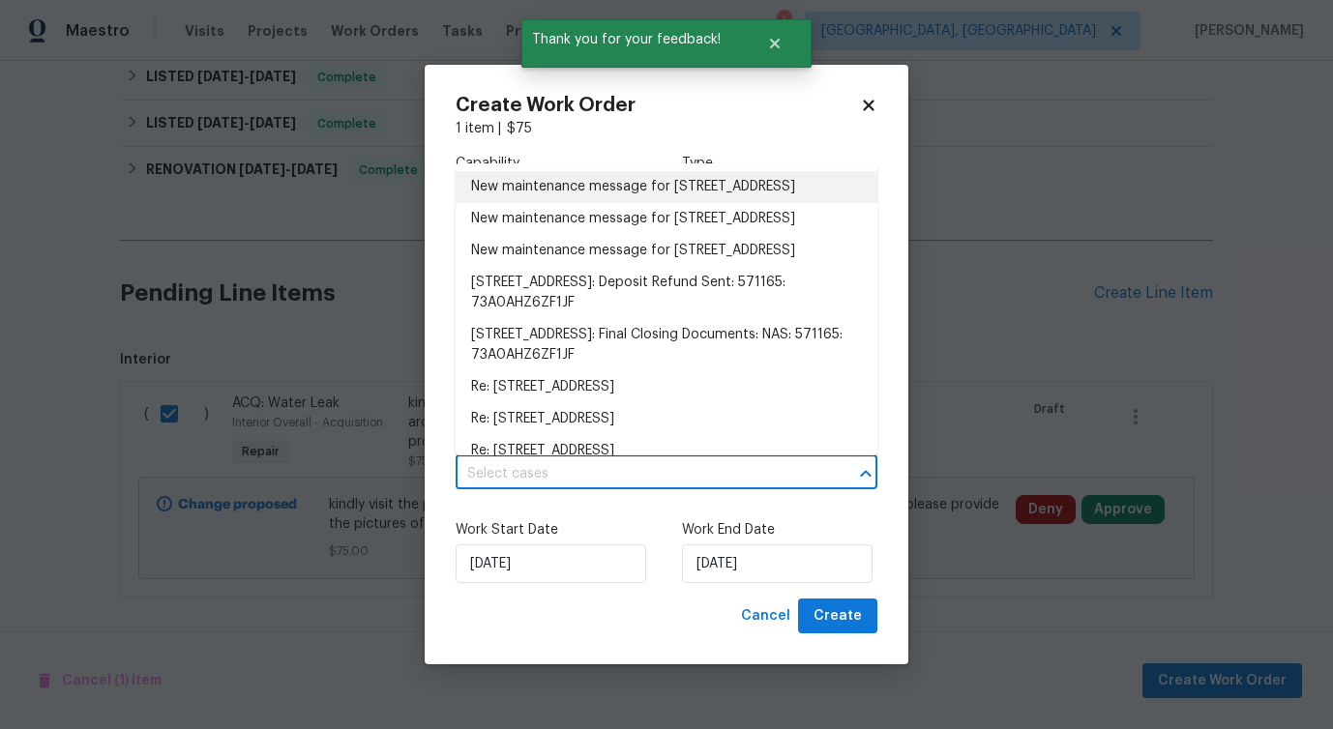
click at [517, 203] on li "New maintenance message for 478 Deerfield Dr , Murfreesboro, TN 37129" at bounding box center [667, 187] width 422 height 32
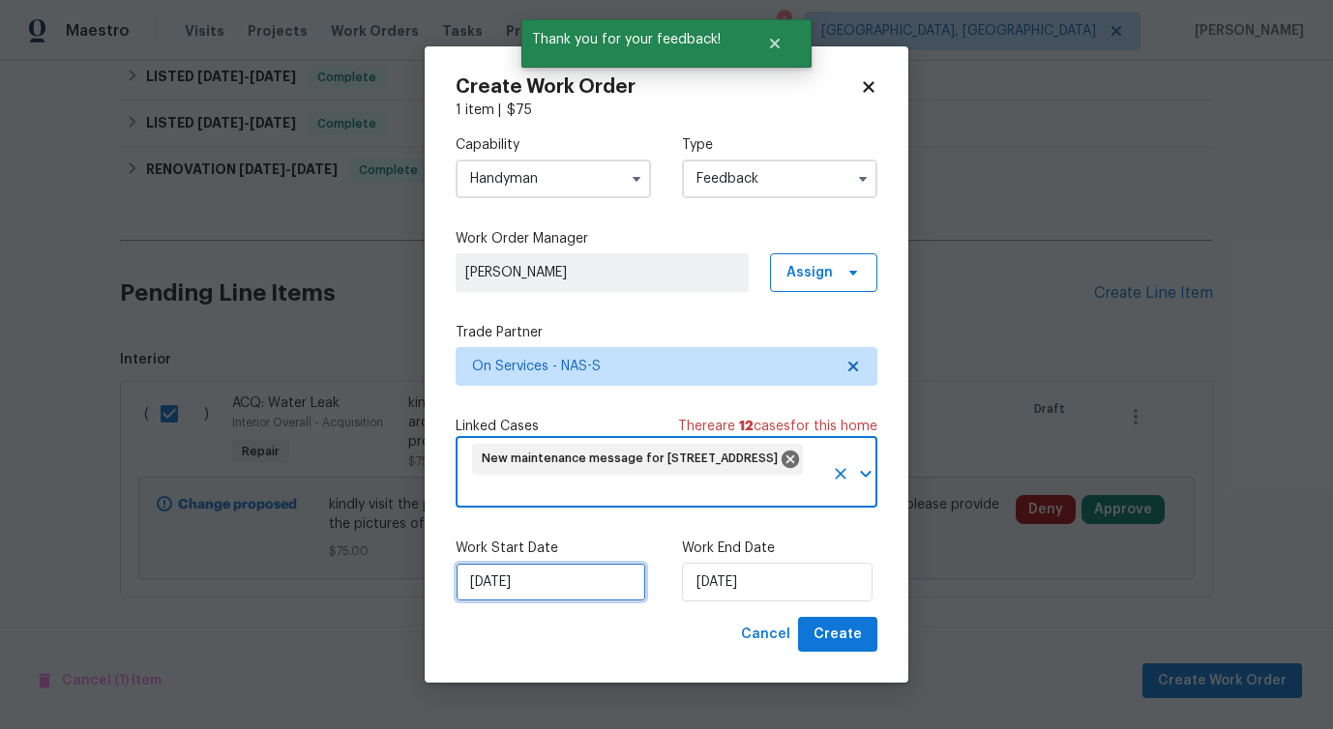
click at [508, 590] on input "9/8/2025" at bounding box center [551, 582] width 191 height 39
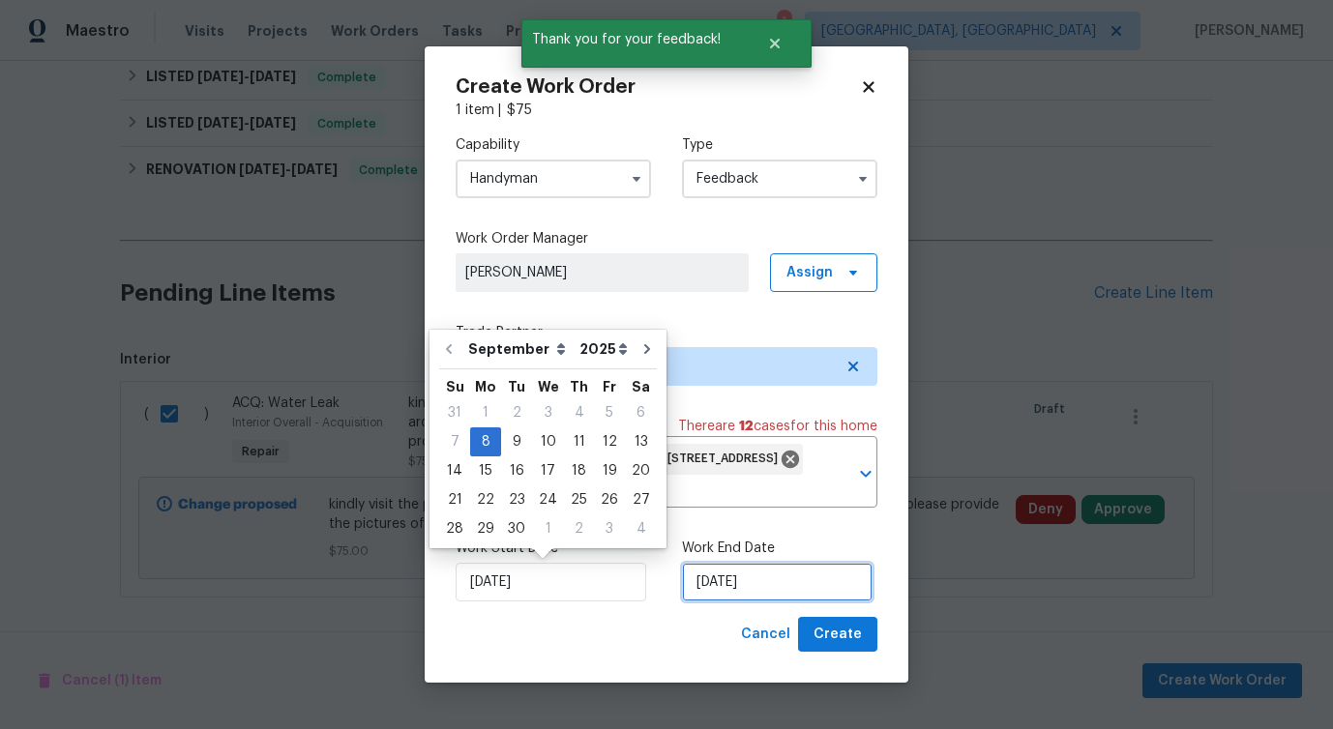
click at [732, 582] on input "9/8/2025" at bounding box center [777, 582] width 191 height 39
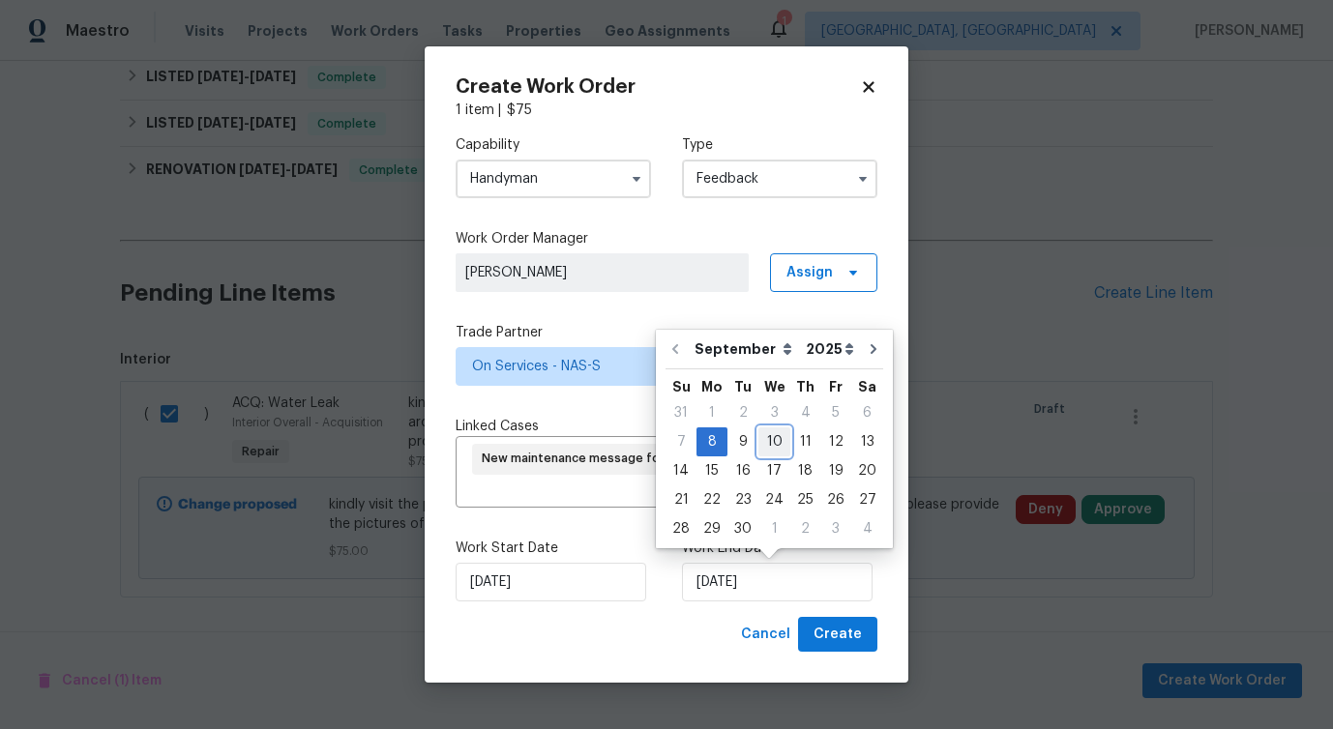
click at [777, 449] on div "10" at bounding box center [774, 441] width 32 height 27
type input "9/10/2025"
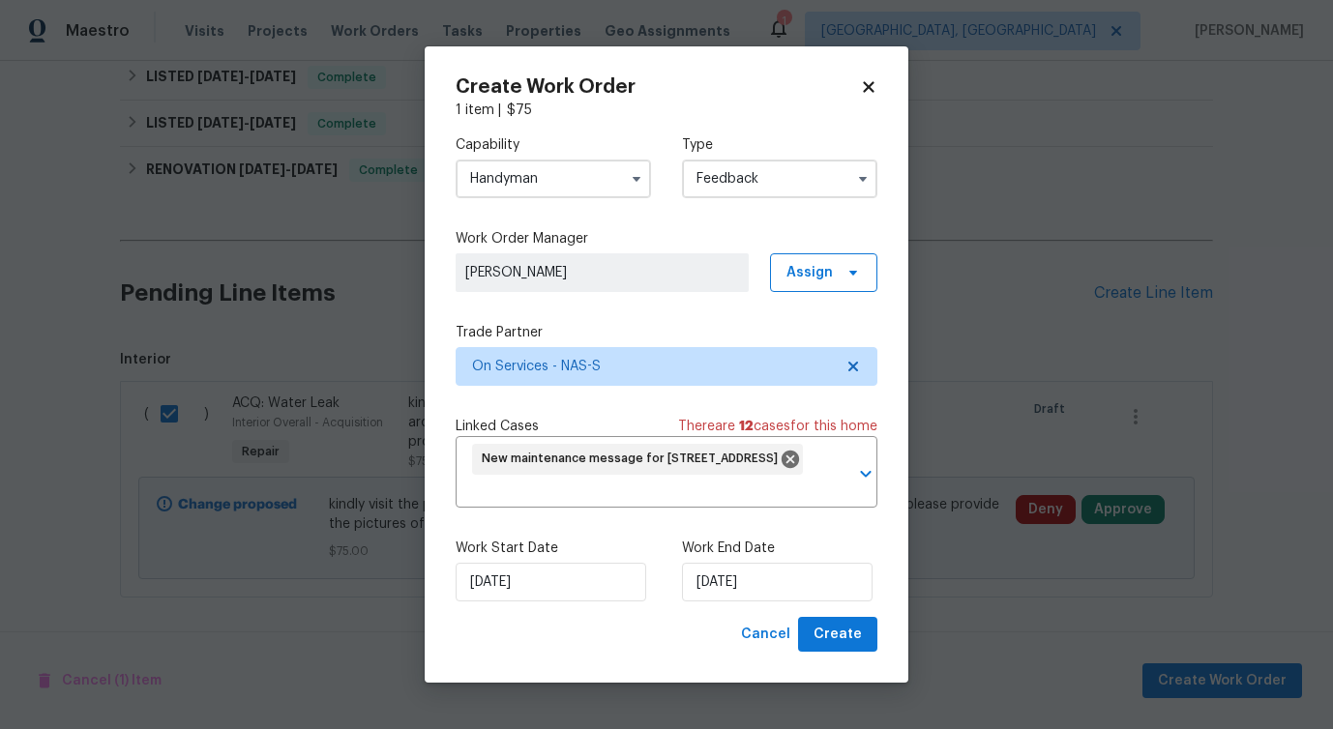
click at [851, 654] on div "Create Work Order 1 item | $ 75 Capability Handyman Type Feedback Work Order Ma…" at bounding box center [667, 364] width 484 height 637
click at [852, 642] on span "Create" at bounding box center [837, 635] width 48 height 24
checkbox input "false"
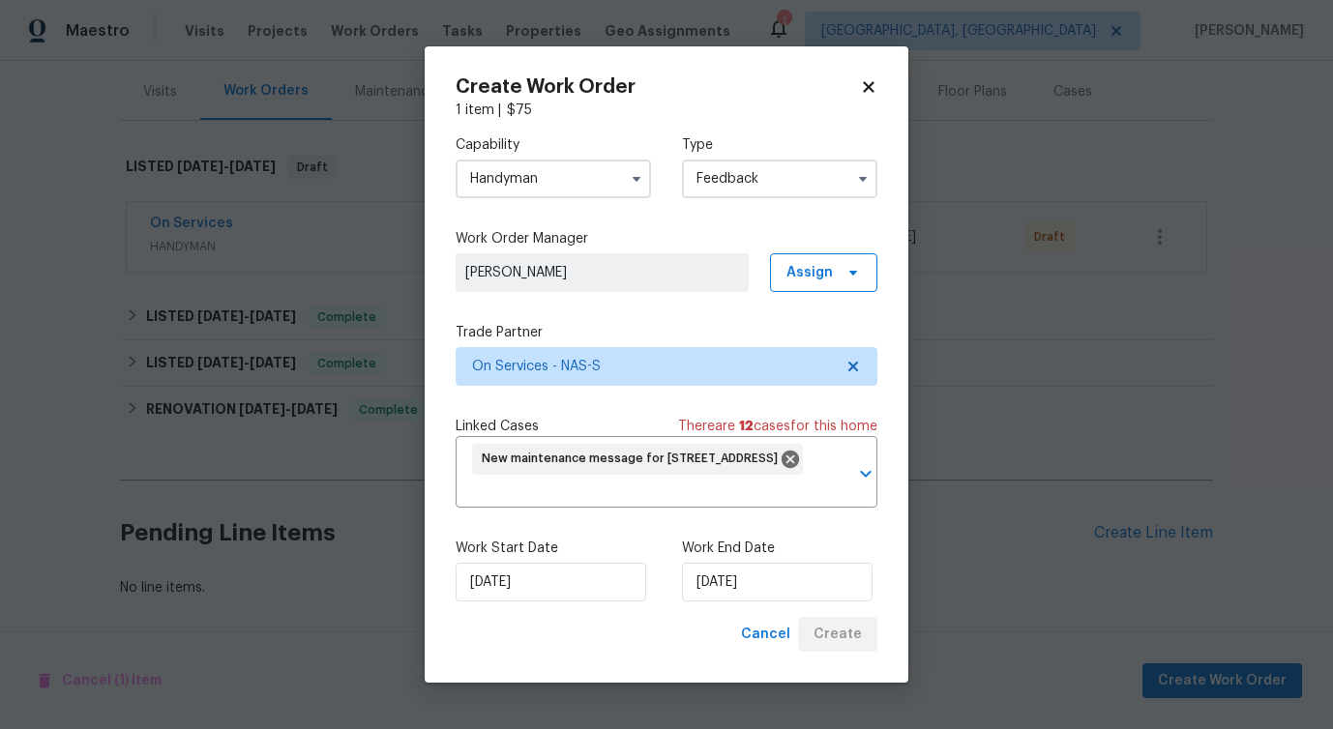
scroll to position [245, 0]
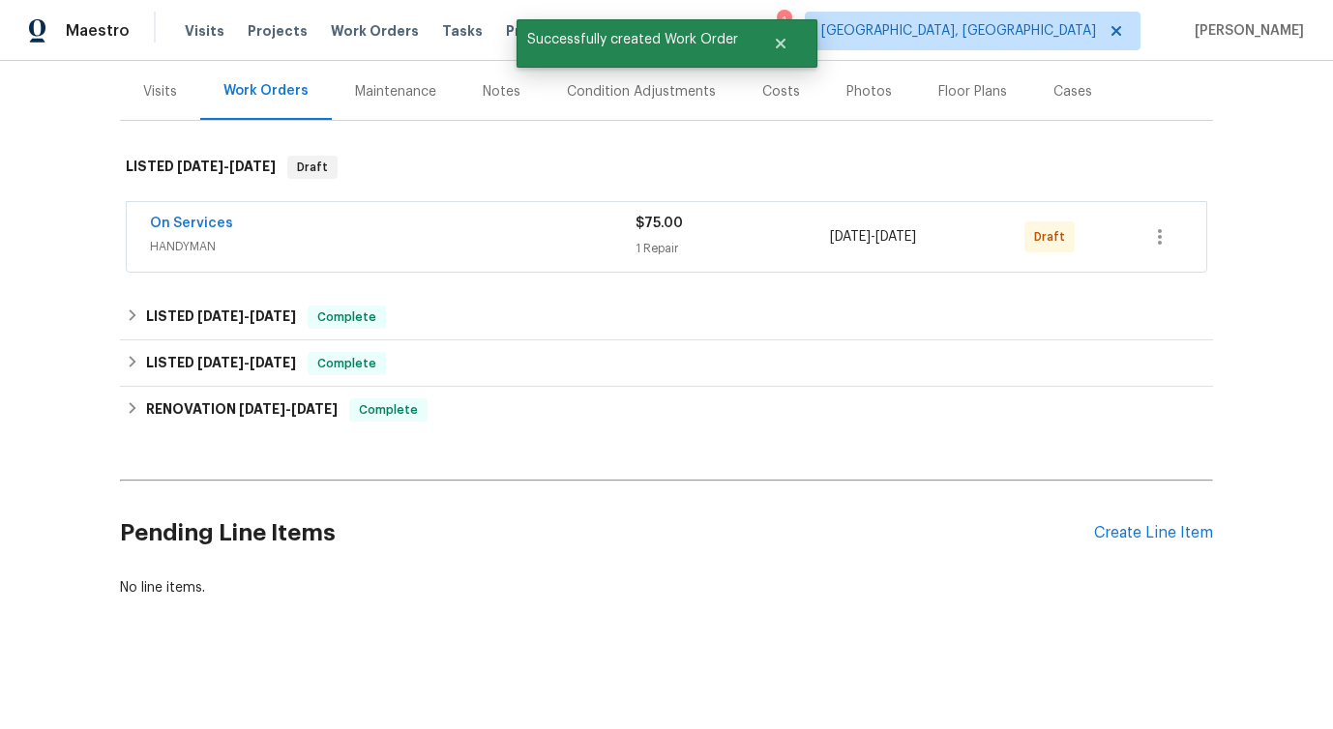
click at [37, 390] on div "Back to all projects 478 Deerfield Dr, Murfreesboro, TN 37129 3 Beds | 2 Baths …" at bounding box center [666, 395] width 1333 height 668
click at [191, 217] on link "On Services" at bounding box center [191, 224] width 83 height 14
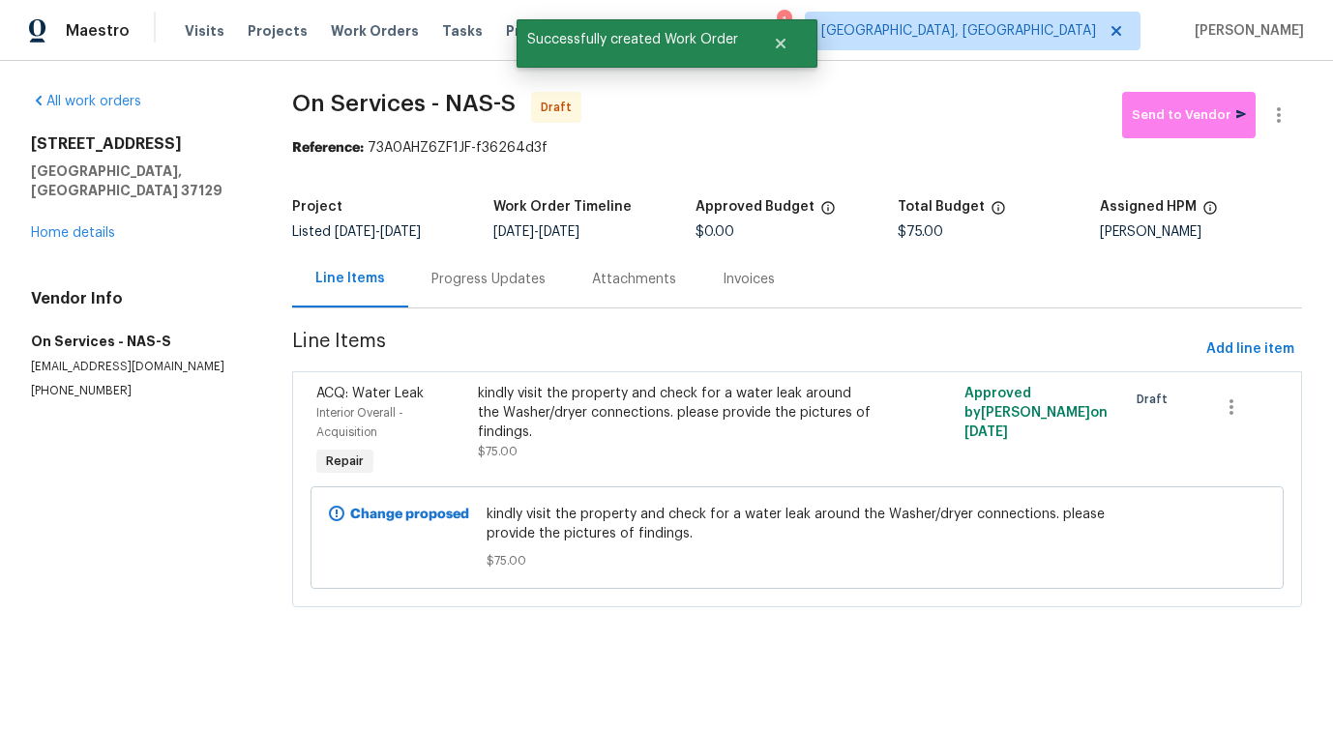
click at [516, 267] on div "Progress Updates" at bounding box center [488, 279] width 161 height 57
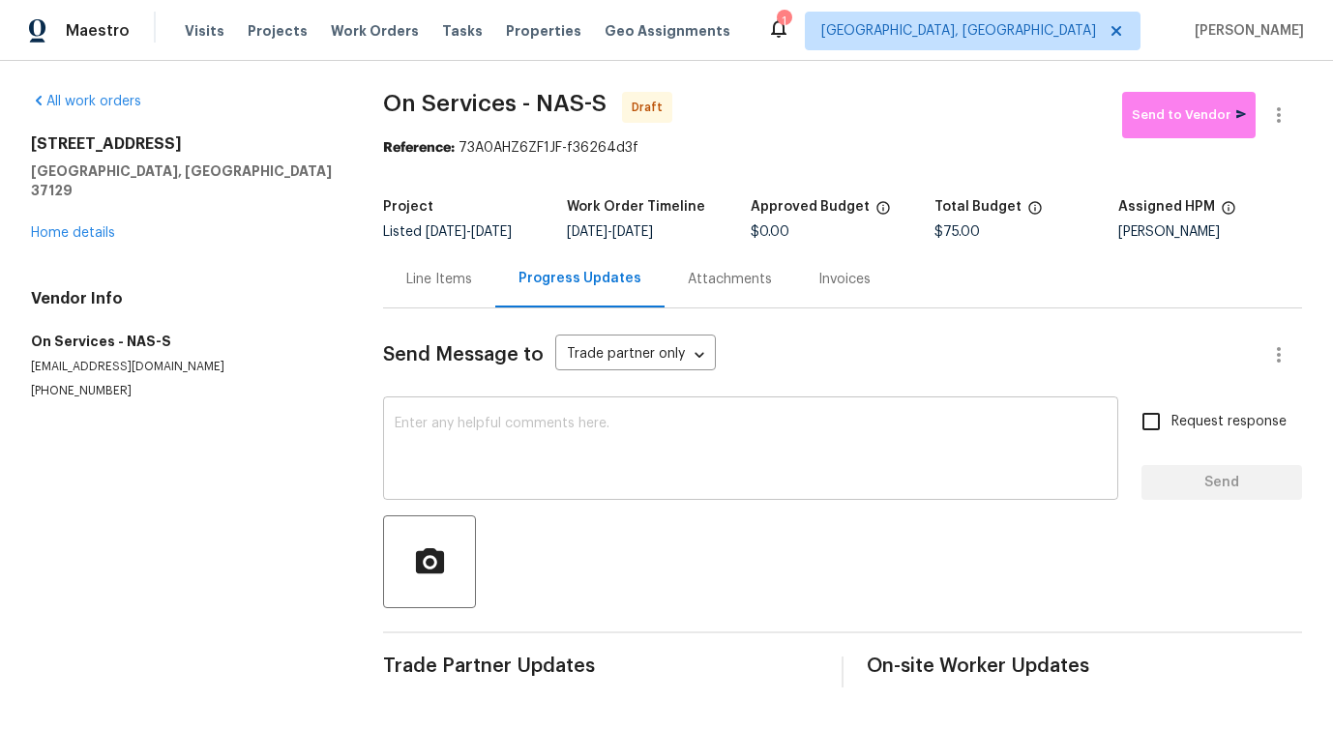
click at [630, 440] on textarea at bounding box center [751, 451] width 712 height 68
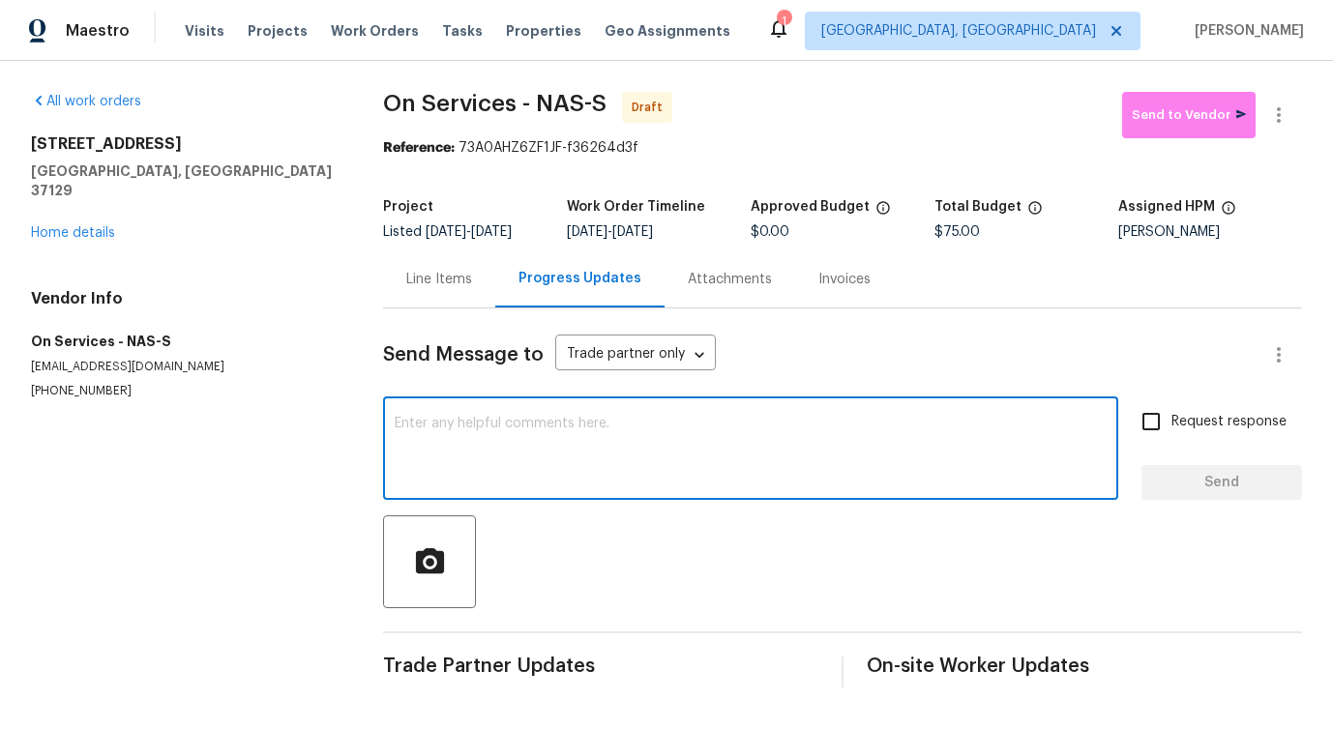
paste textarea "Hi this is Pavithra with Opendoor. I’m confirming you received the WO for the p…"
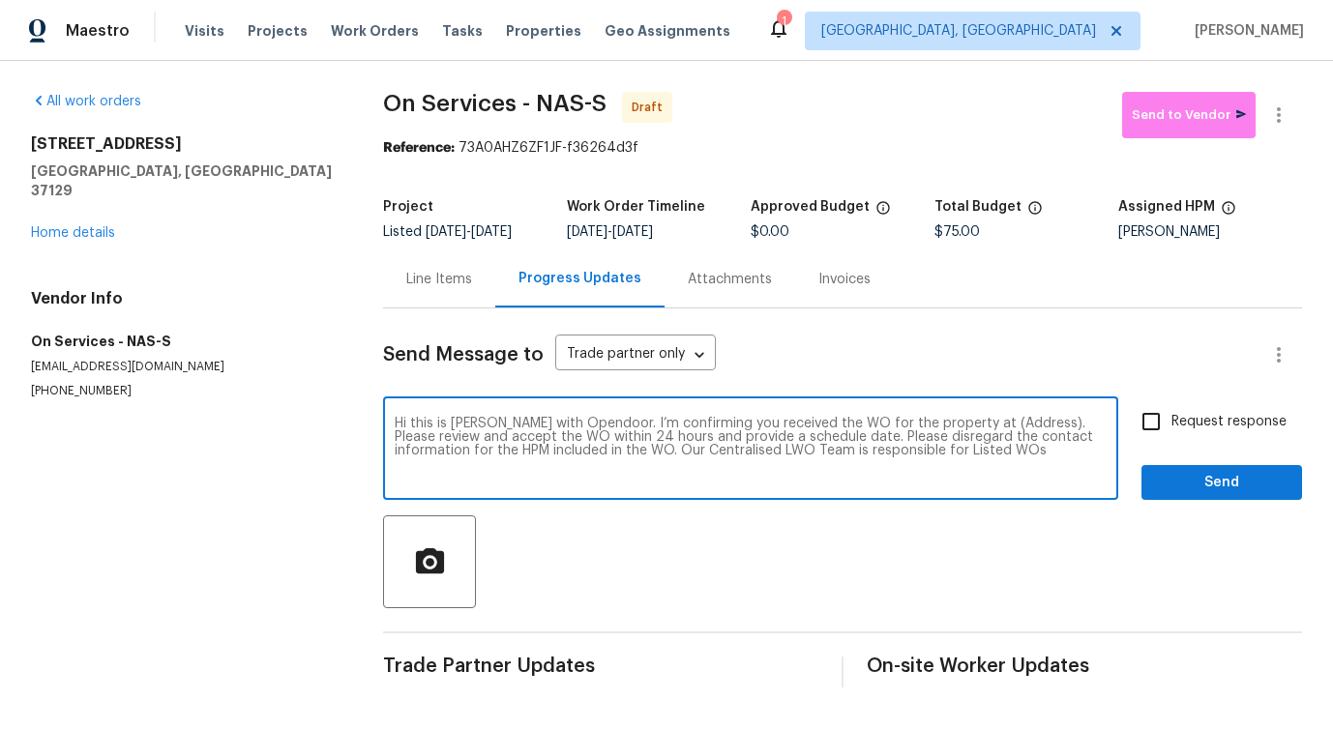
click at [993, 424] on textarea "Hi this is Pavithra with Opendoor. I’m confirming you received the WO for the p…" at bounding box center [751, 451] width 712 height 68
paste textarea "478 Deerfield Dr, Murfreesboro, TN 37129"
type textarea "Hi this is Pavithra with Opendoor. I’m confirming you received the WO for the p…"
click at [1146, 409] on input "Request response" at bounding box center [1151, 421] width 41 height 41
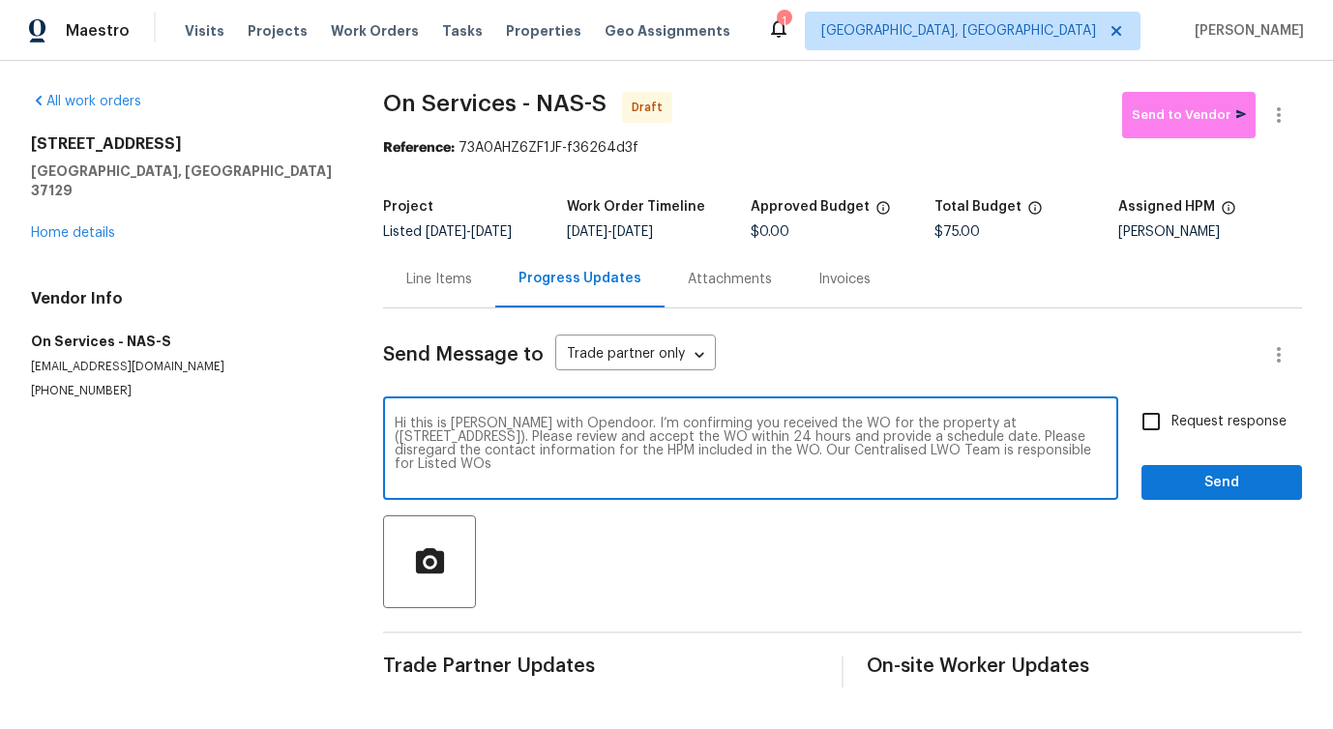
checkbox input "true"
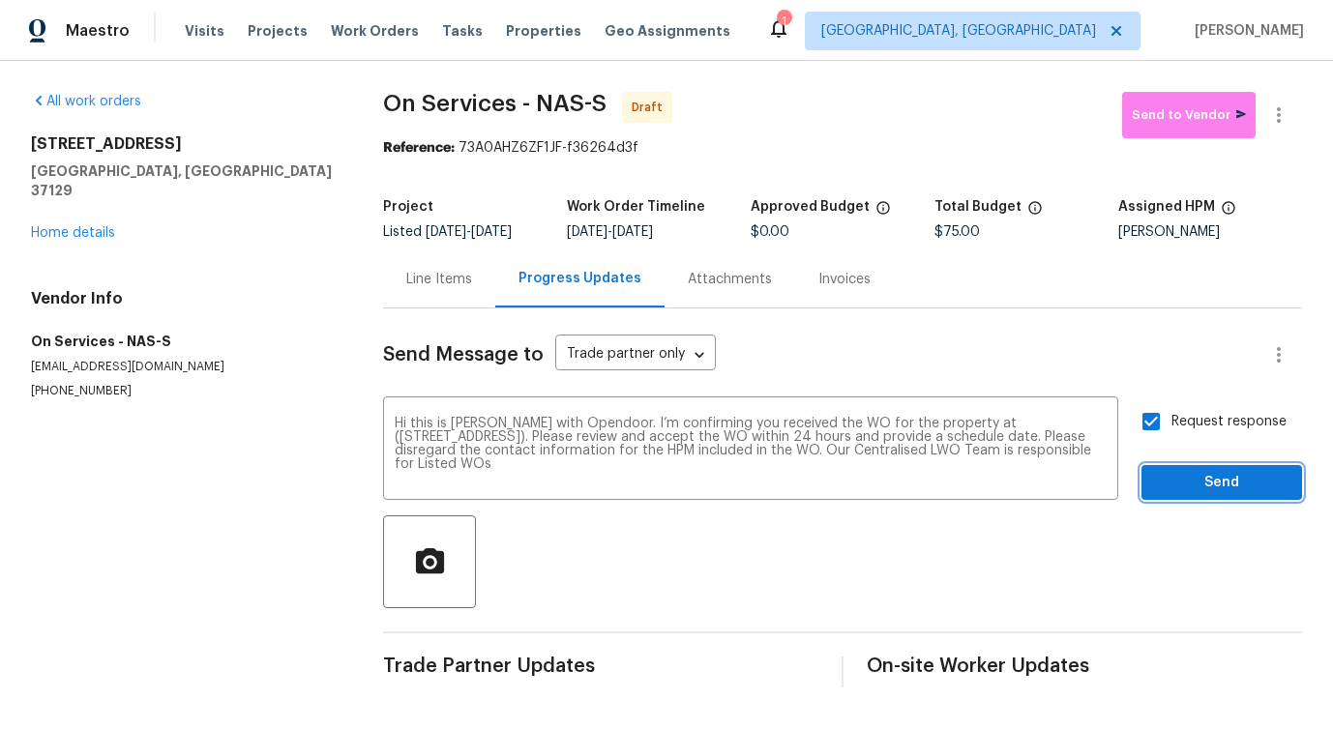
click at [1172, 479] on span "Send" at bounding box center [1222, 483] width 130 height 24
click at [1271, 119] on icon "button" at bounding box center [1278, 114] width 23 height 23
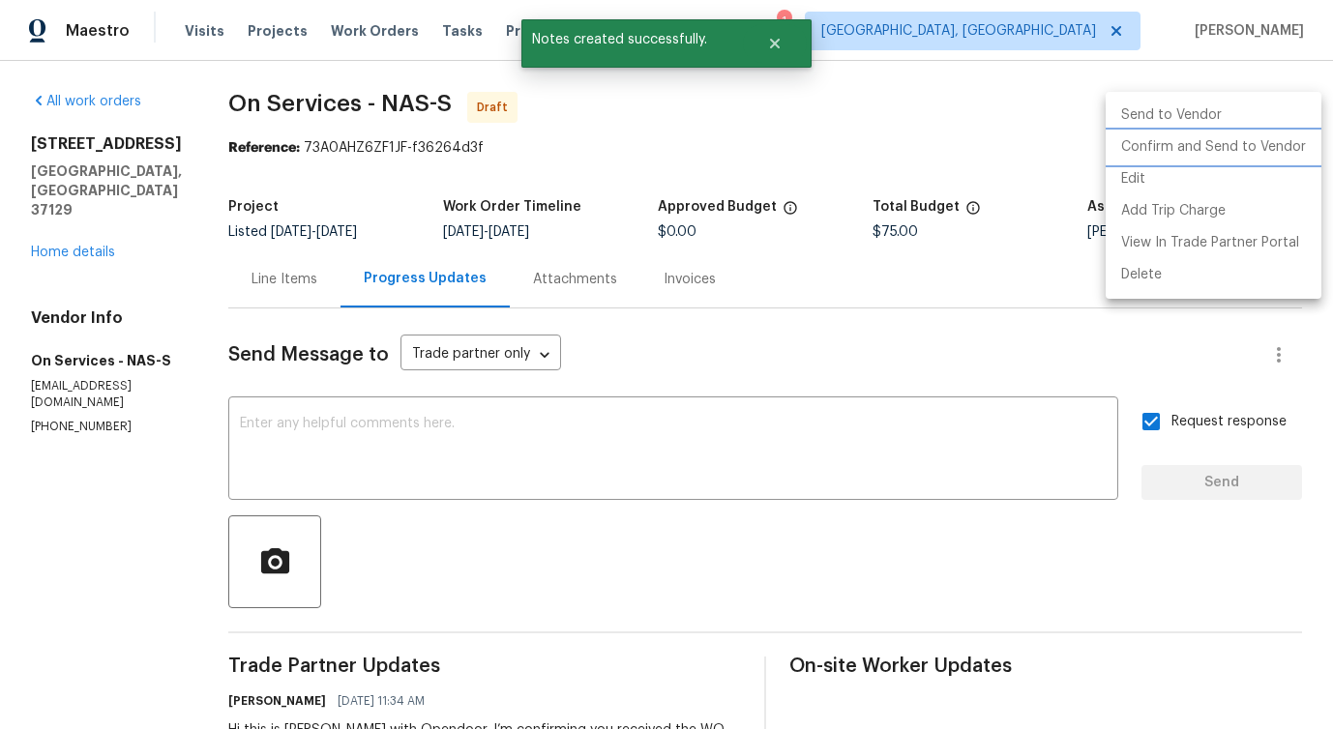
click at [1174, 150] on li "Confirm and Send to Vendor" at bounding box center [1214, 148] width 216 height 32
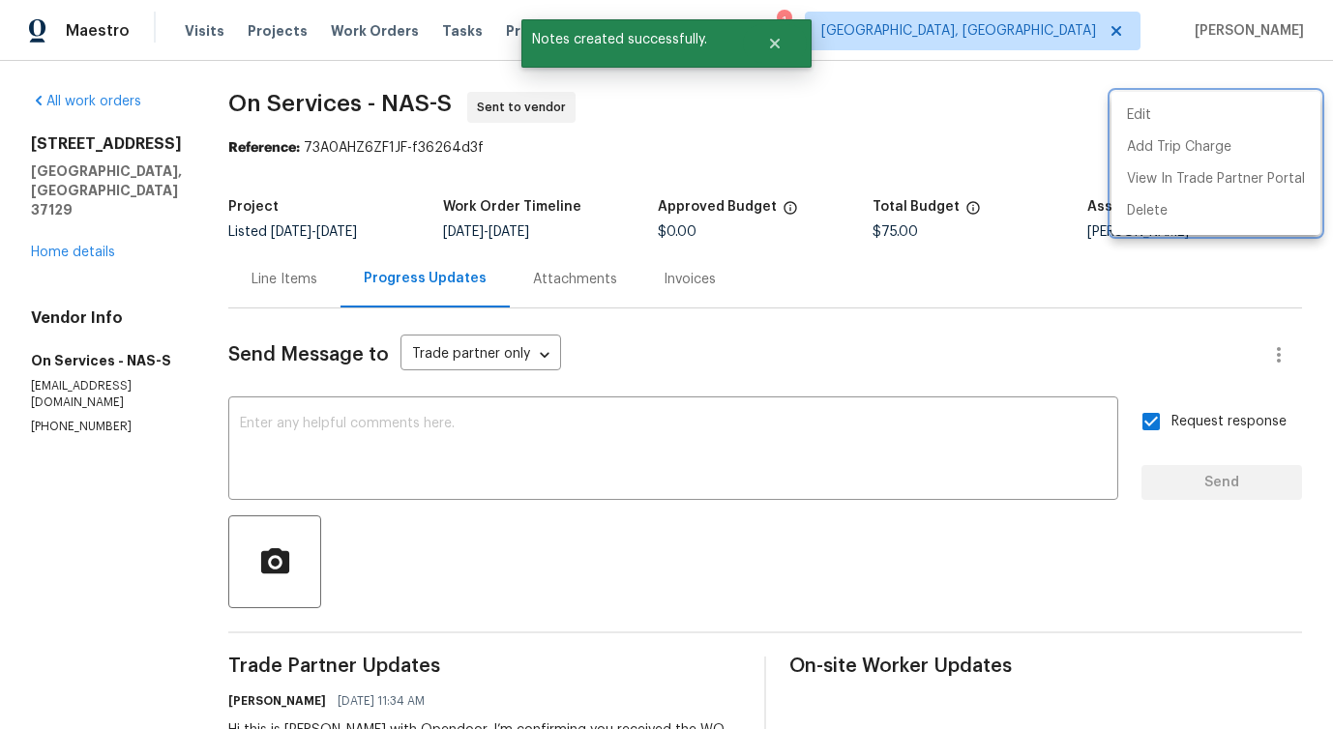
click at [703, 468] on div at bounding box center [666, 364] width 1333 height 729
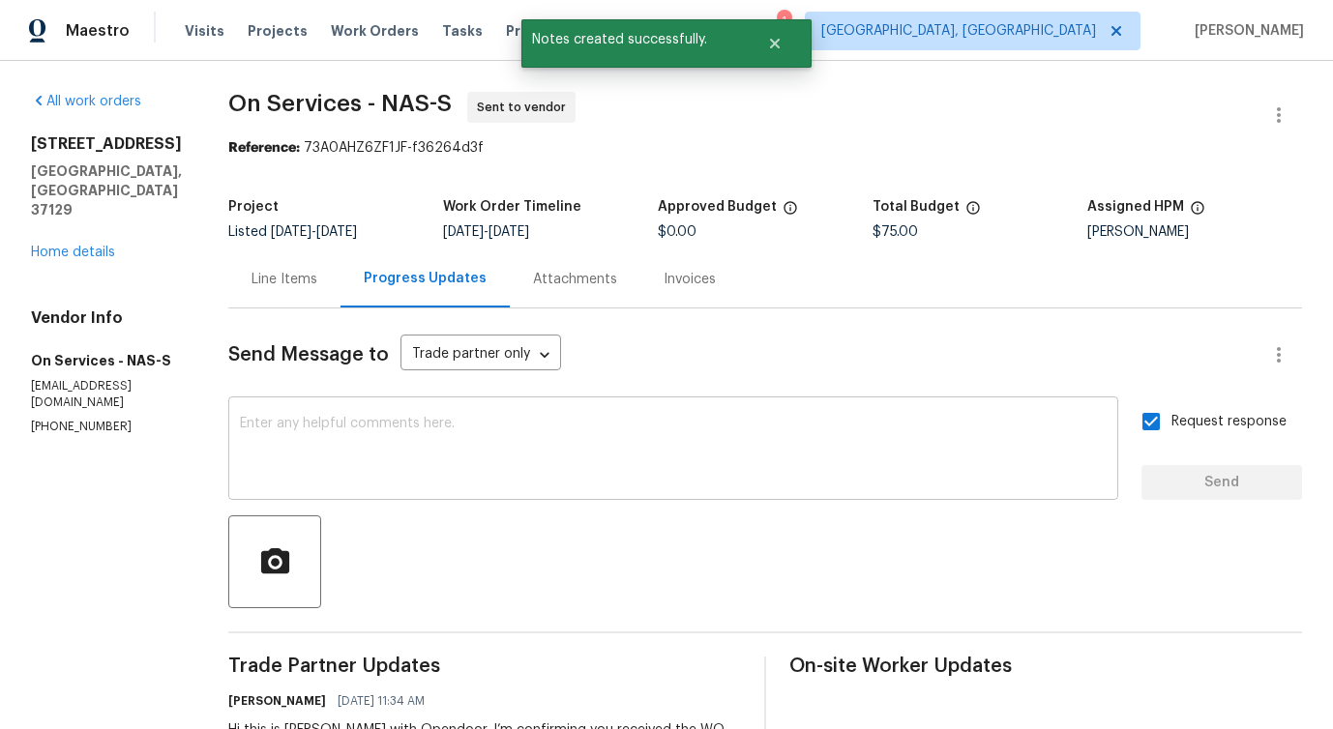
click at [682, 426] on textarea at bounding box center [673, 451] width 867 height 68
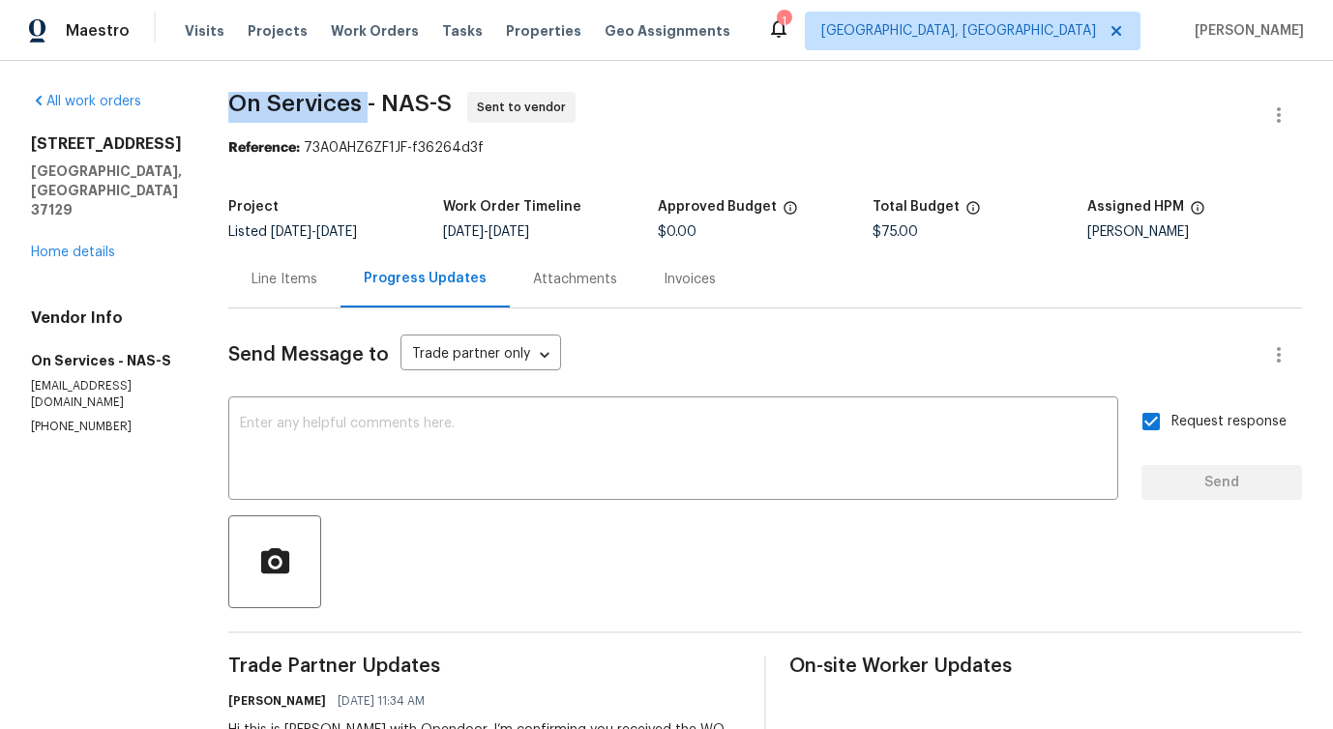
drag, startPoint x: 209, startPoint y: 101, endPoint x: 353, endPoint y: 103, distance: 144.1
click at [353, 103] on div "All work orders 478 Deerfield Dr Murfreesboro, TN 37129 Home details Vendor Inf…" at bounding box center [666, 466] width 1333 height 811
copy span "On Services"
click at [88, 246] on link "Home details" at bounding box center [73, 253] width 84 height 14
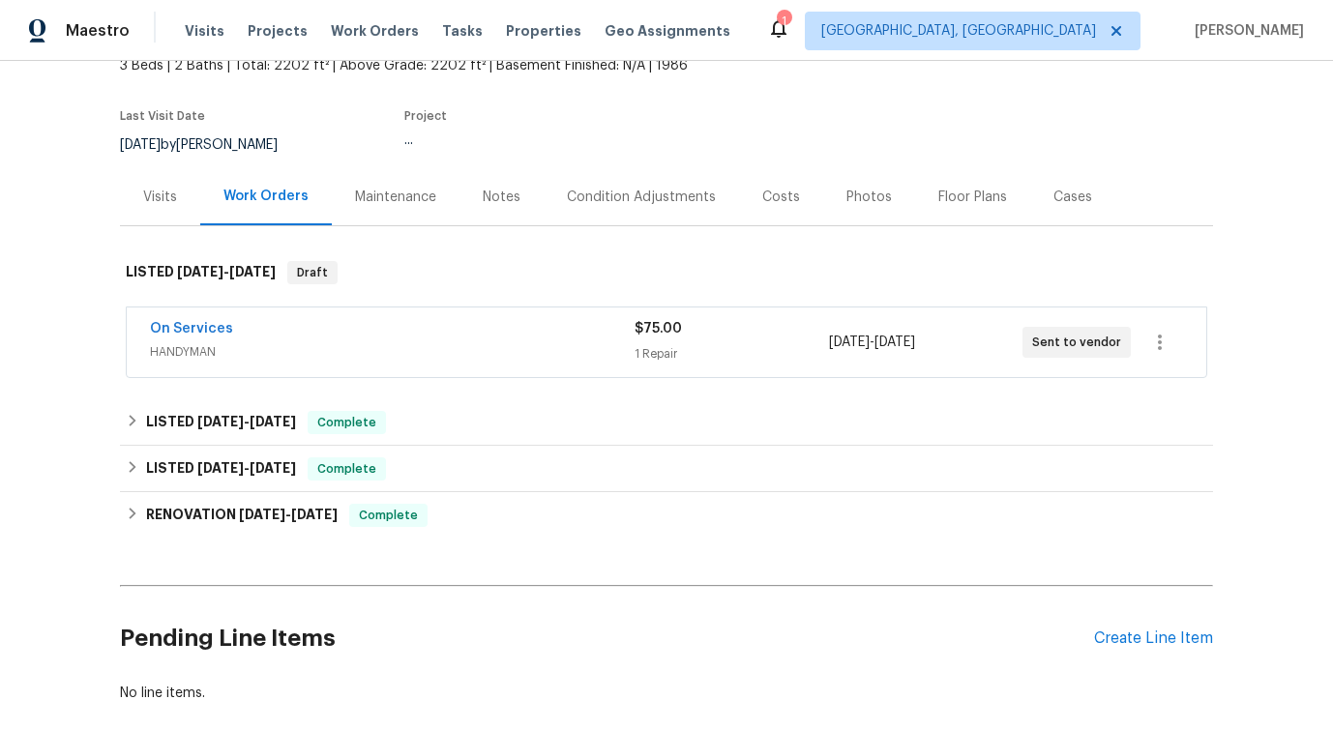
scroll to position [131, 0]
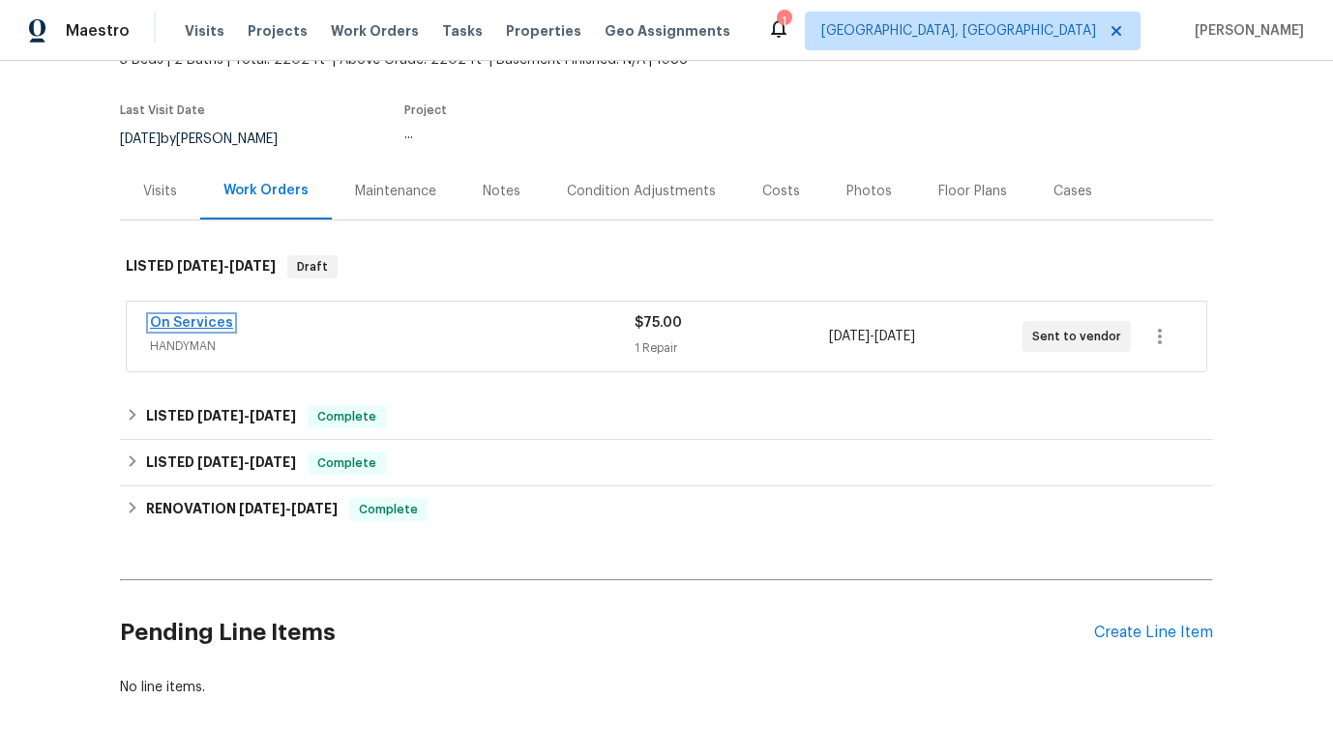
click at [185, 318] on link "On Services" at bounding box center [191, 323] width 83 height 14
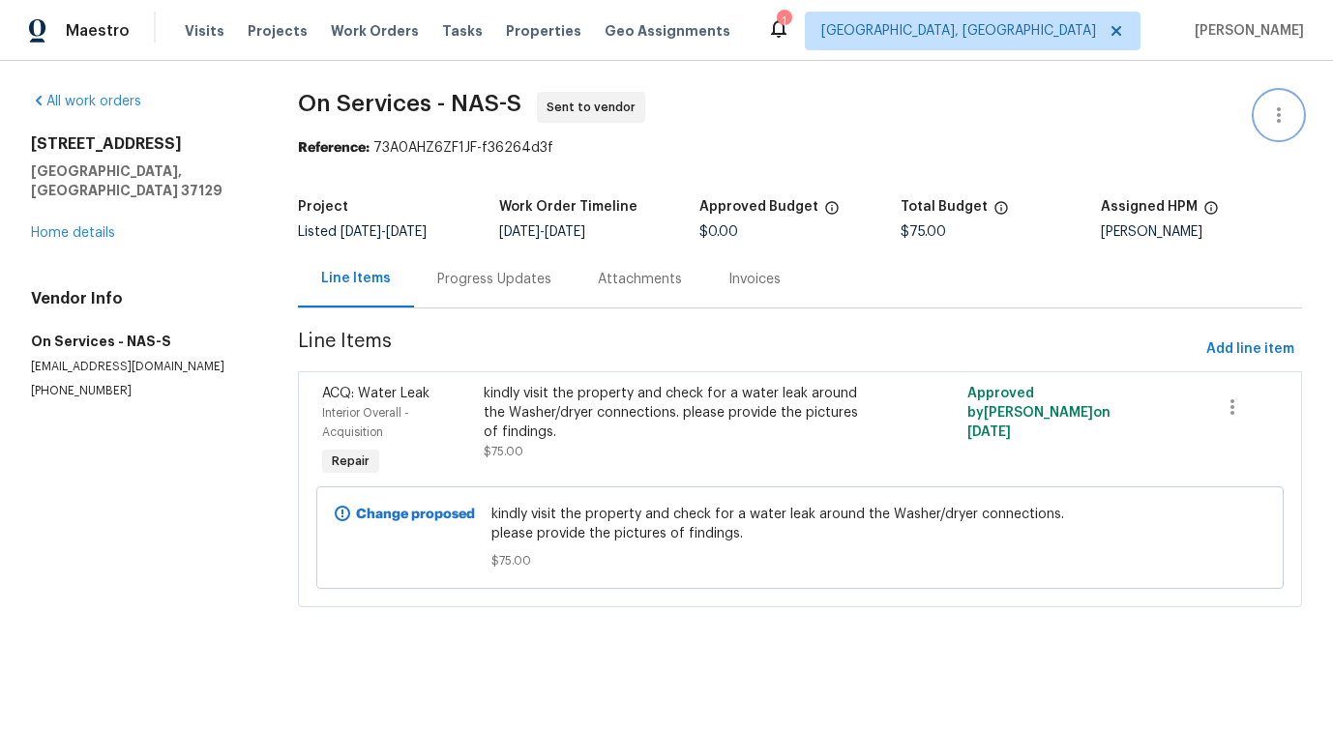
click at [1278, 108] on button "button" at bounding box center [1278, 115] width 46 height 46
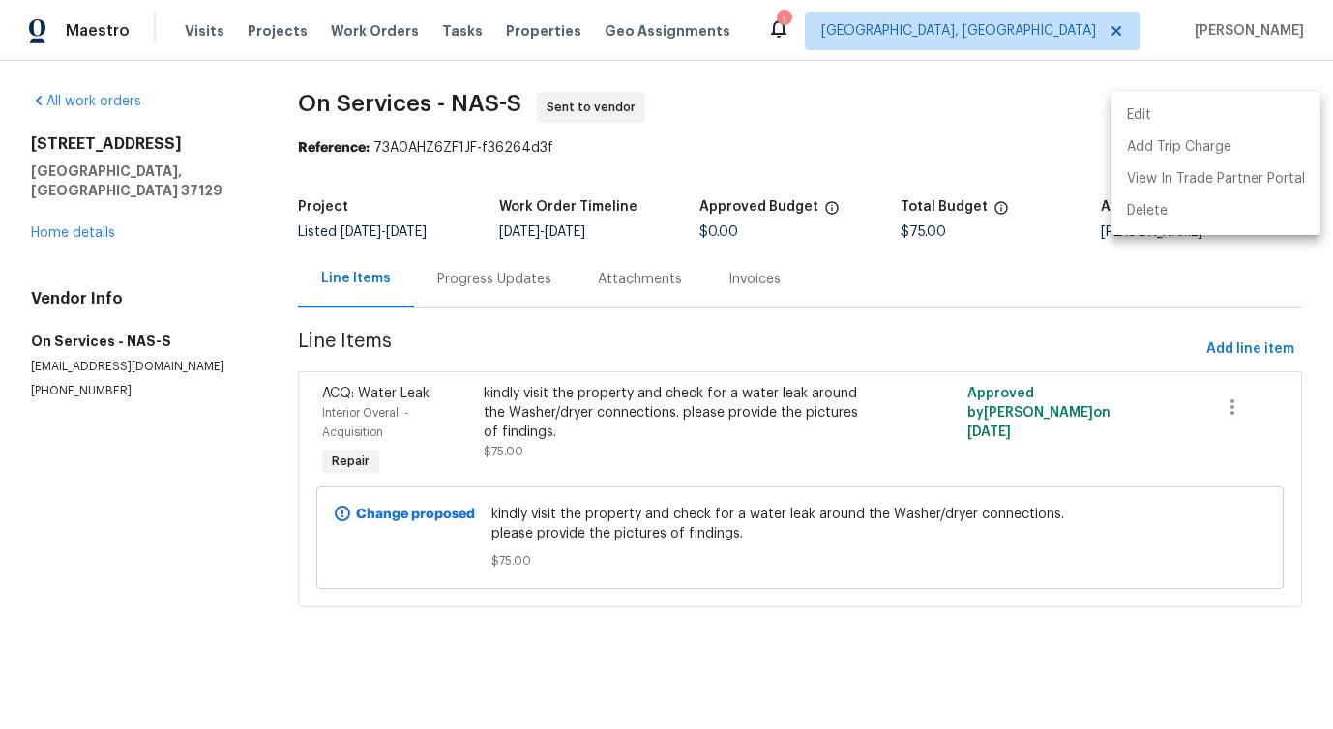
click at [1156, 109] on li "Edit" at bounding box center [1215, 116] width 209 height 32
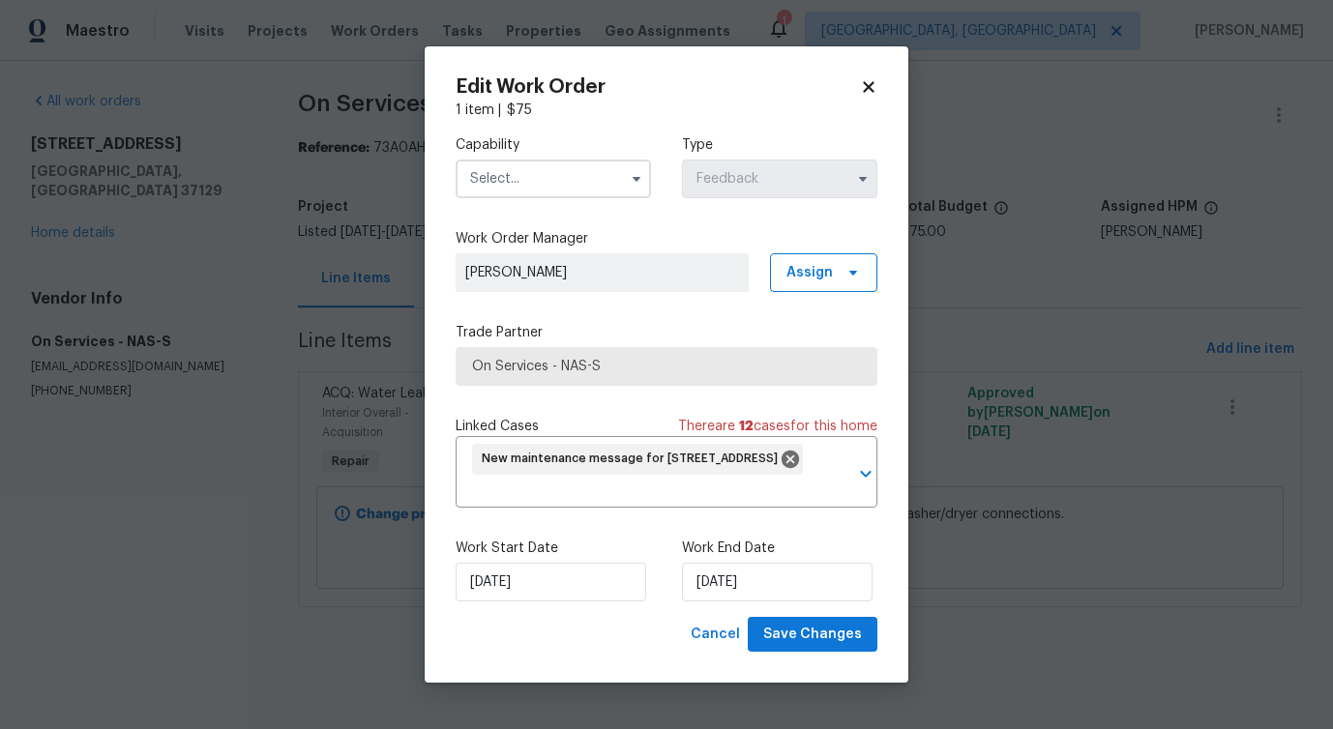
click at [567, 179] on input "text" at bounding box center [553, 179] width 195 height 39
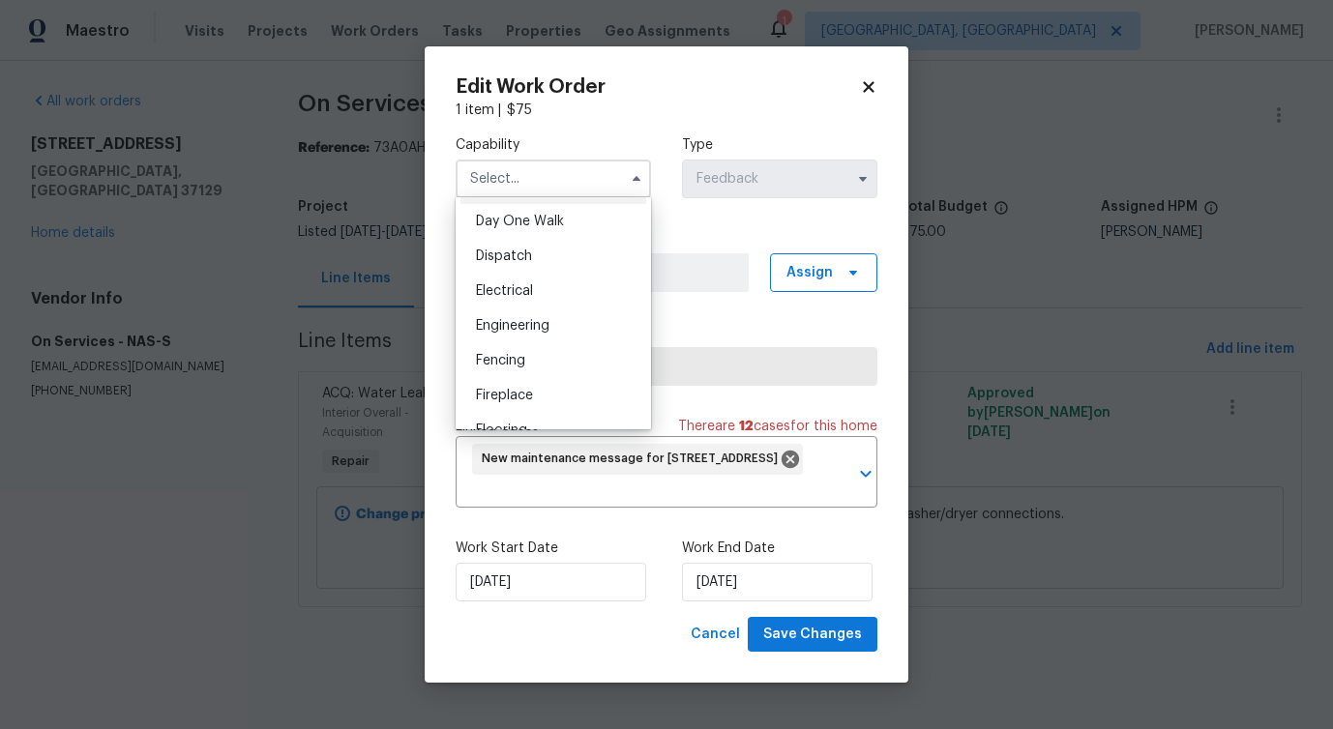
scroll to position [544, 0]
click at [717, 368] on span "On Services - NAS-S" at bounding box center [666, 366] width 389 height 19
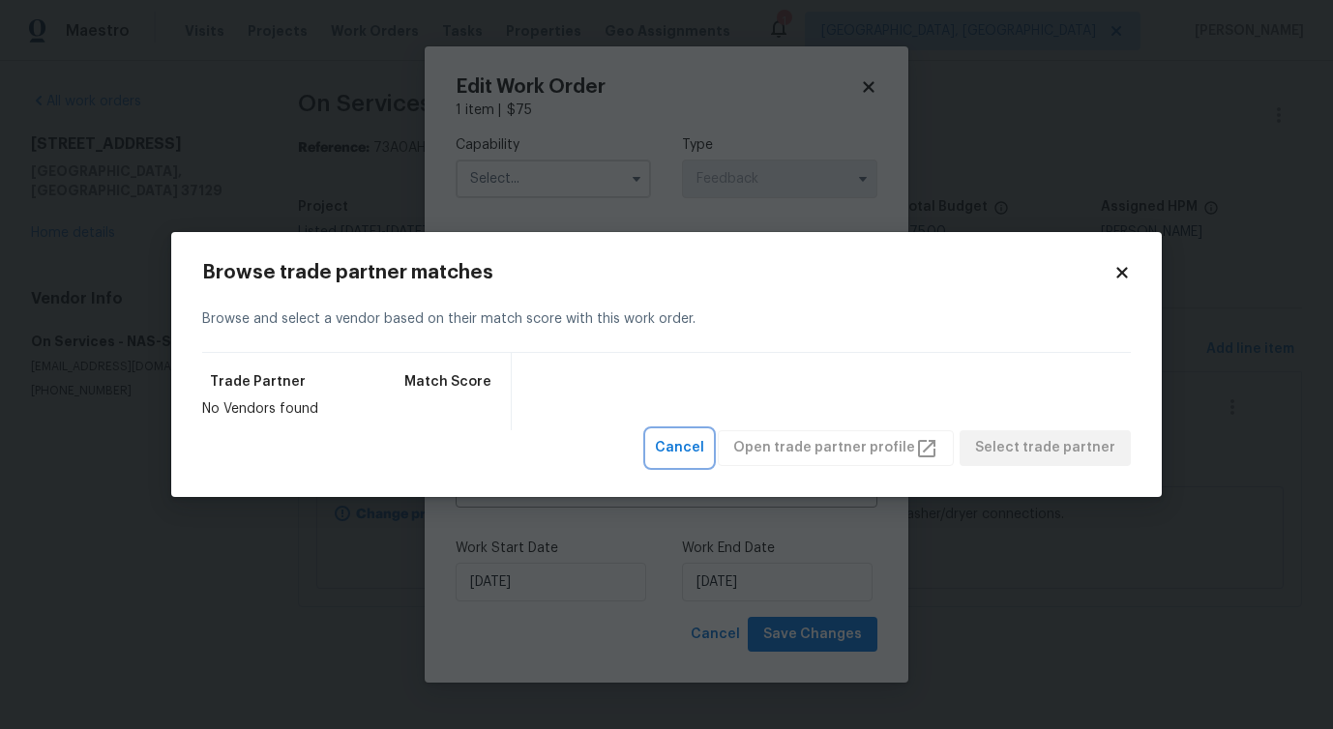
click at [704, 450] on span "Cancel" at bounding box center [679, 448] width 49 height 24
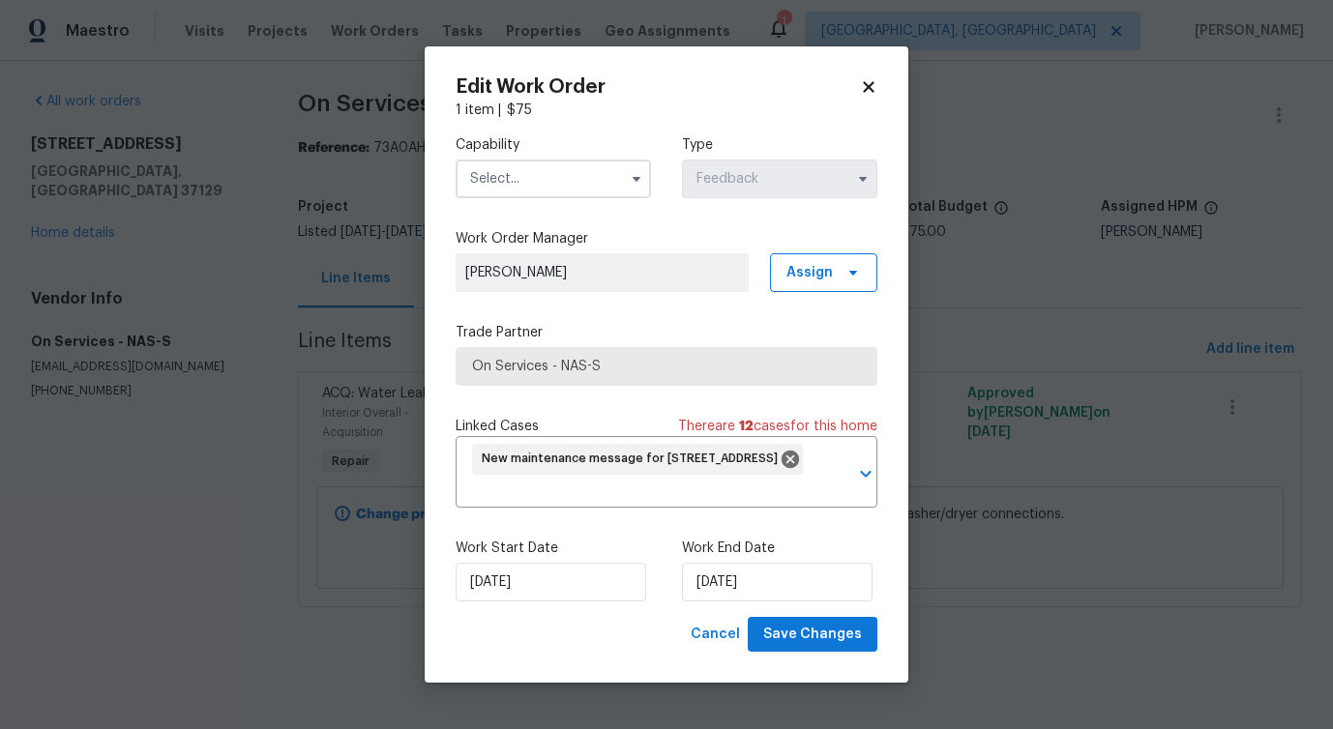
click at [567, 167] on input "text" at bounding box center [553, 179] width 195 height 39
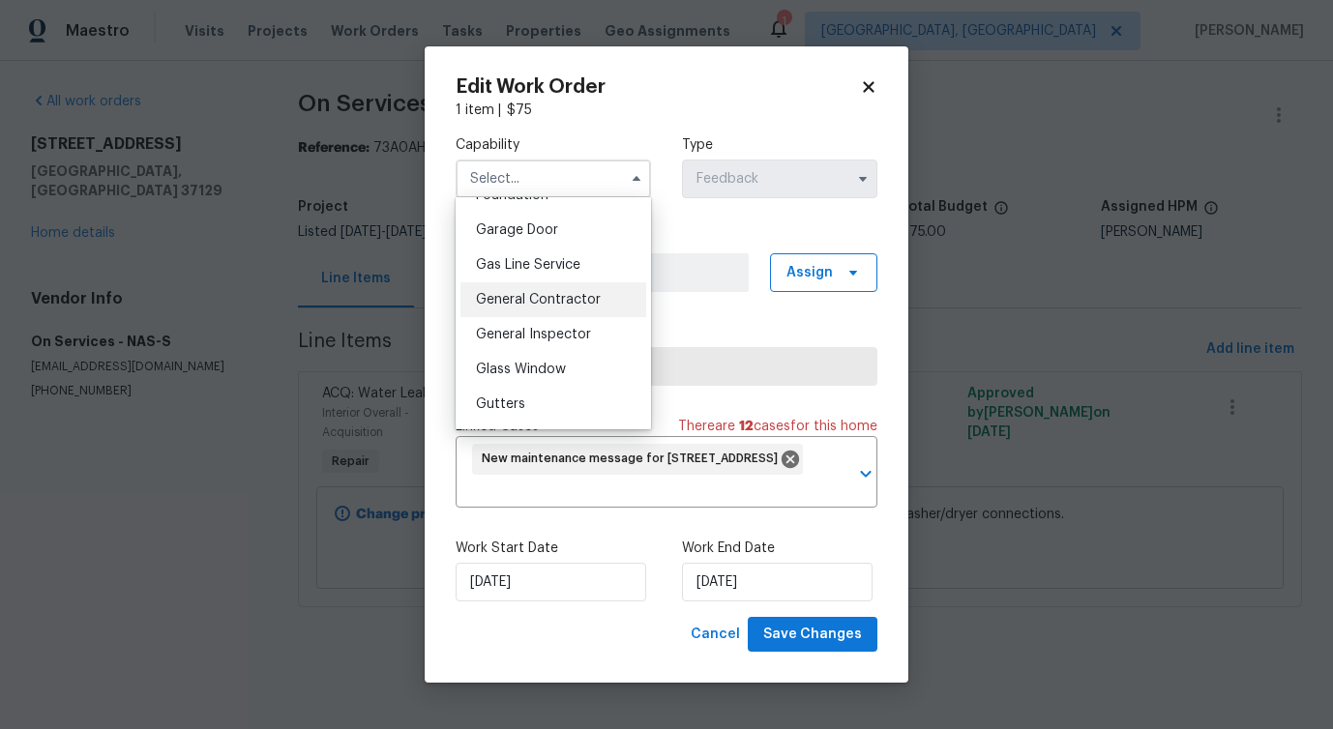
scroll to position [842, 0]
click at [574, 309] on span "General Contractor" at bounding box center [538, 302] width 125 height 14
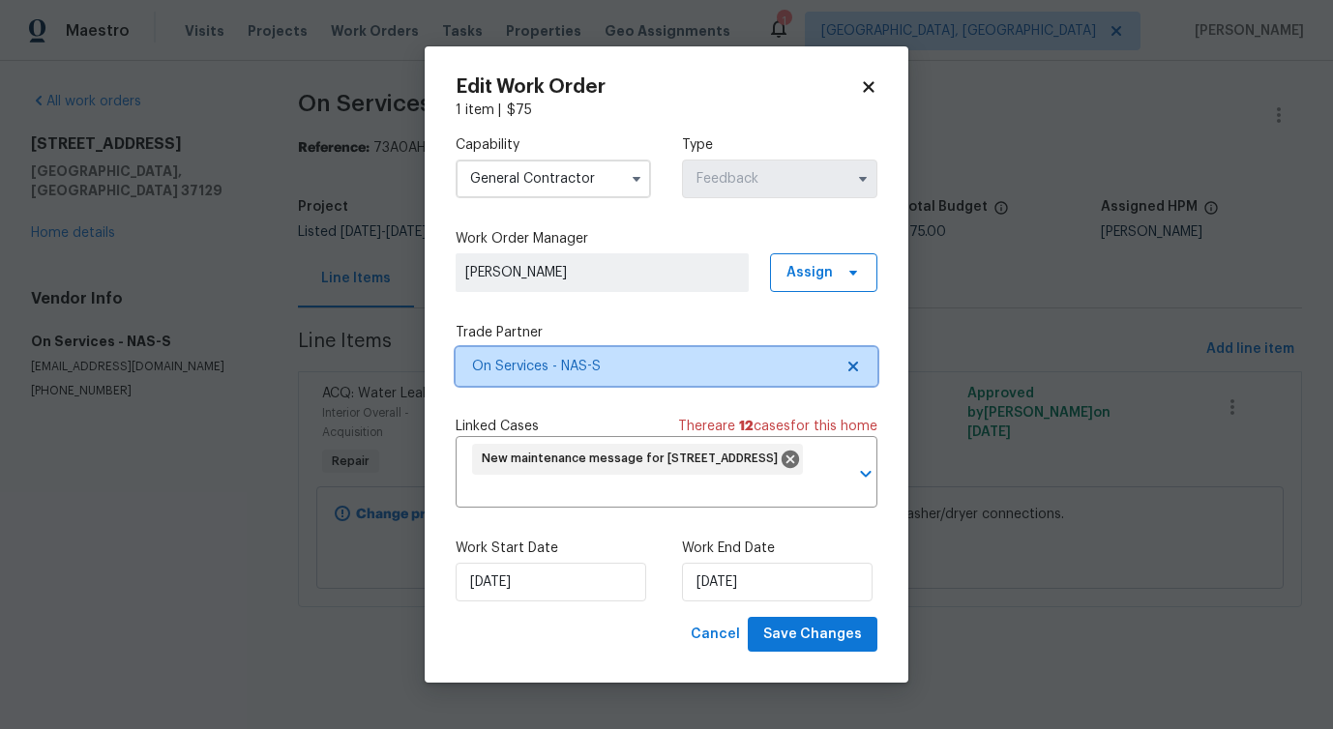
click at [578, 379] on span "On Services - NAS-S" at bounding box center [667, 366] width 422 height 39
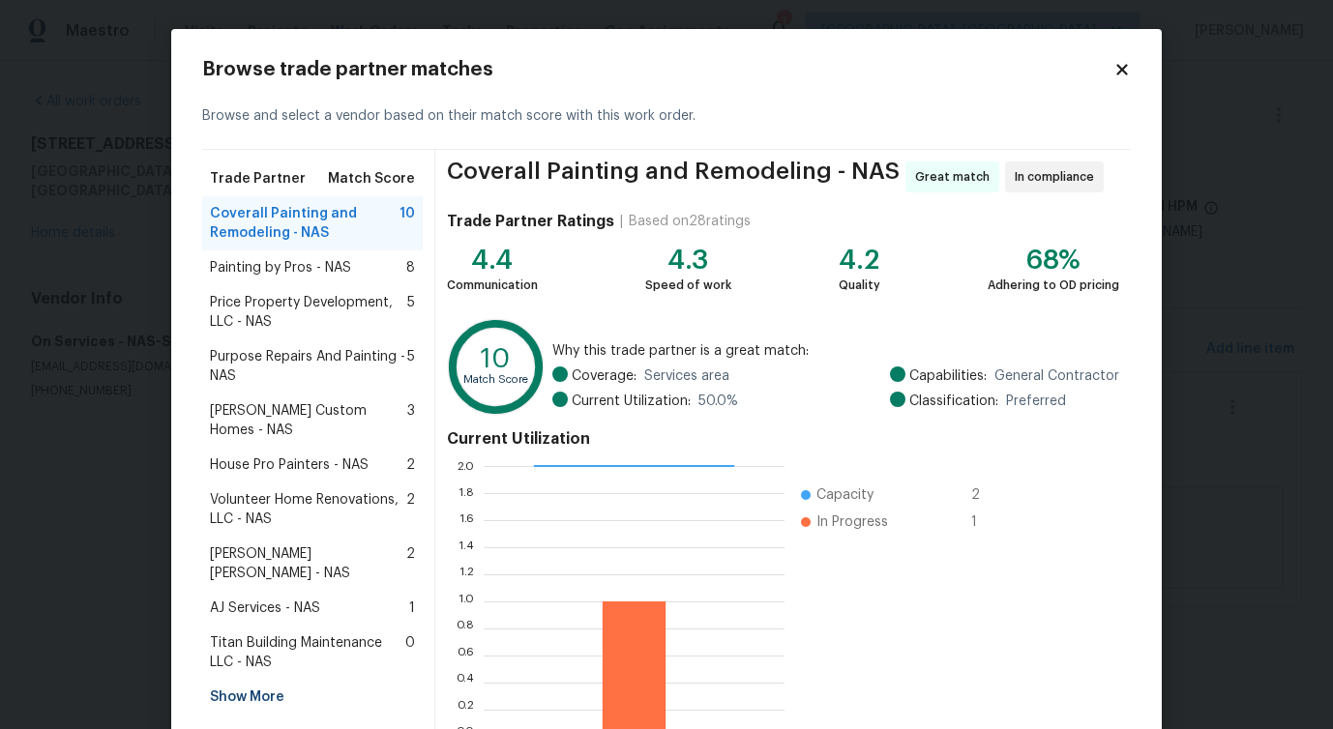
scroll to position [124, 0]
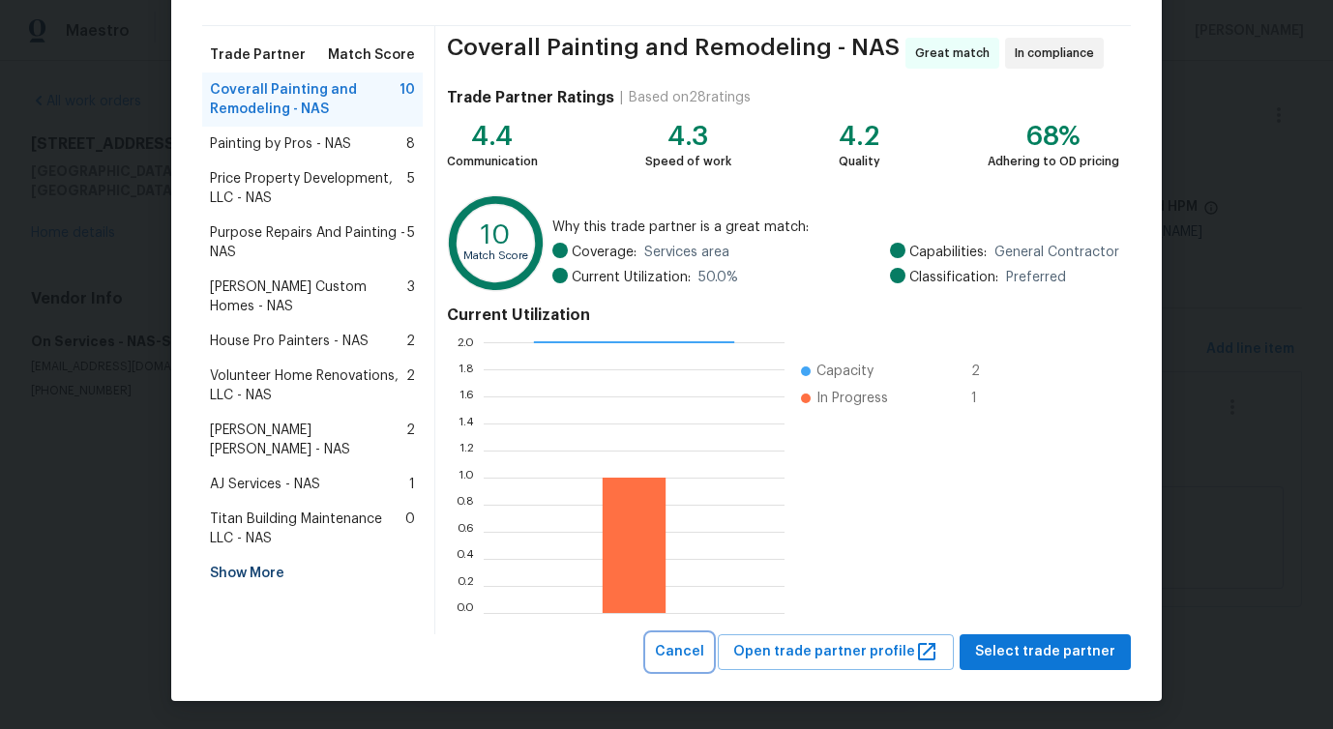
click at [699, 654] on span "Cancel" at bounding box center [679, 652] width 49 height 24
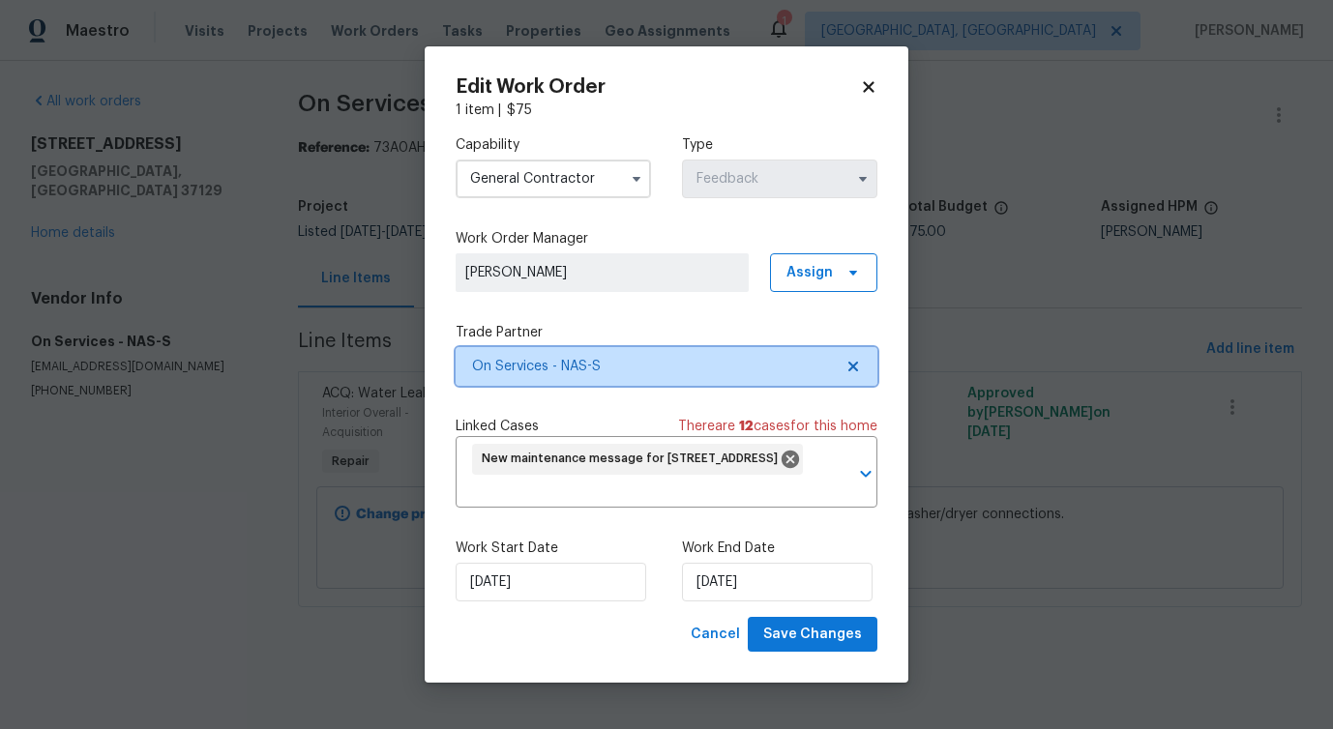
scroll to position [0, 0]
click at [544, 174] on input "General Contractor" at bounding box center [553, 179] width 195 height 39
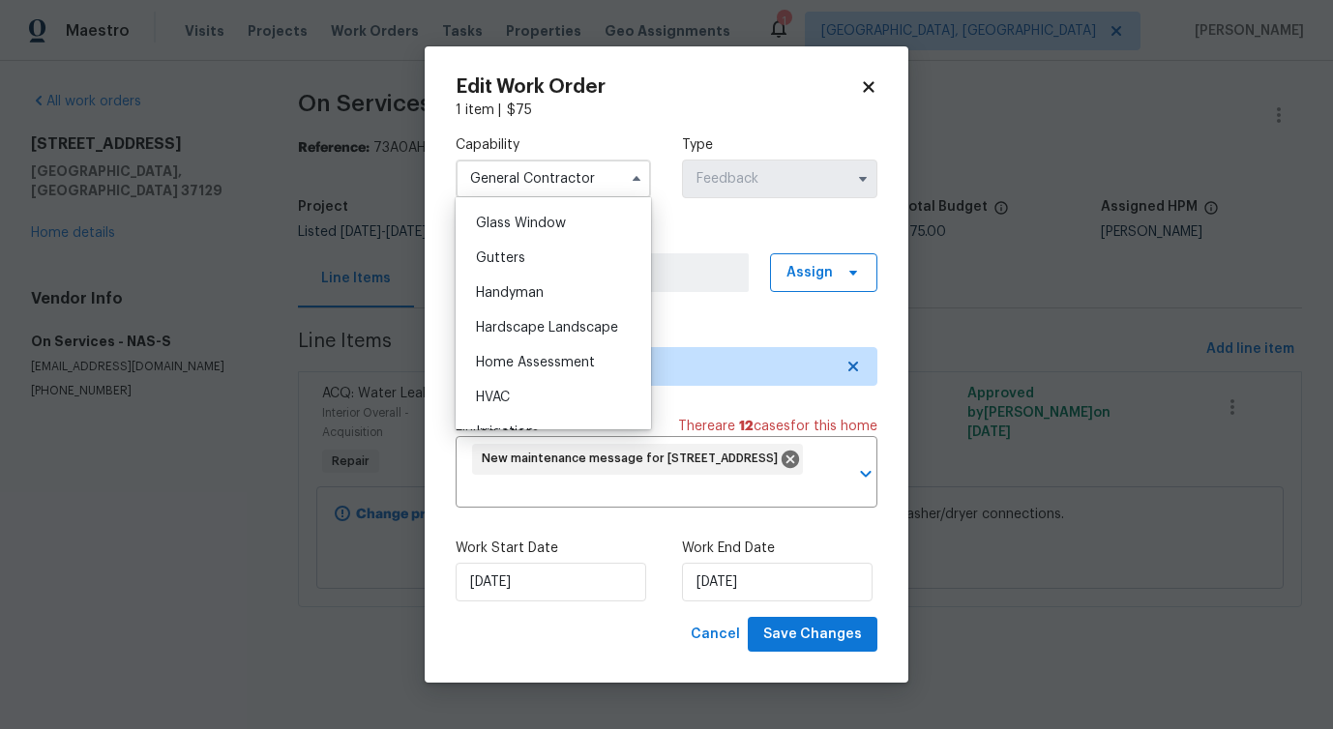
scroll to position [994, 0]
click at [517, 296] on span "Handyman" at bounding box center [510, 289] width 68 height 14
type input "Handyman"
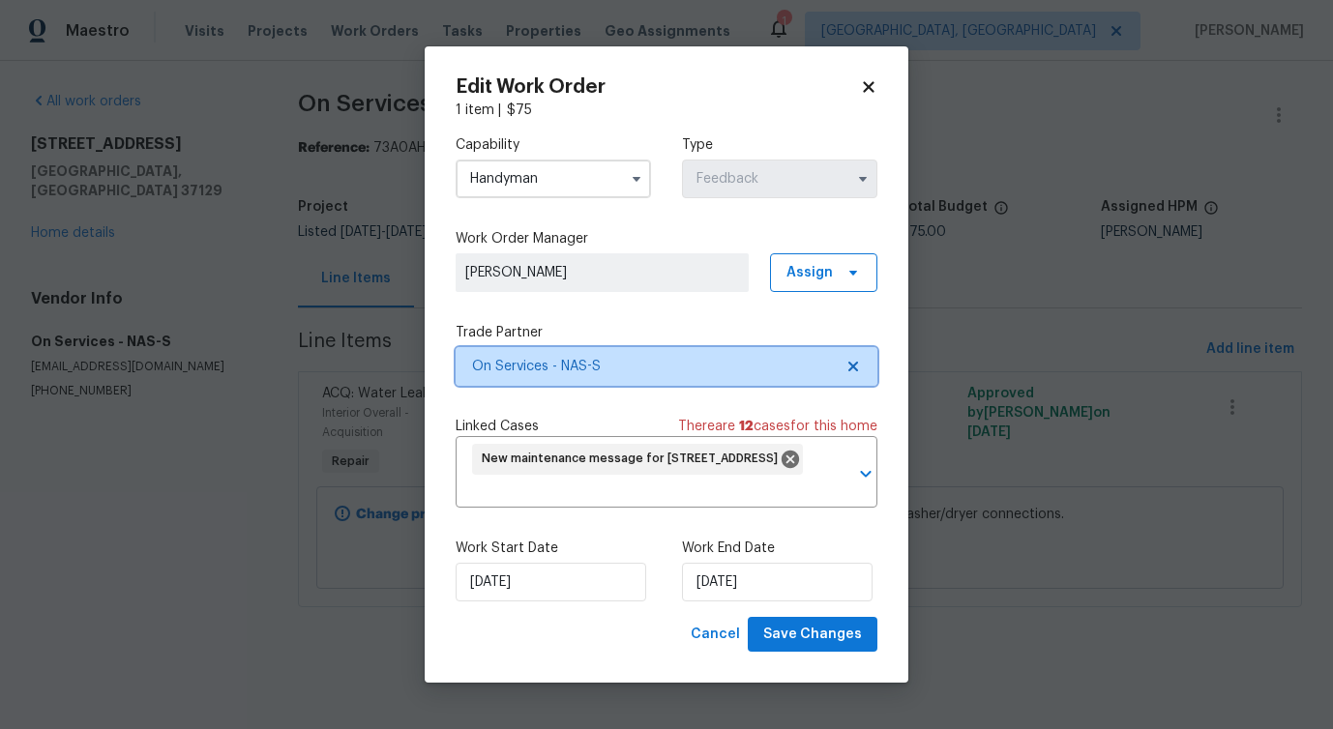
click at [587, 360] on span "On Services - NAS-S" at bounding box center [652, 366] width 361 height 19
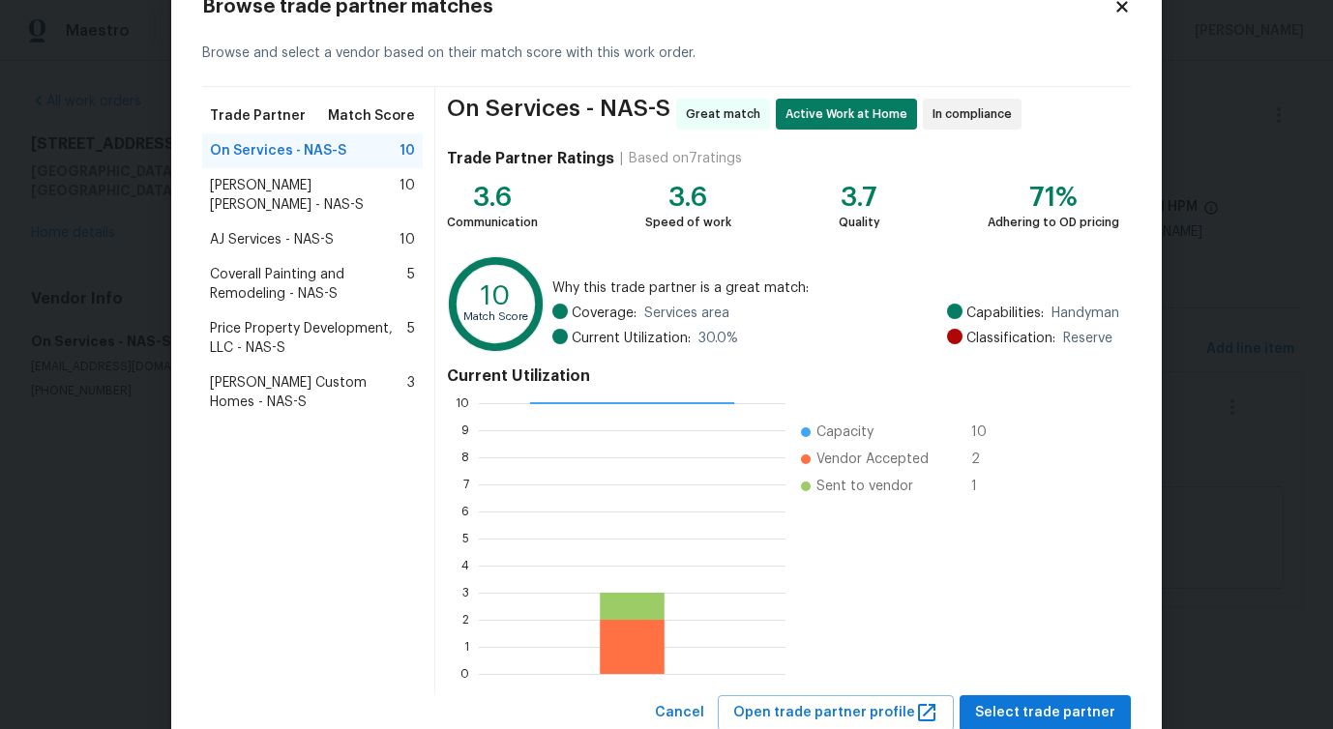
scroll to position [124, 0]
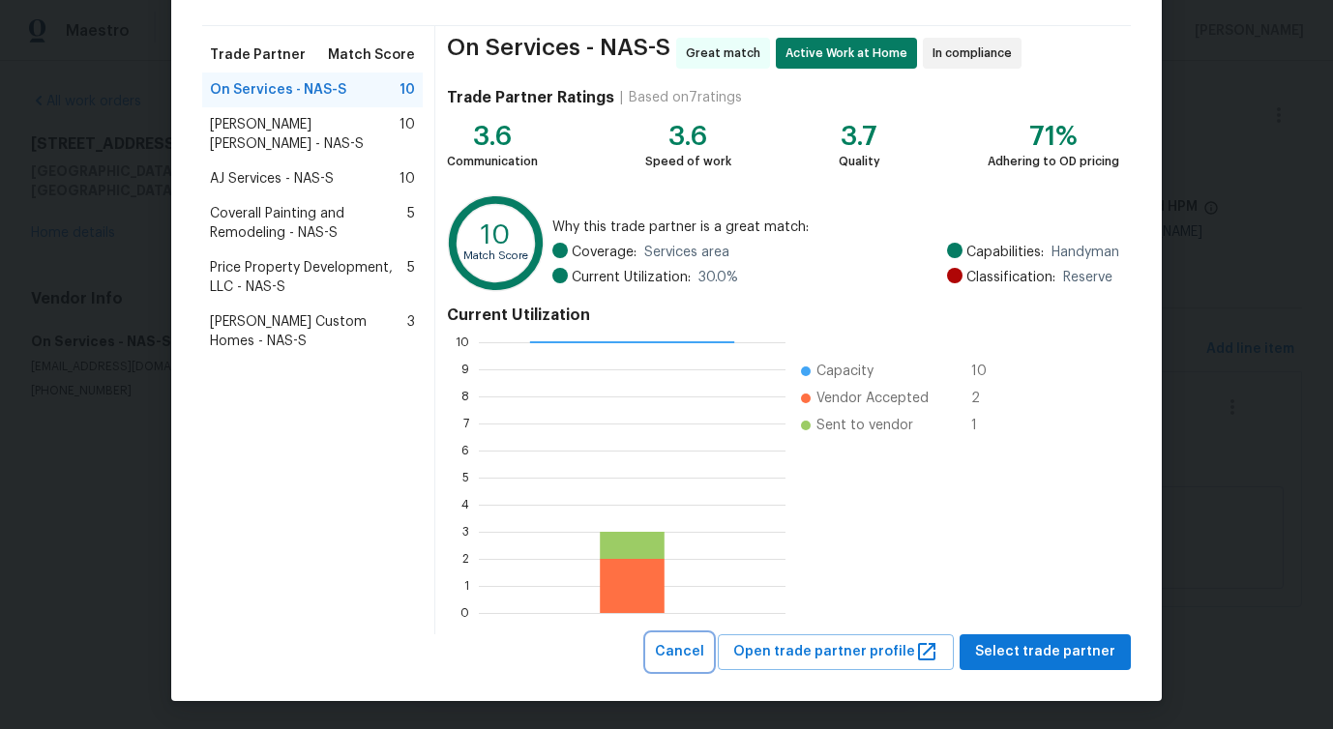
click at [686, 660] on span "Cancel" at bounding box center [679, 652] width 49 height 24
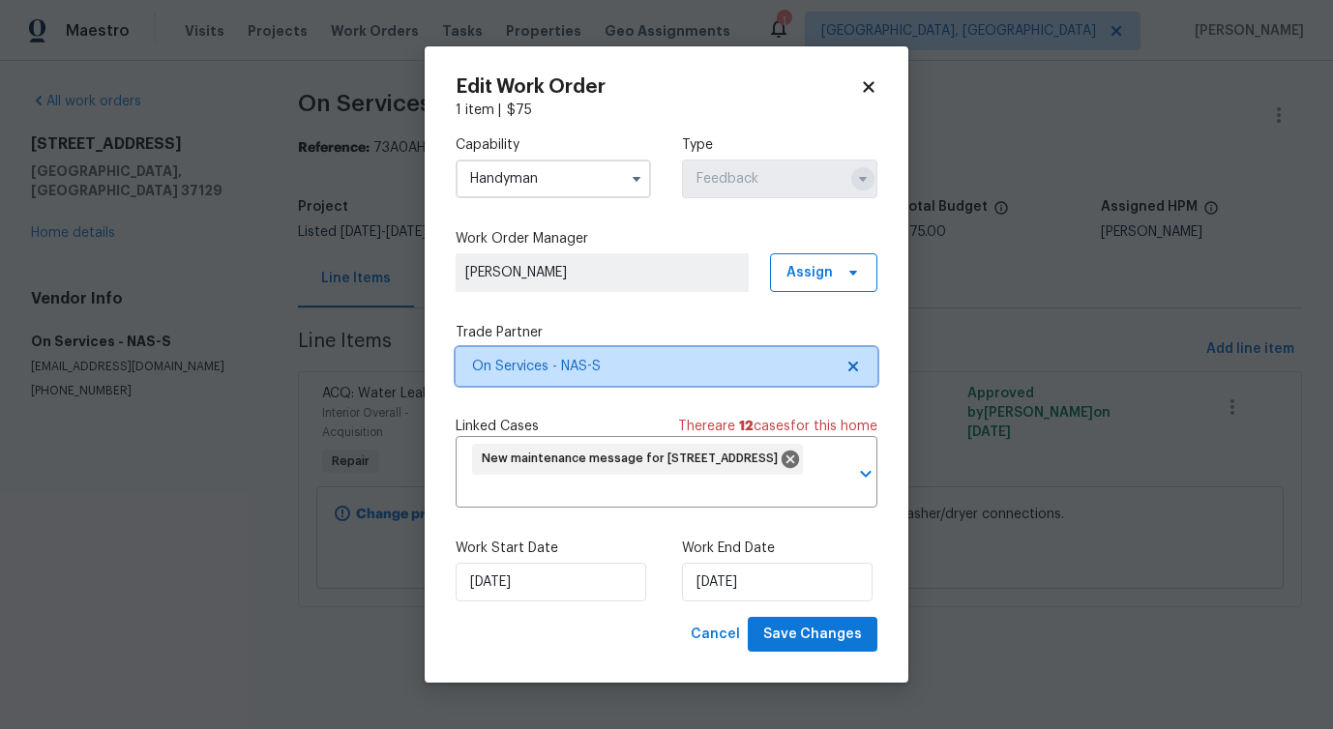
scroll to position [0, 0]
click at [868, 86] on icon at bounding box center [868, 86] width 11 height 11
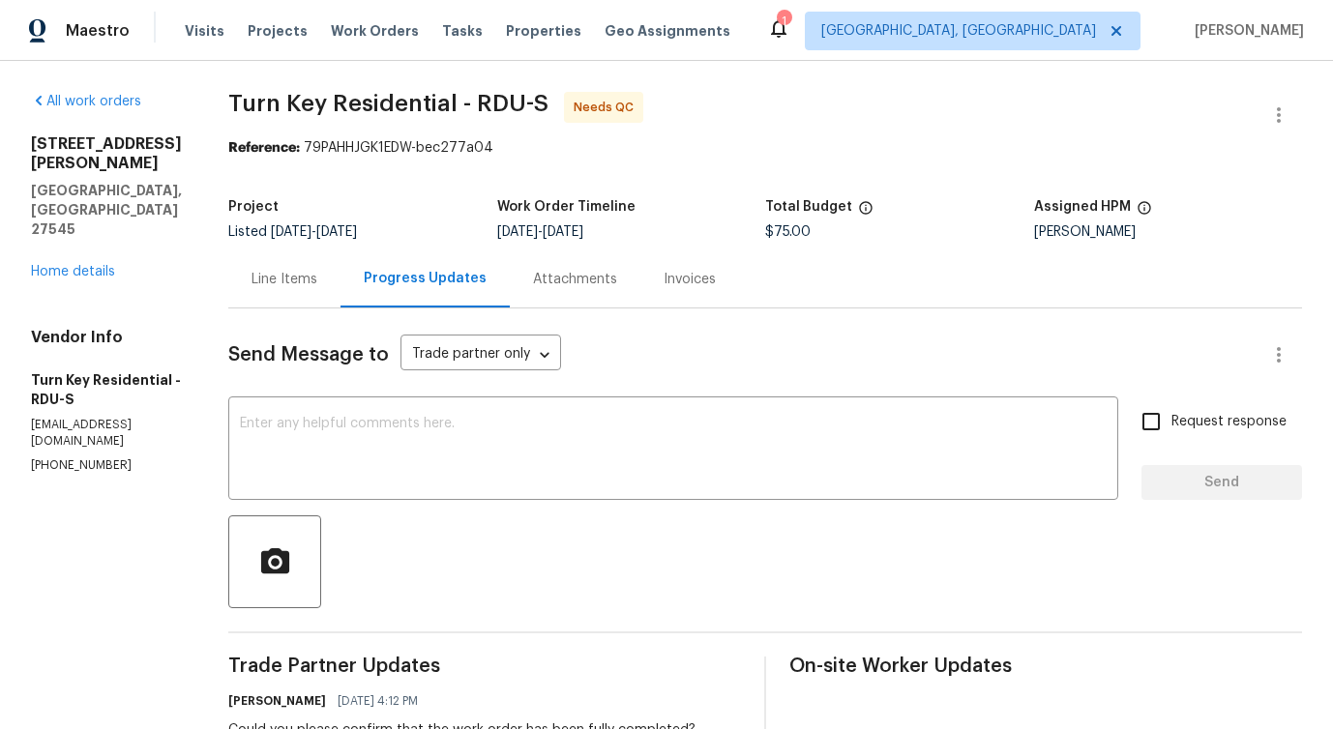
click at [67, 417] on p "[EMAIL_ADDRESS][DOMAIN_NAME]" at bounding box center [106, 433] width 151 height 33
copy p "[EMAIL_ADDRESS][DOMAIN_NAME]"
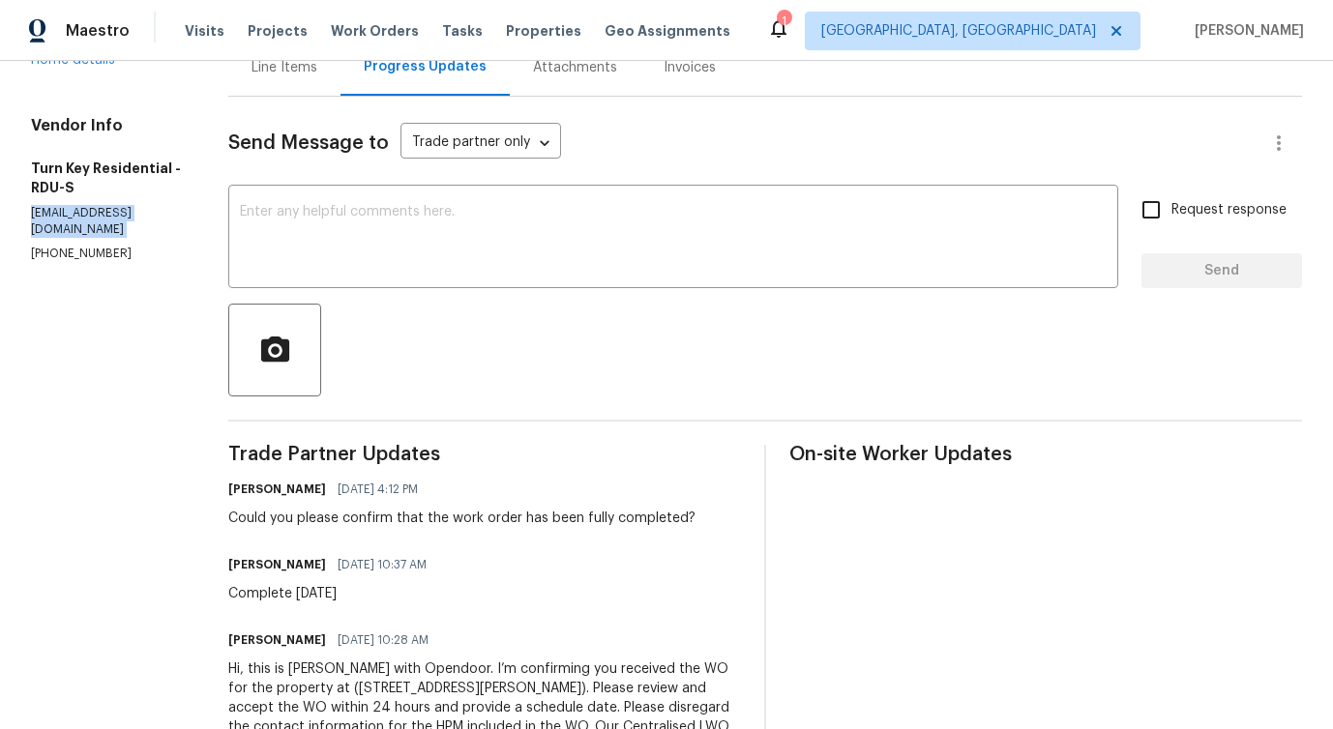
scroll to position [219, 0]
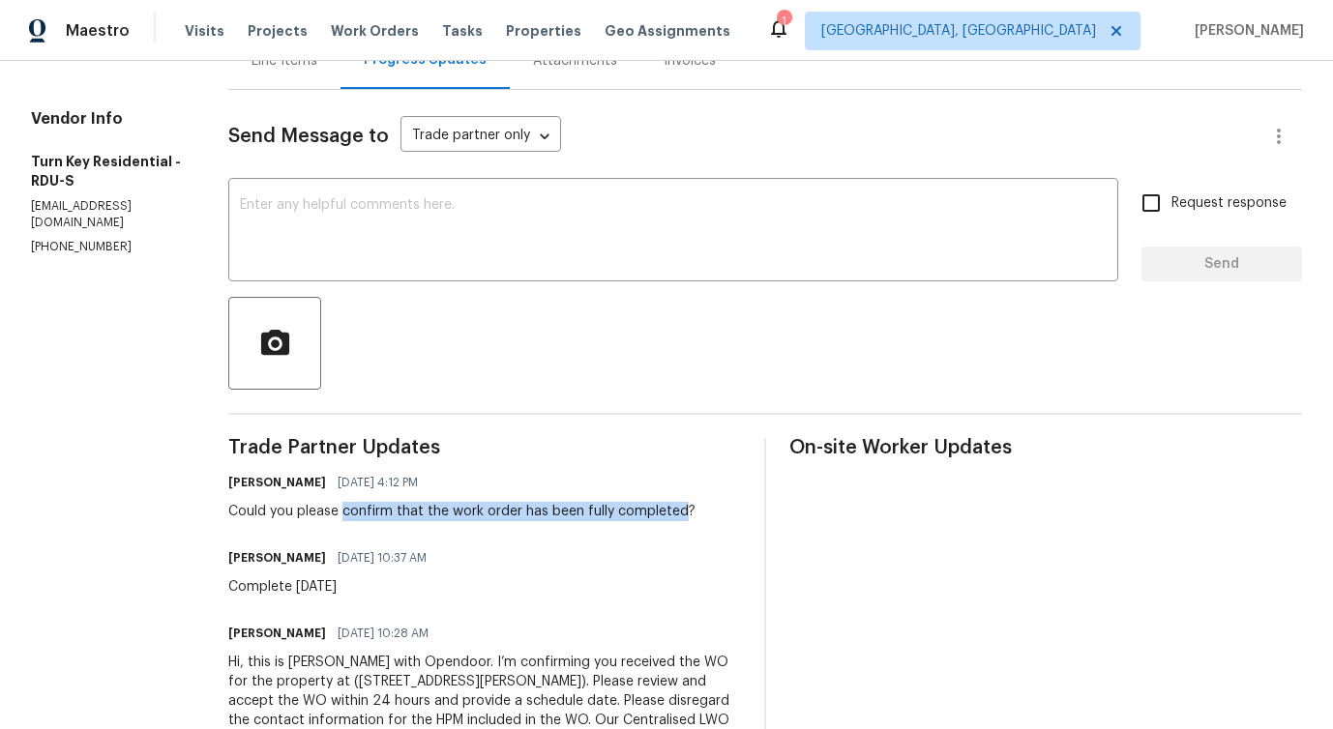
drag, startPoint x: 387, startPoint y: 512, endPoint x: 724, endPoint y: 505, distance: 337.6
click at [695, 505] on div "Could you please confirm that the work order has been fully completed?" at bounding box center [461, 511] width 467 height 19
copy div "confirm that the work order has been fully completed"
click at [333, 80] on div "Line Items" at bounding box center [284, 60] width 112 height 57
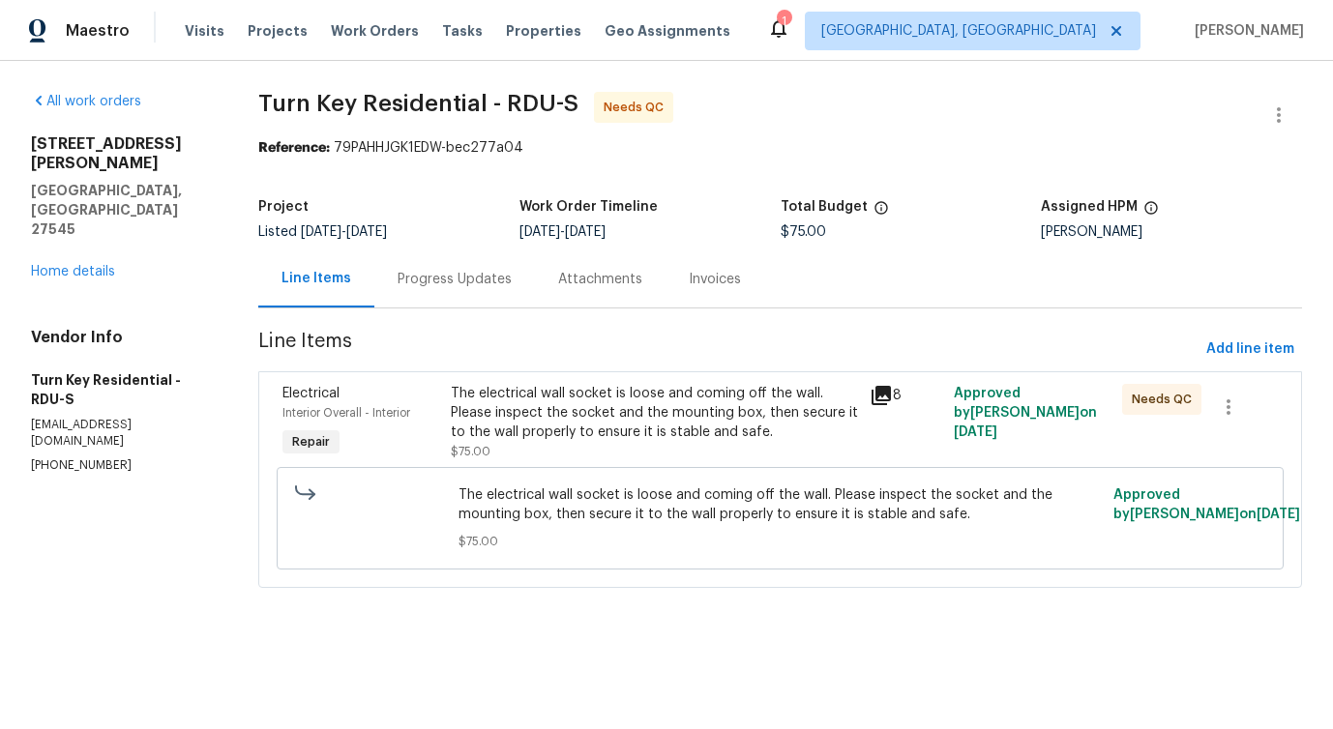
click at [580, 515] on span "The electrical wall socket is loose and coming off the wall. Please inspect the…" at bounding box center [779, 505] width 642 height 39
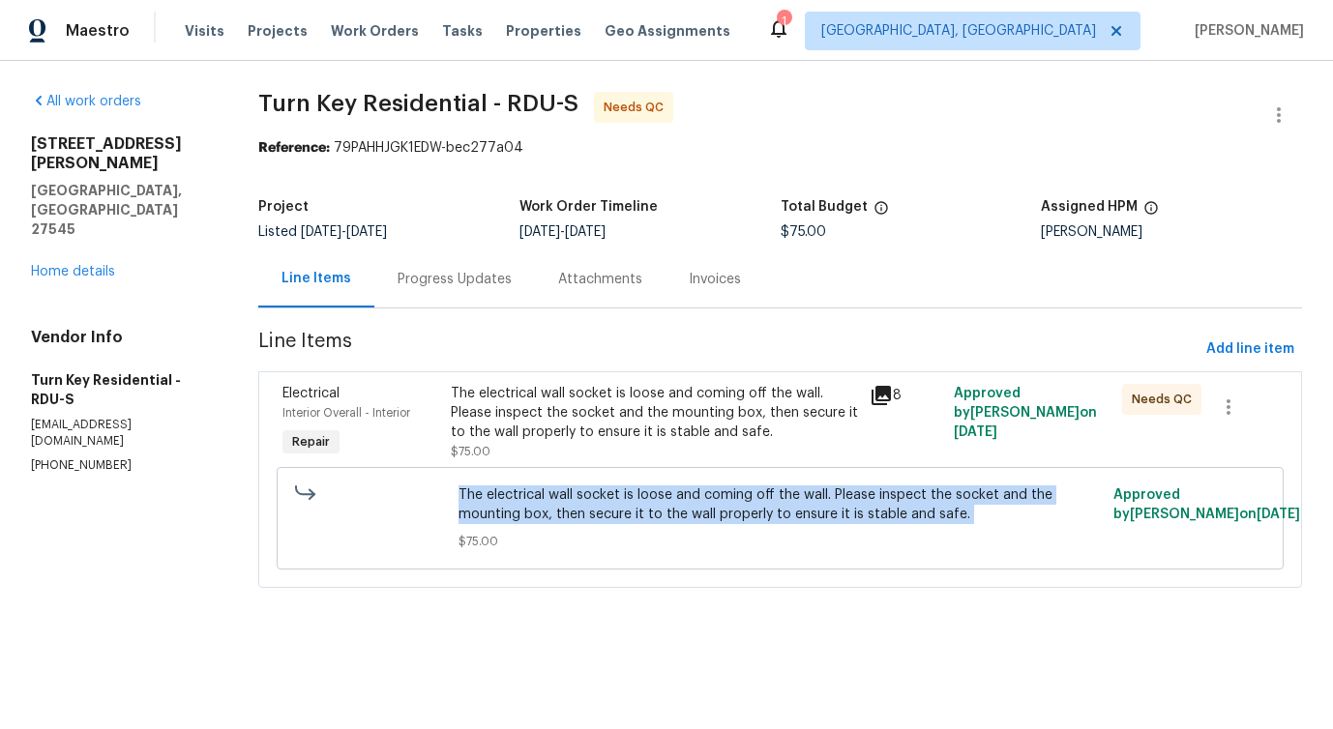
copy span "The electrical wall socket is loose and coming off the wall. Please inspect the…"
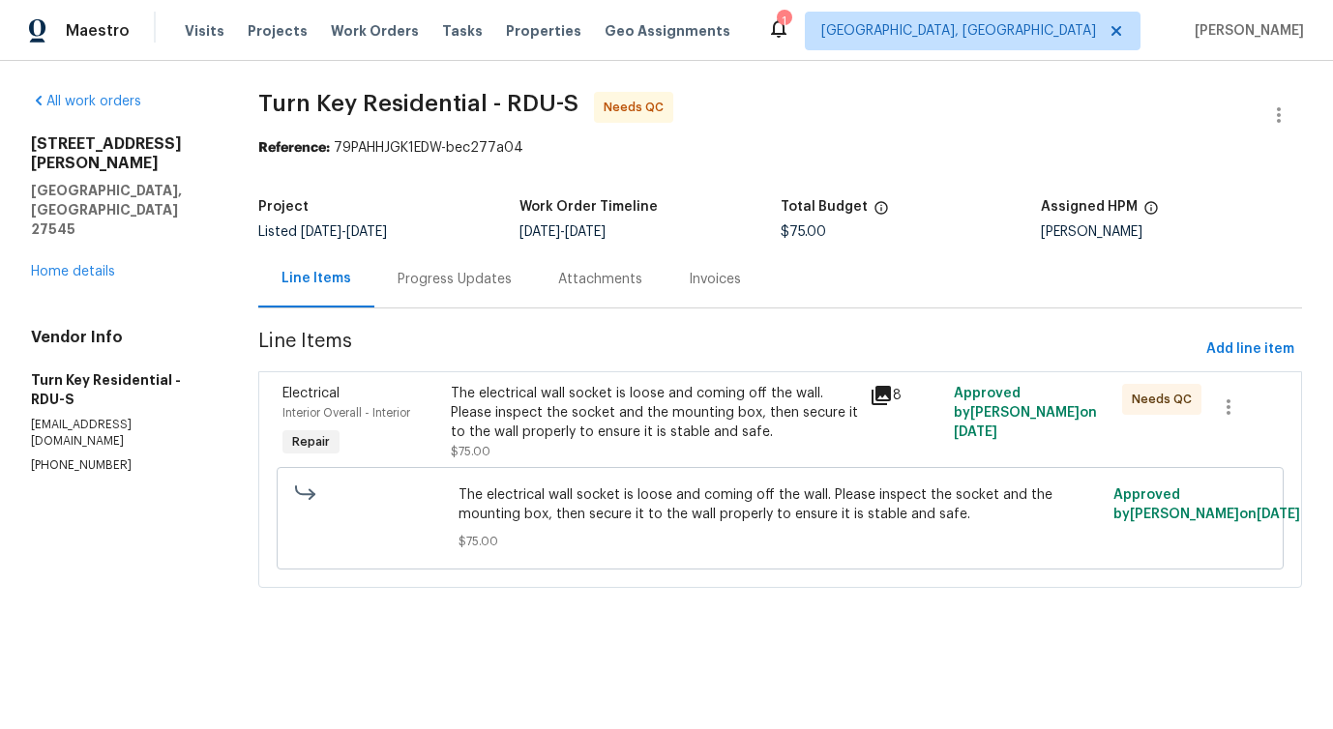
click at [281, 101] on span "Turn Key Residential - RDU-S" at bounding box center [418, 103] width 320 height 23
drag, startPoint x: 281, startPoint y: 101, endPoint x: 426, endPoint y: 101, distance: 144.1
click at [426, 101] on span "Turn Key Residential - RDU-S" at bounding box center [418, 103] width 320 height 23
click at [245, 111] on div "All work orders 1508 Hodge Rd Knightdale, NC 27545 Home details Vendor Info Tur…" at bounding box center [666, 351] width 1333 height 581
drag, startPoint x: 265, startPoint y: 103, endPoint x: 414, endPoint y: 99, distance: 149.0
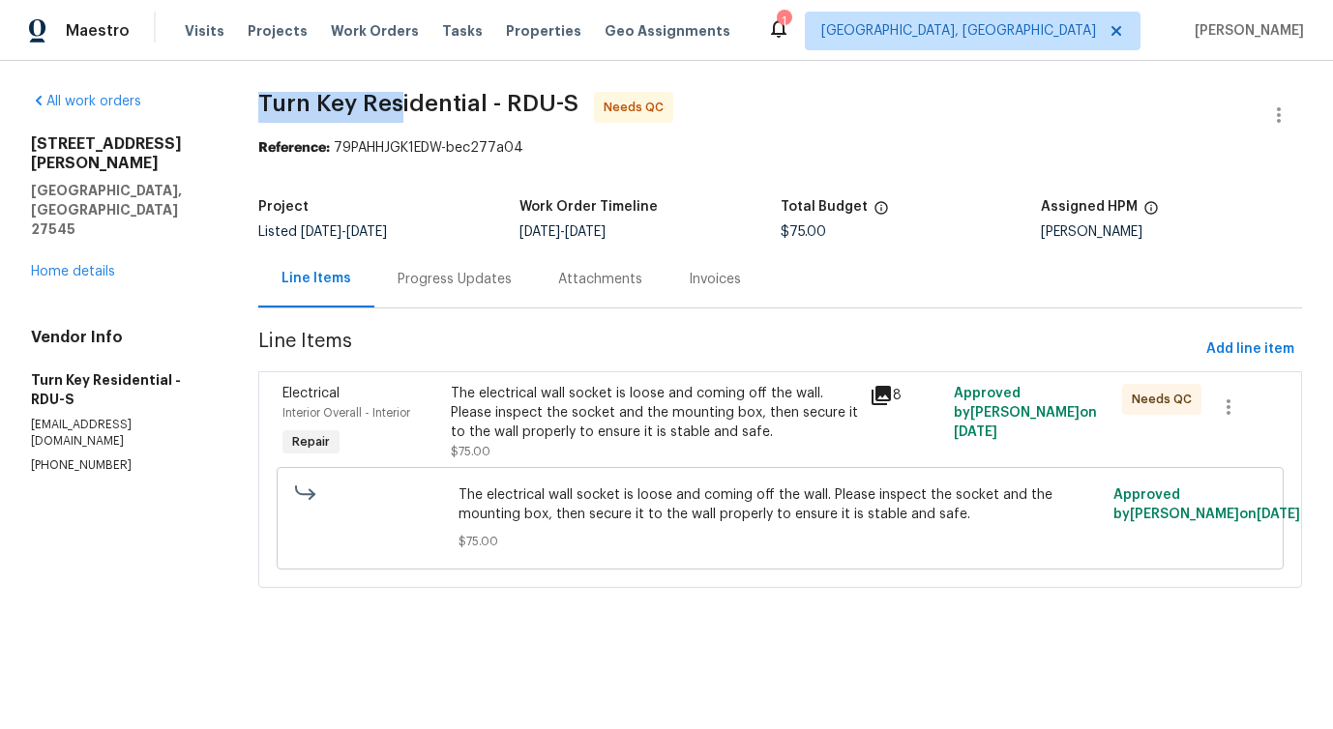
click at [414, 99] on div "All work orders 1508 Hodge Rd Knightdale, NC 27545 Home details Vendor Info Tur…" at bounding box center [666, 351] width 1333 height 581
click at [414, 99] on span "Turn Key Residential - RDU-S" at bounding box center [418, 103] width 320 height 23
drag, startPoint x: 272, startPoint y: 97, endPoint x: 514, endPoint y: 97, distance: 241.8
click at [514, 97] on div "All work orders 1508 Hodge Rd Knightdale, NC 27545 Home details Vendor Info Tur…" at bounding box center [666, 351] width 1333 height 581
copy span "Turn Key Residential -"
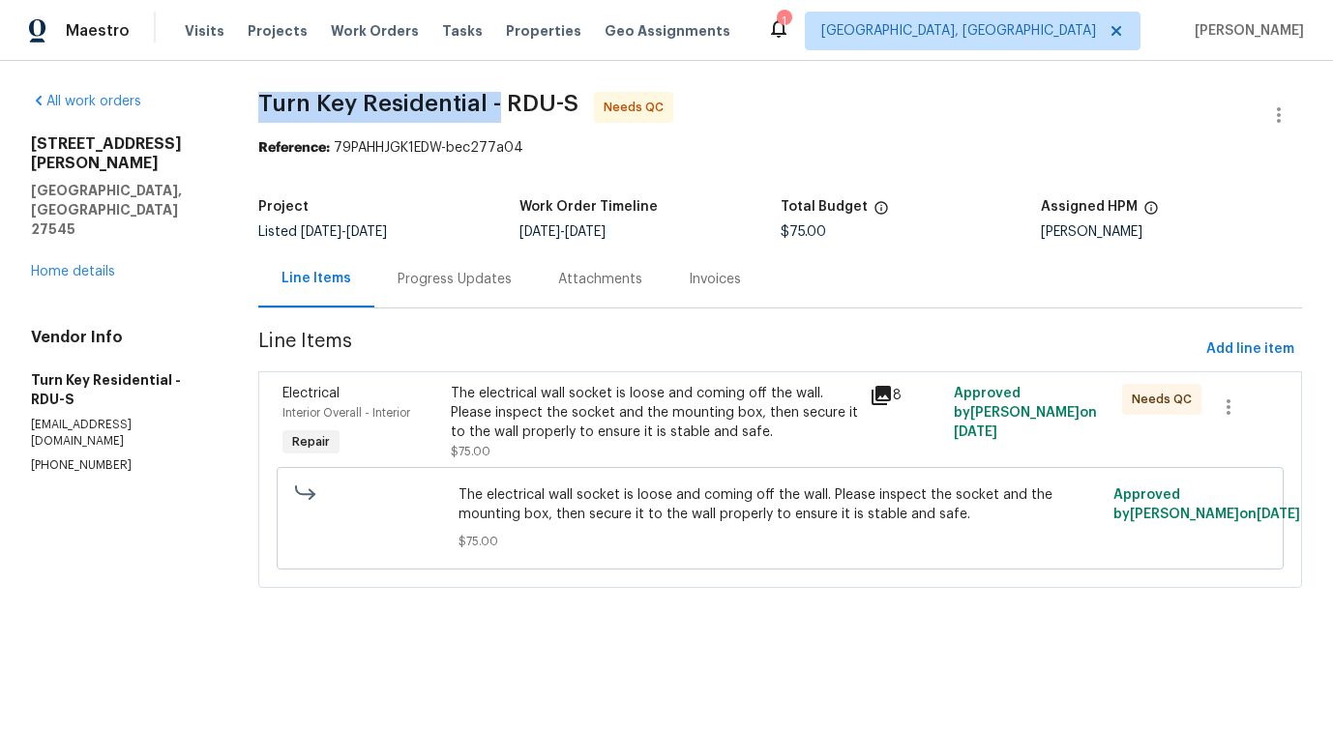
copy span "Turn Key Residential -"
click at [83, 265] on link "Home details" at bounding box center [73, 272] width 84 height 14
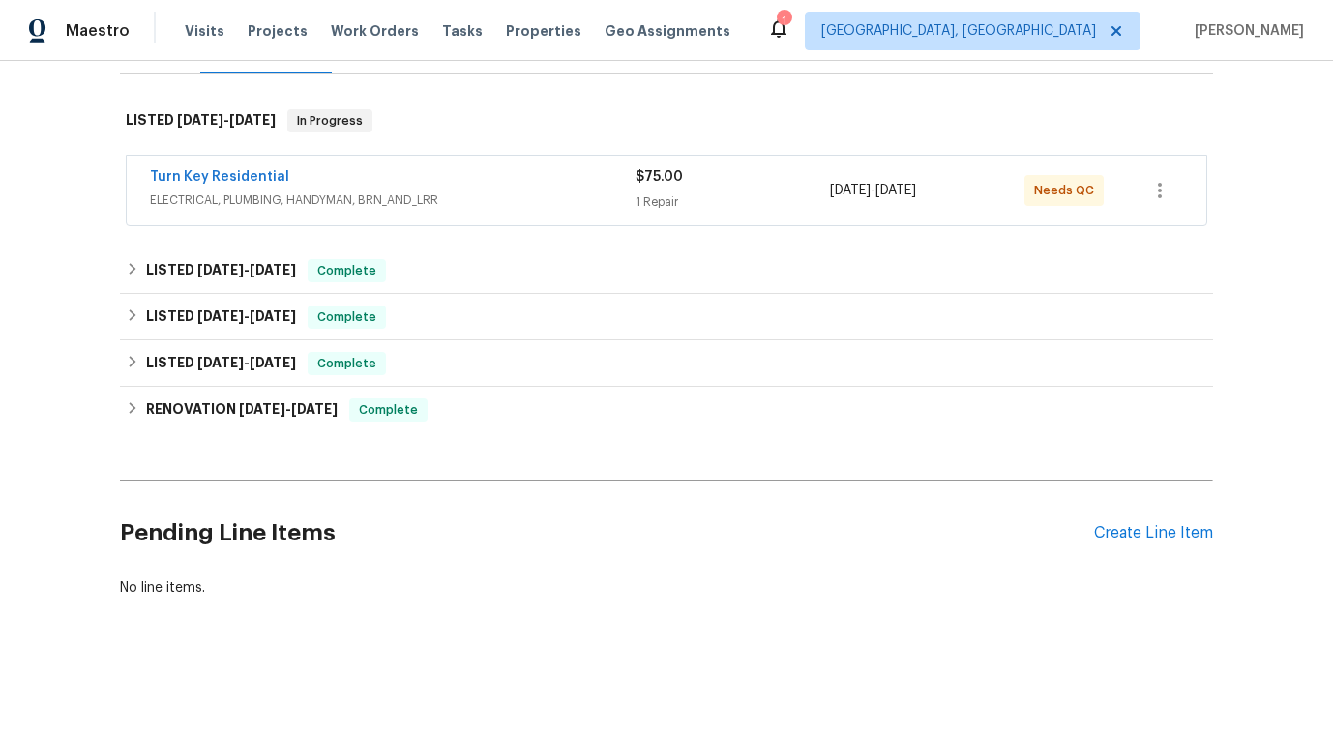
scroll to position [291, 0]
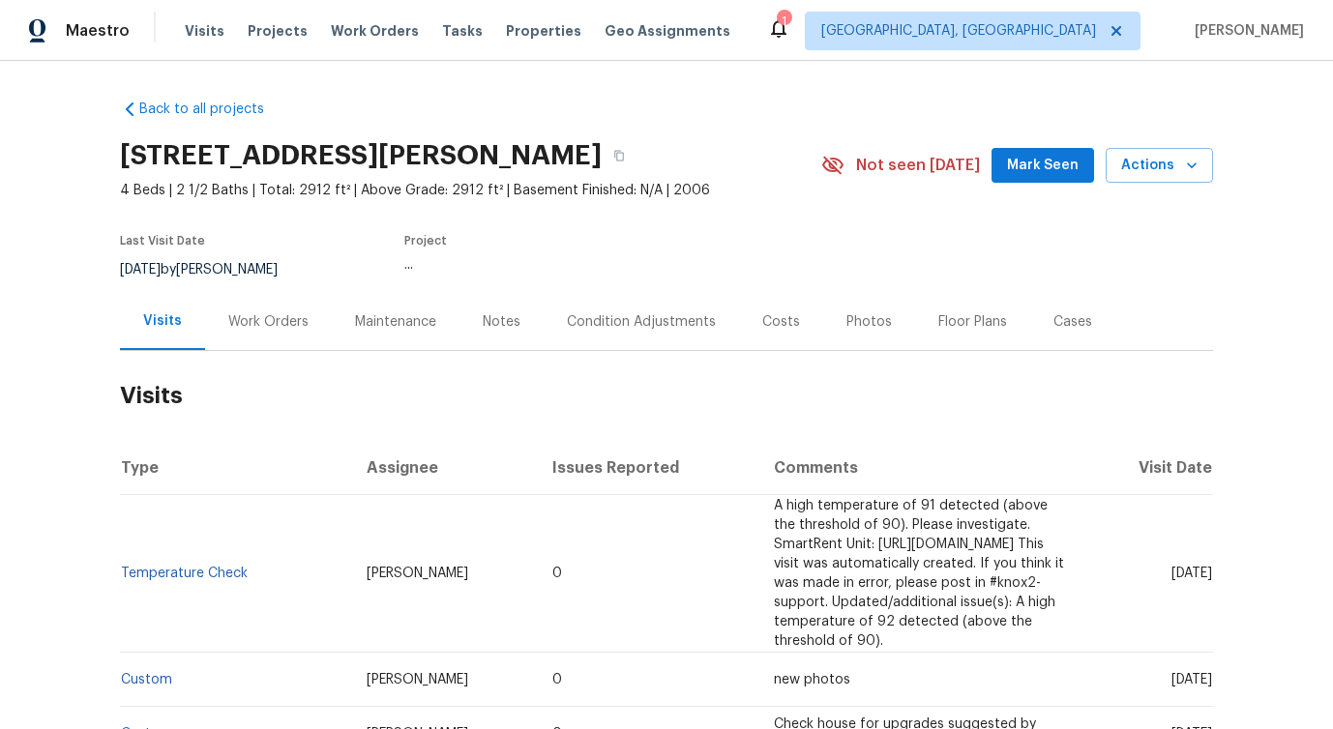
click at [262, 317] on div "Work Orders" at bounding box center [268, 321] width 80 height 19
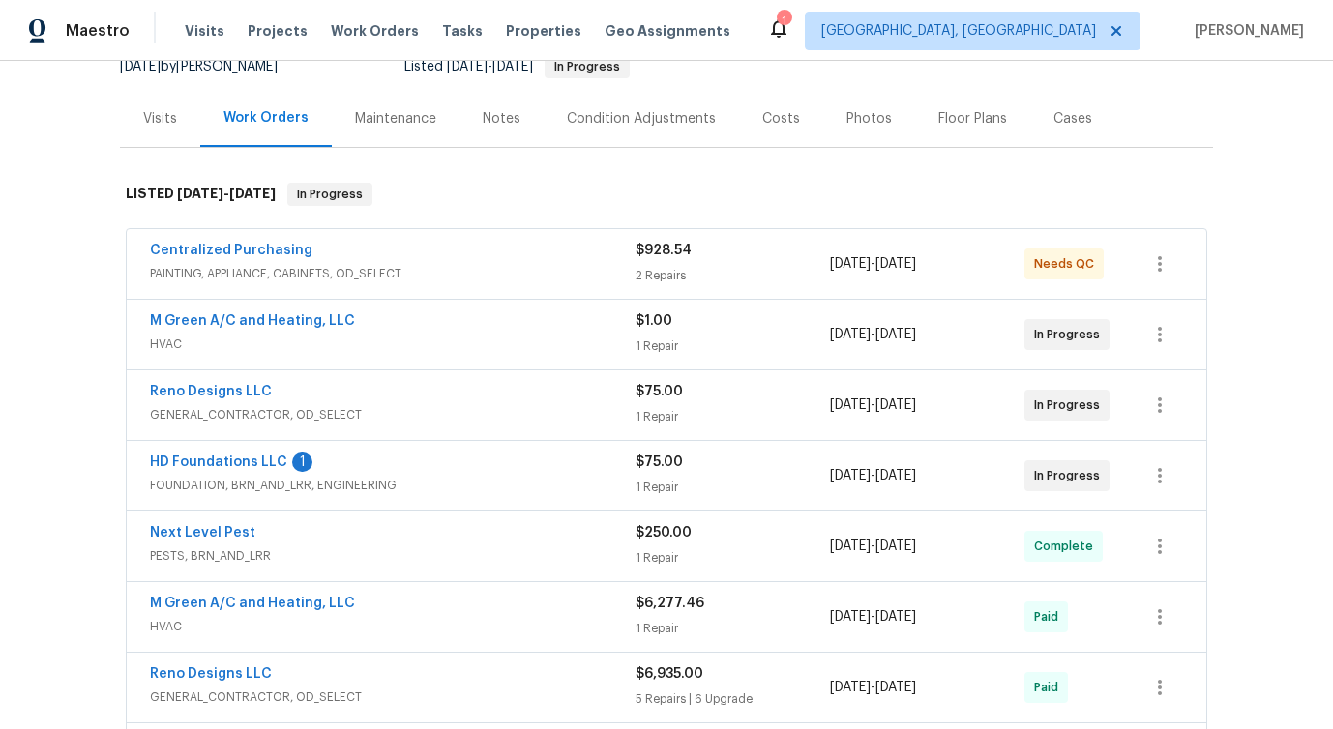
scroll to position [197, 0]
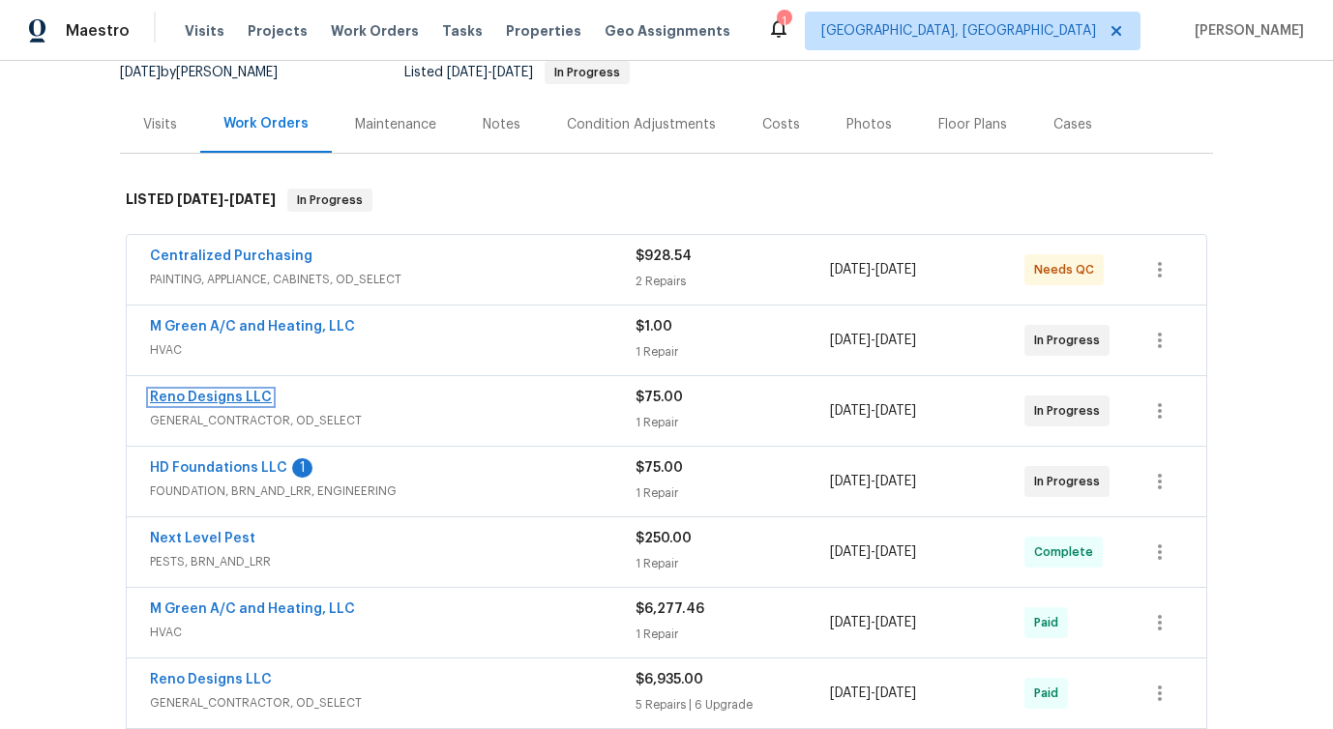
click at [189, 403] on link "Reno Designs LLC" at bounding box center [211, 398] width 122 height 14
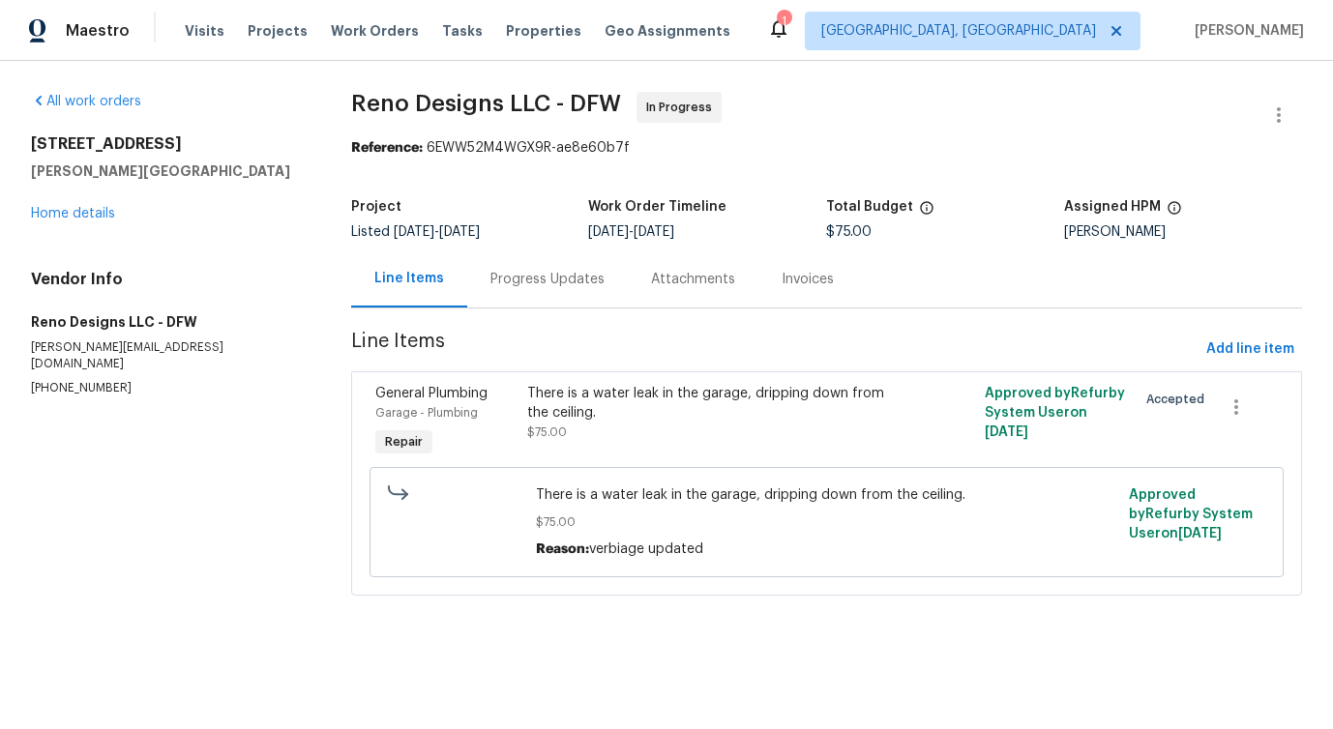
click at [532, 277] on div "Progress Updates" at bounding box center [547, 279] width 114 height 19
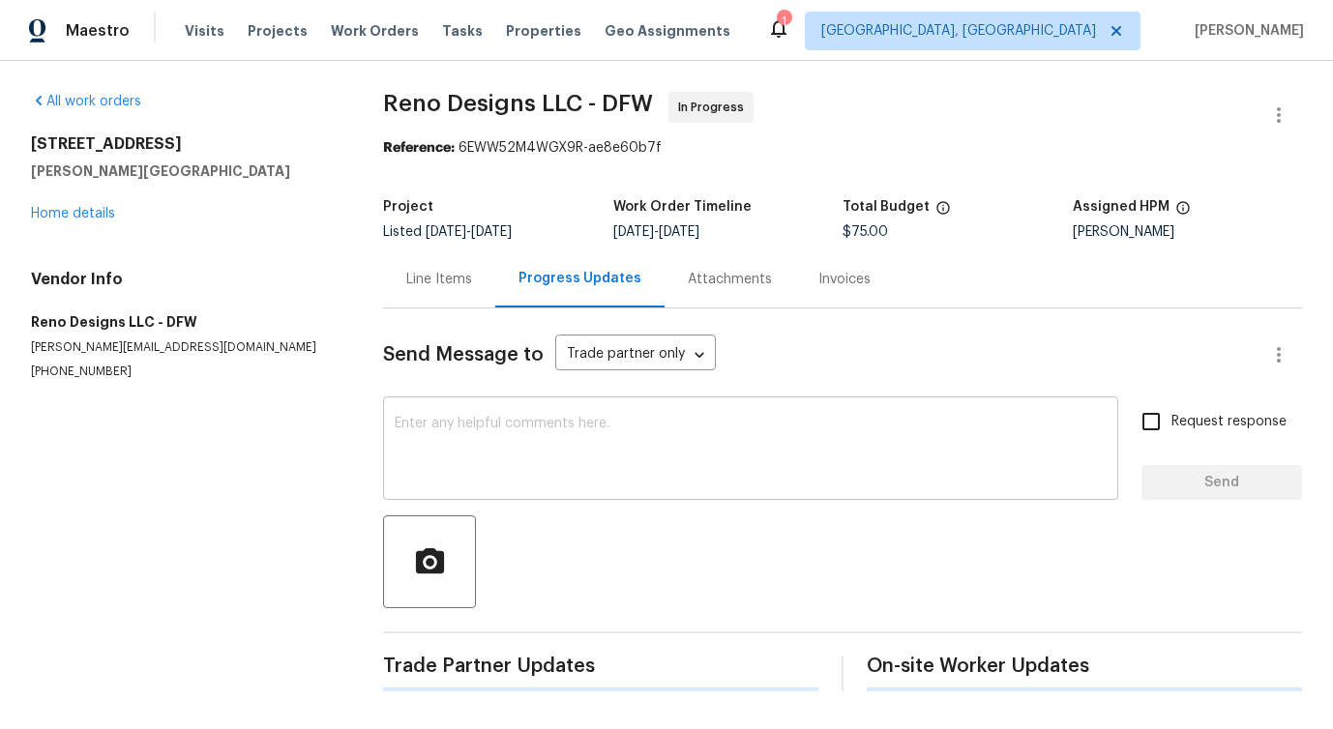
click at [510, 470] on textarea at bounding box center [751, 451] width 712 height 68
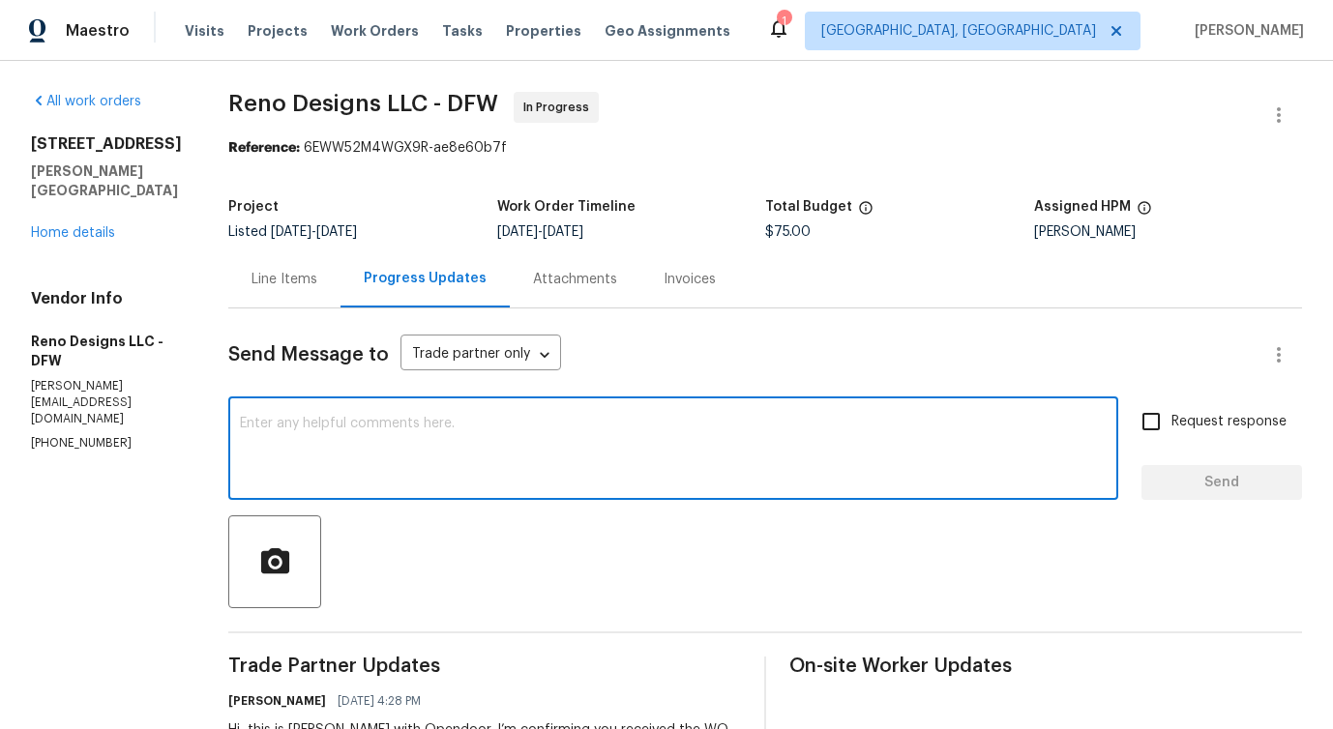
click at [427, 466] on textarea at bounding box center [673, 451] width 867 height 68
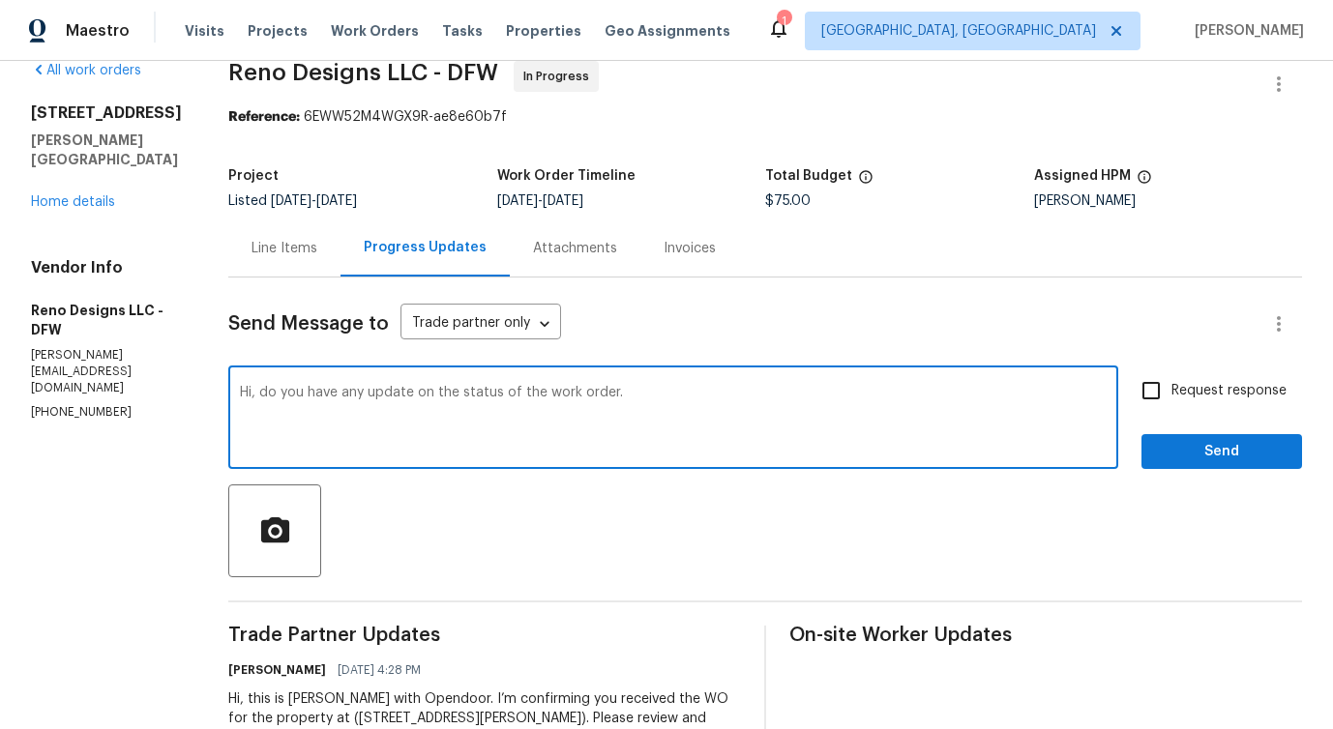
scroll to position [32, 0]
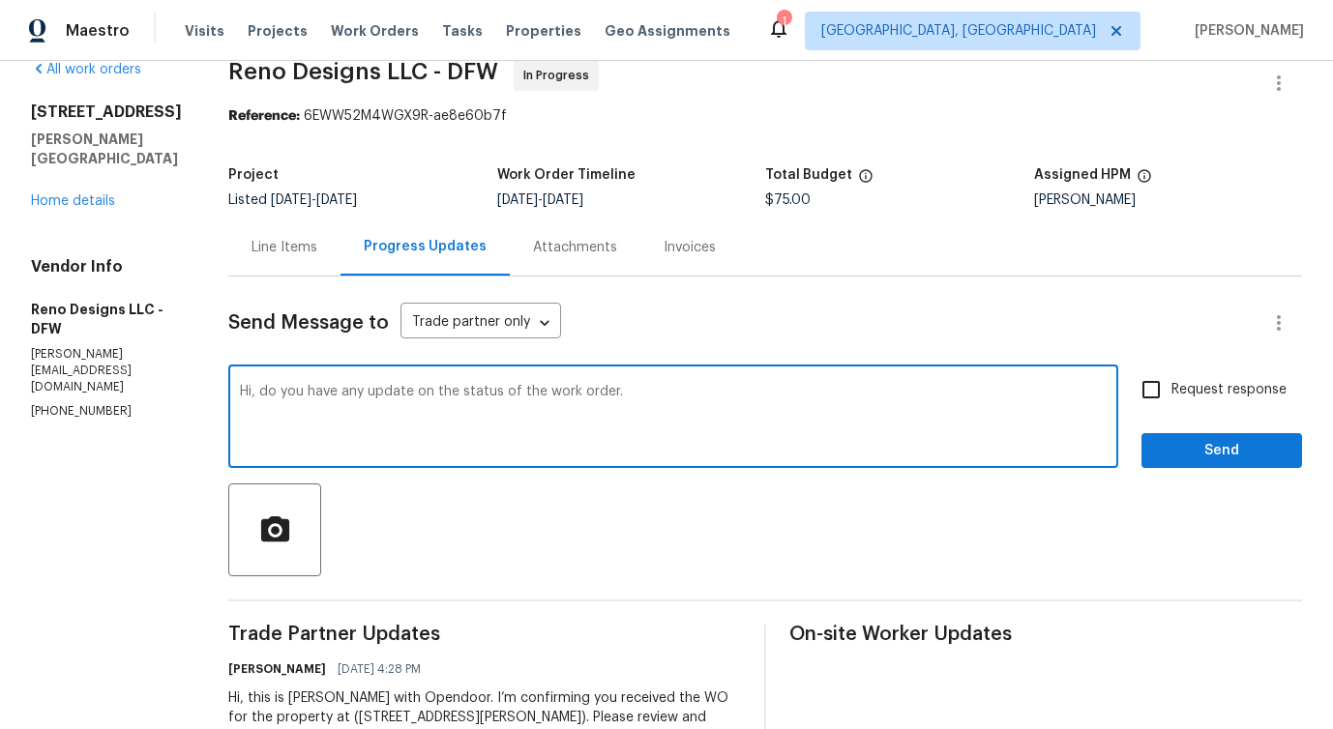
click at [0, 0] on span "order?" at bounding box center [0, 0] width 0 height 0
type textarea "Hi, do you have any update on the status of the work order?"
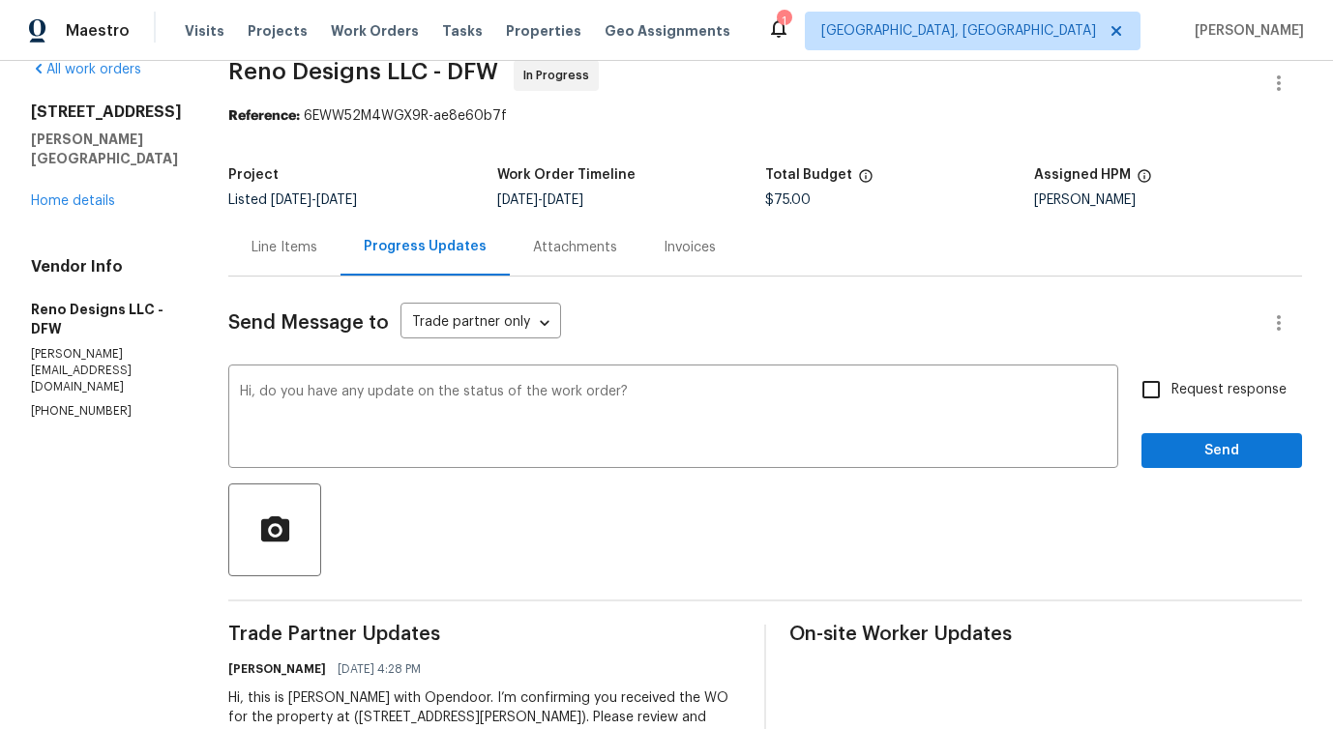
click at [1186, 392] on span "Request response" at bounding box center [1228, 390] width 115 height 20
click at [1171, 392] on input "Request response" at bounding box center [1151, 389] width 41 height 41
checkbox input "true"
click at [1185, 459] on span "Send" at bounding box center [1222, 451] width 130 height 24
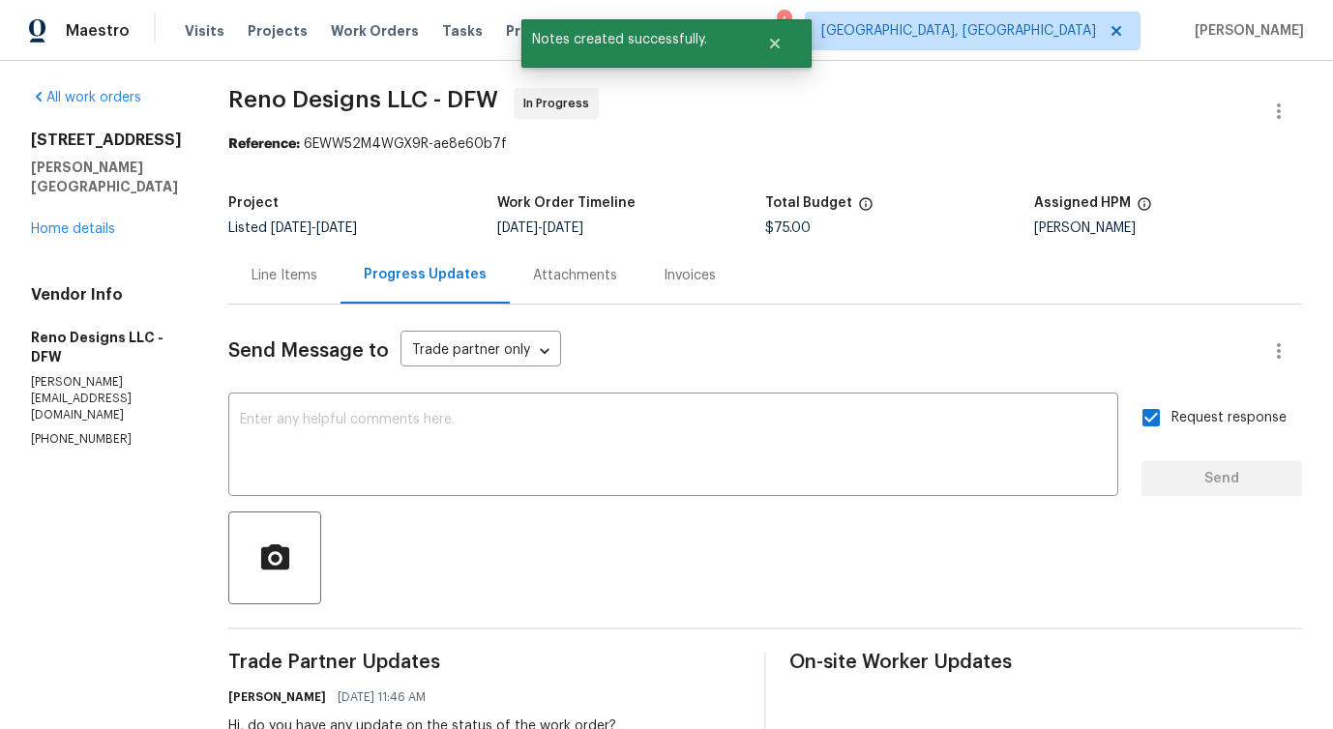
scroll to position [0, 0]
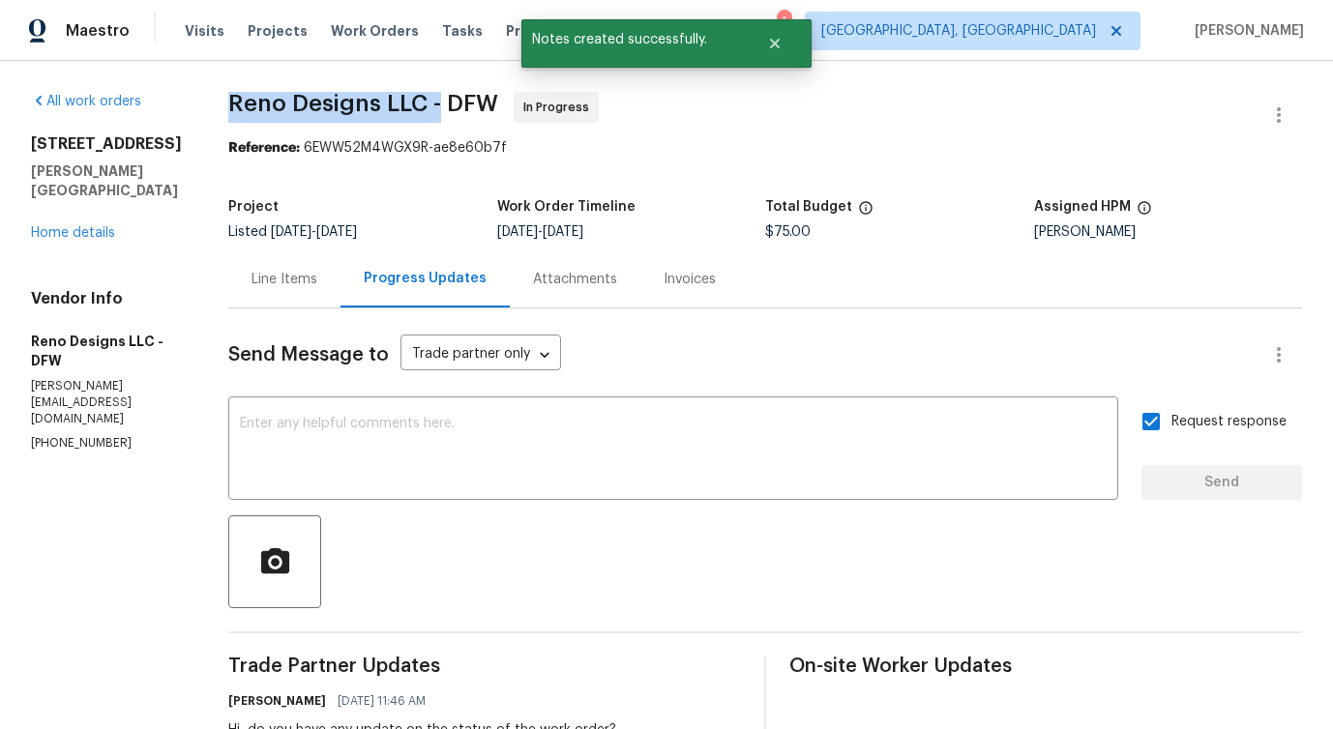
drag, startPoint x: 221, startPoint y: 69, endPoint x: 434, endPoint y: 101, distance: 216.1
click at [434, 101] on div "All work orders [STREET_ADDRESS][PERSON_NAME] Home details Vendor Info Reno Des…" at bounding box center [666, 504] width 1333 height 886
copy span "Reno Designs LLC -"
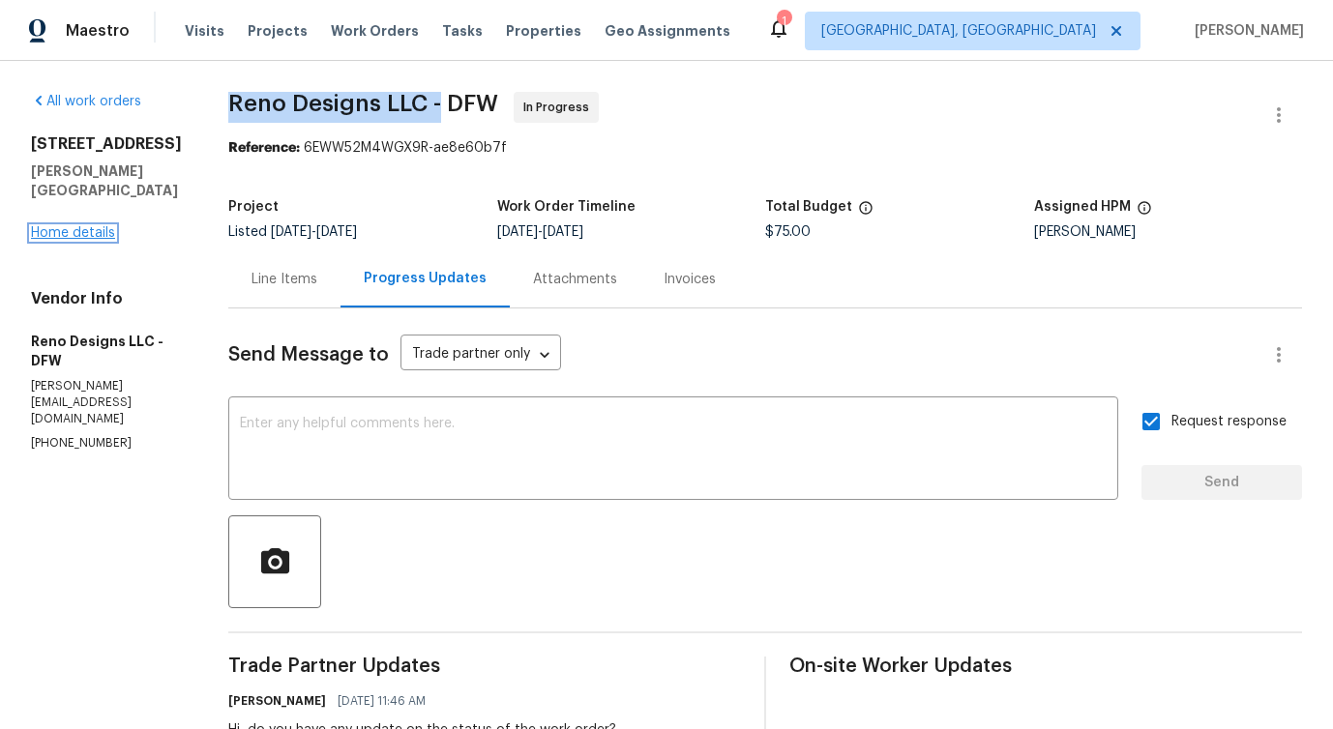
click at [79, 226] on link "Home details" at bounding box center [73, 233] width 84 height 14
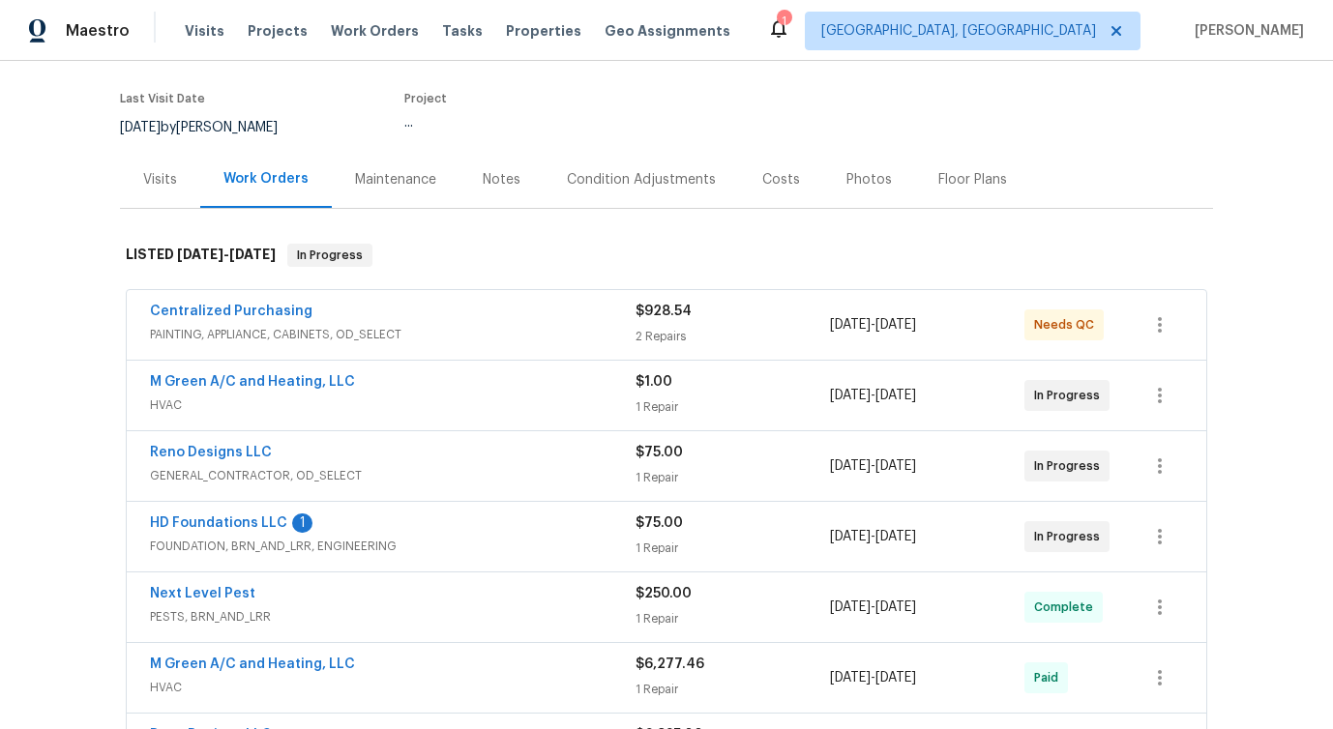
scroll to position [148, 0]
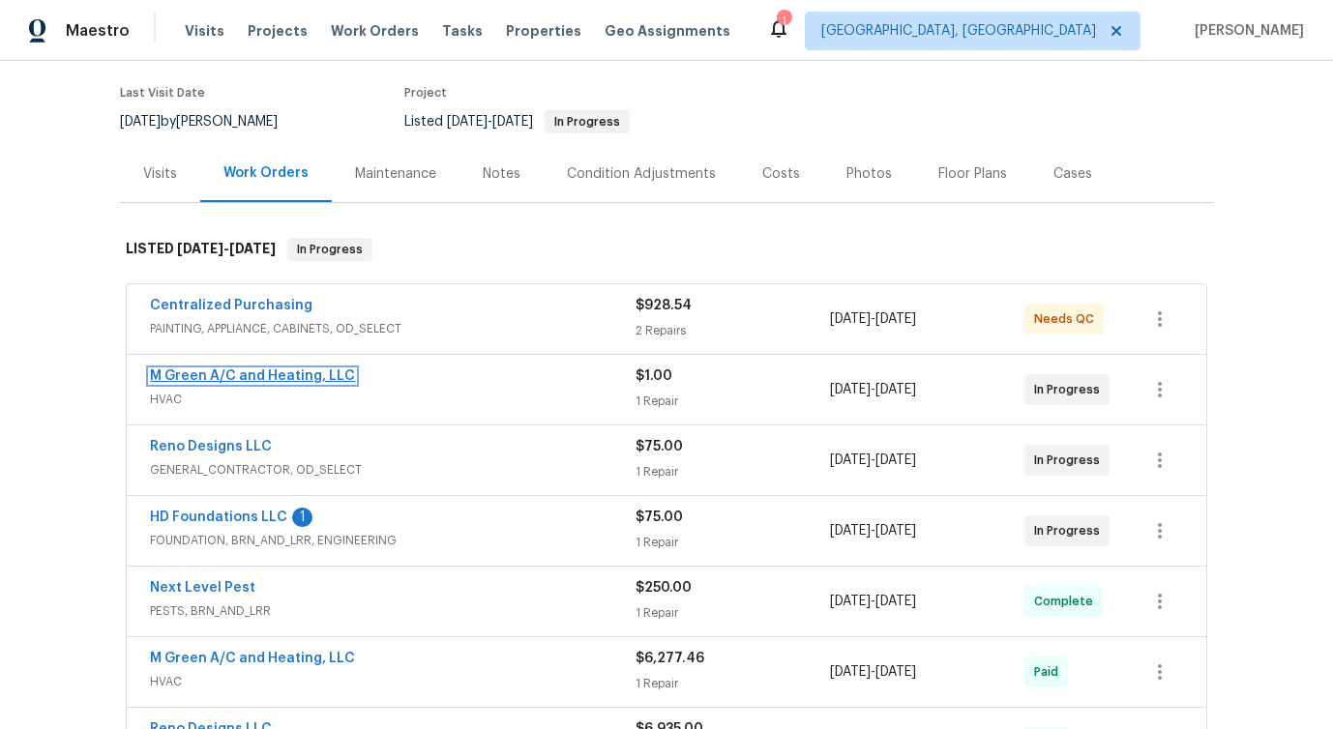
click at [200, 376] on link "M Green A/C and Heating, LLC" at bounding box center [252, 376] width 205 height 14
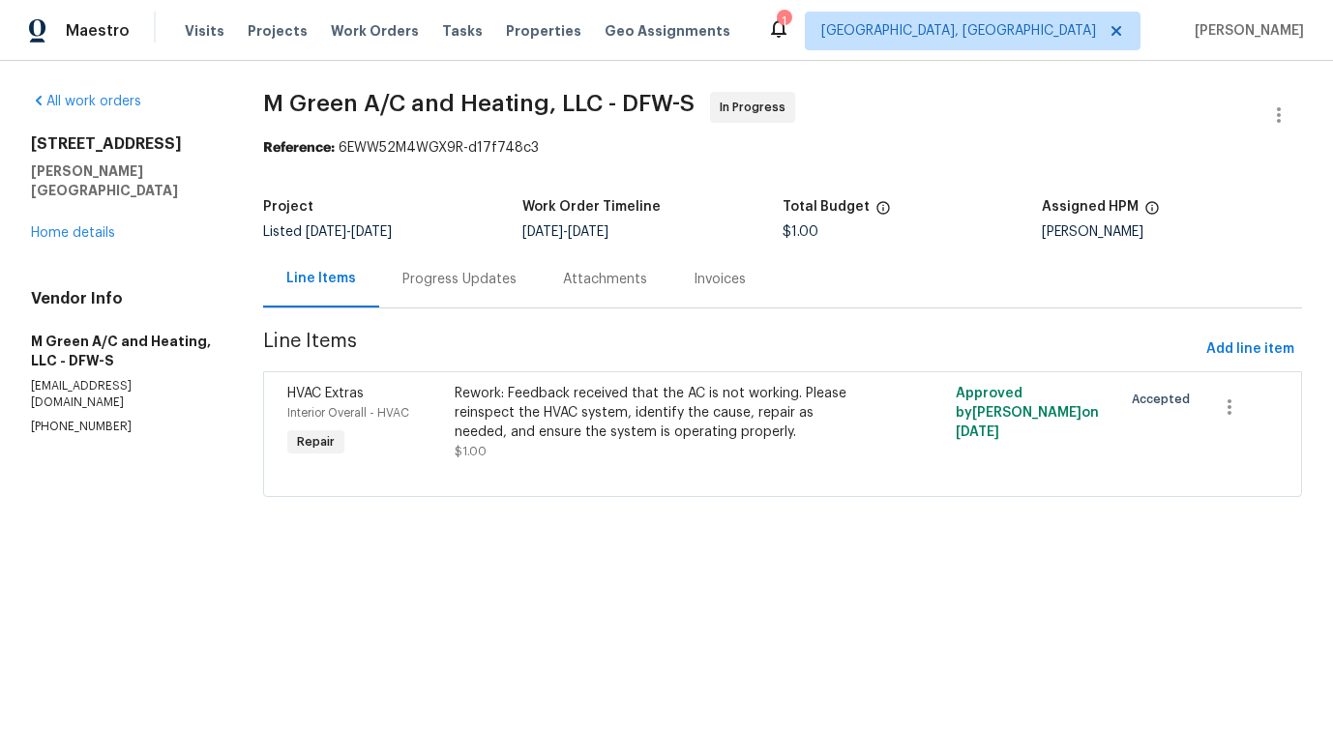
click at [457, 288] on div "Progress Updates" at bounding box center [459, 279] width 114 height 19
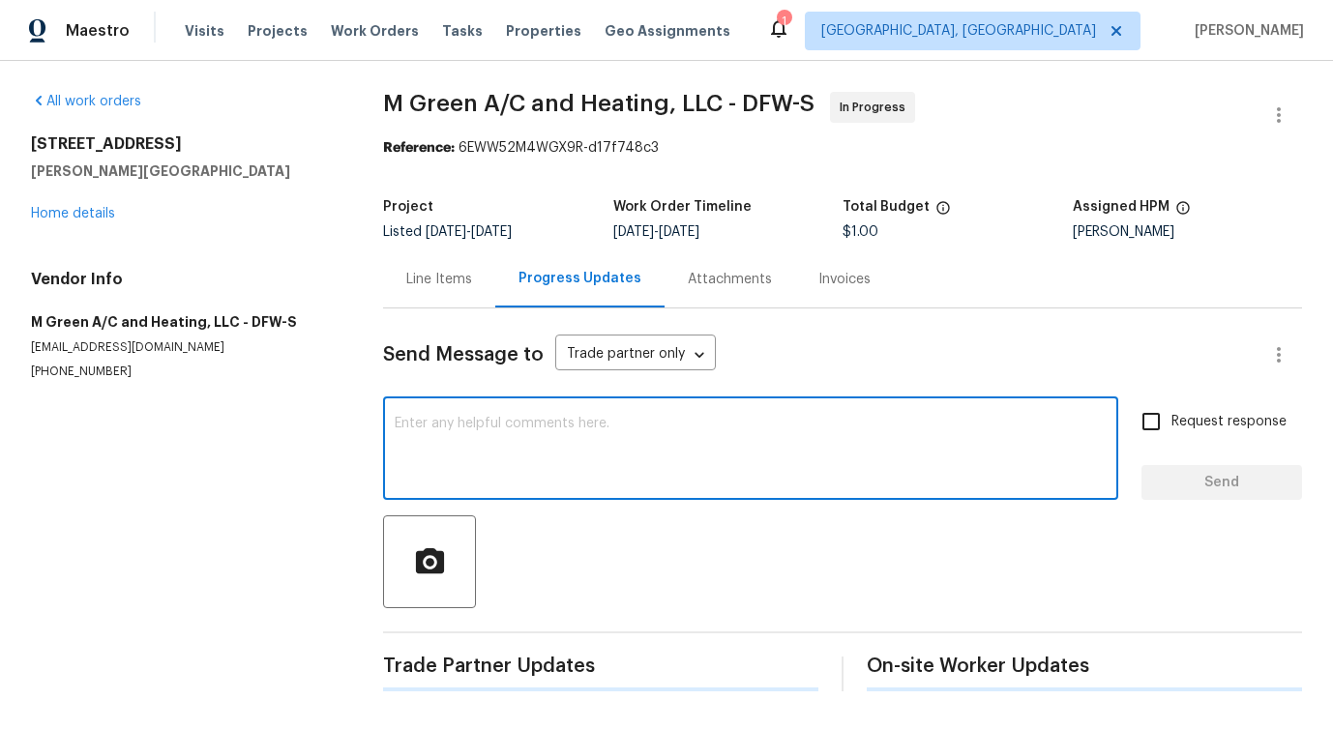
click at [455, 472] on textarea at bounding box center [751, 451] width 712 height 68
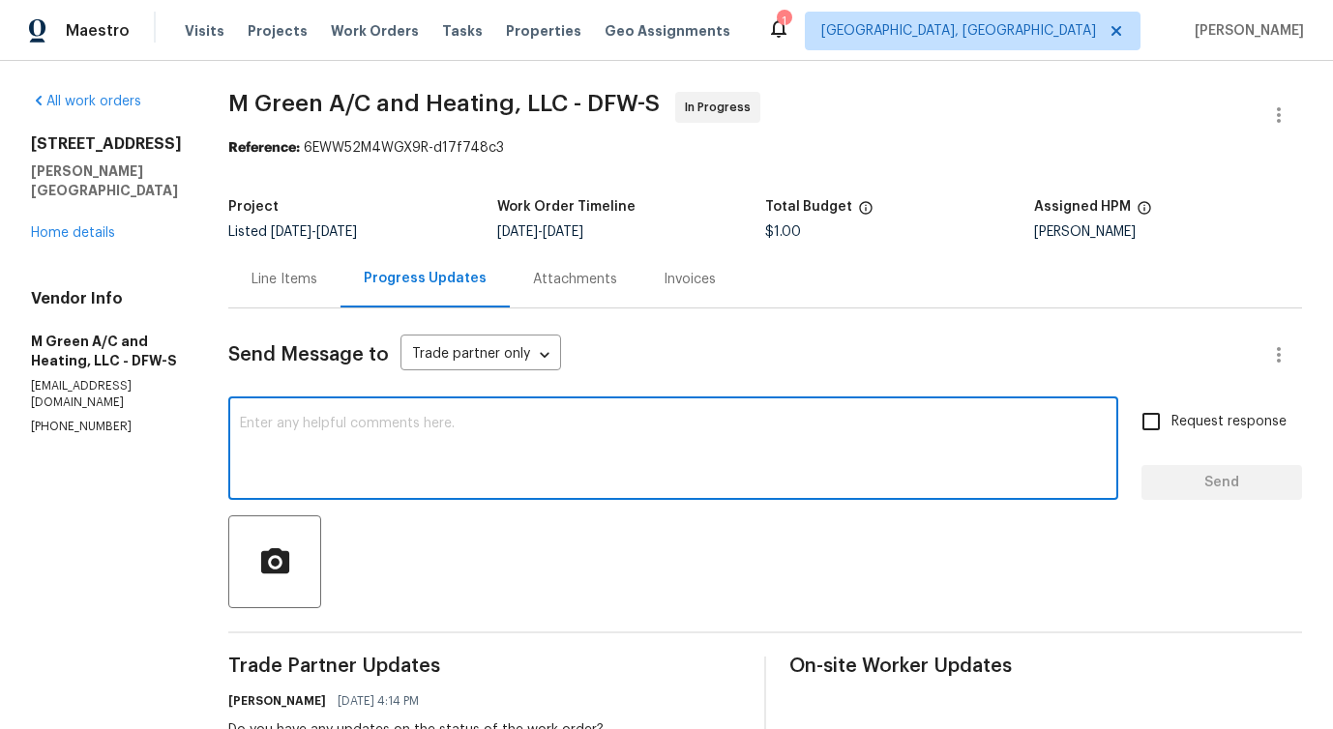
click at [68, 399] on section "All work orders [STREET_ADDRESS][PERSON_NAME] Home details Vendor Info M Green …" at bounding box center [106, 627] width 151 height 1070
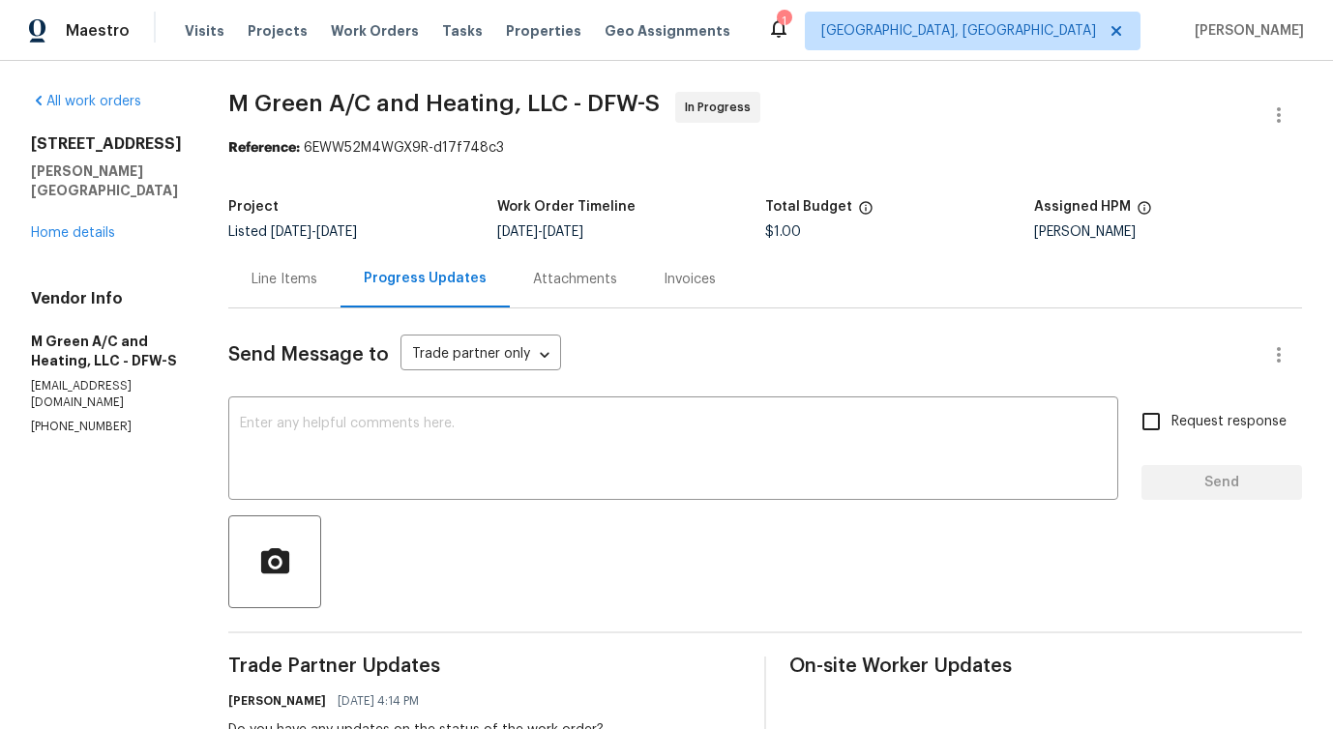
click at [68, 399] on section "All work orders [STREET_ADDRESS][PERSON_NAME] Home details Vendor Info M Green …" at bounding box center [106, 627] width 151 height 1070
copy p "[PHONE_NUMBER]"
click at [674, 424] on textarea at bounding box center [673, 451] width 867 height 68
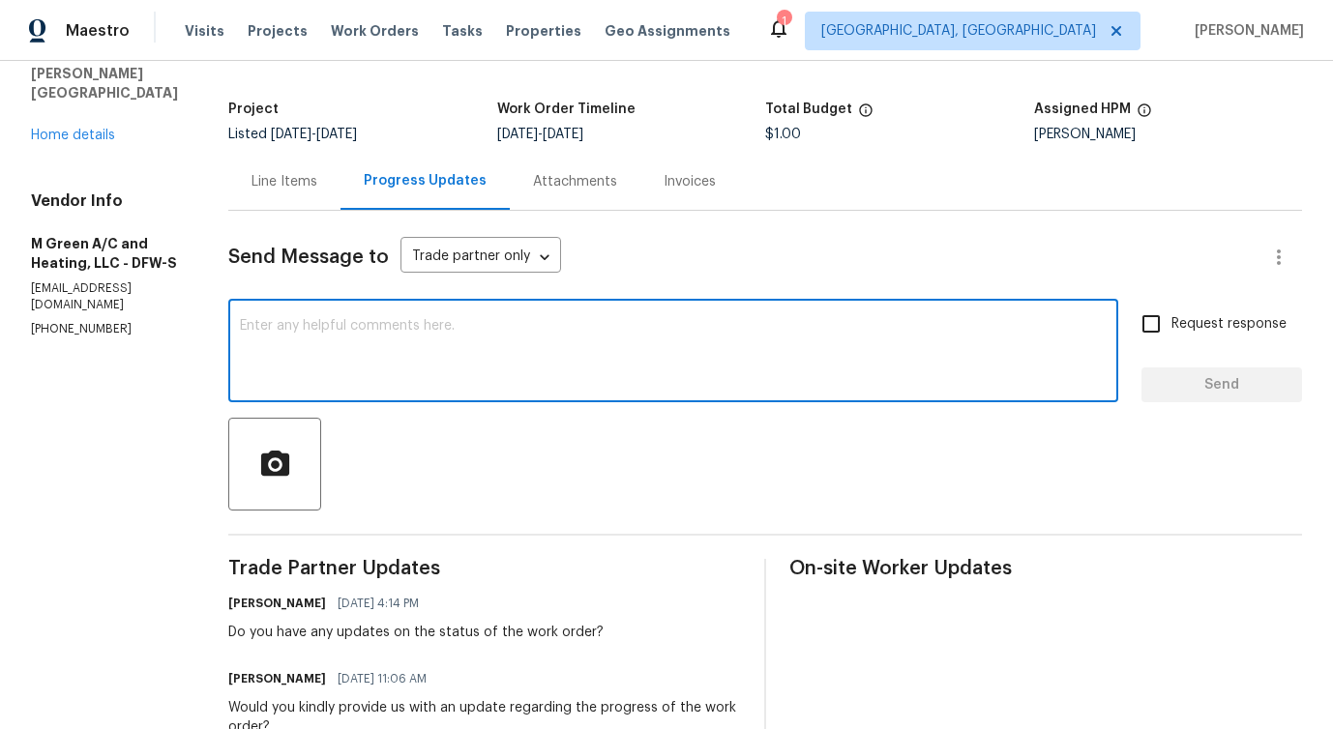
scroll to position [101, 0]
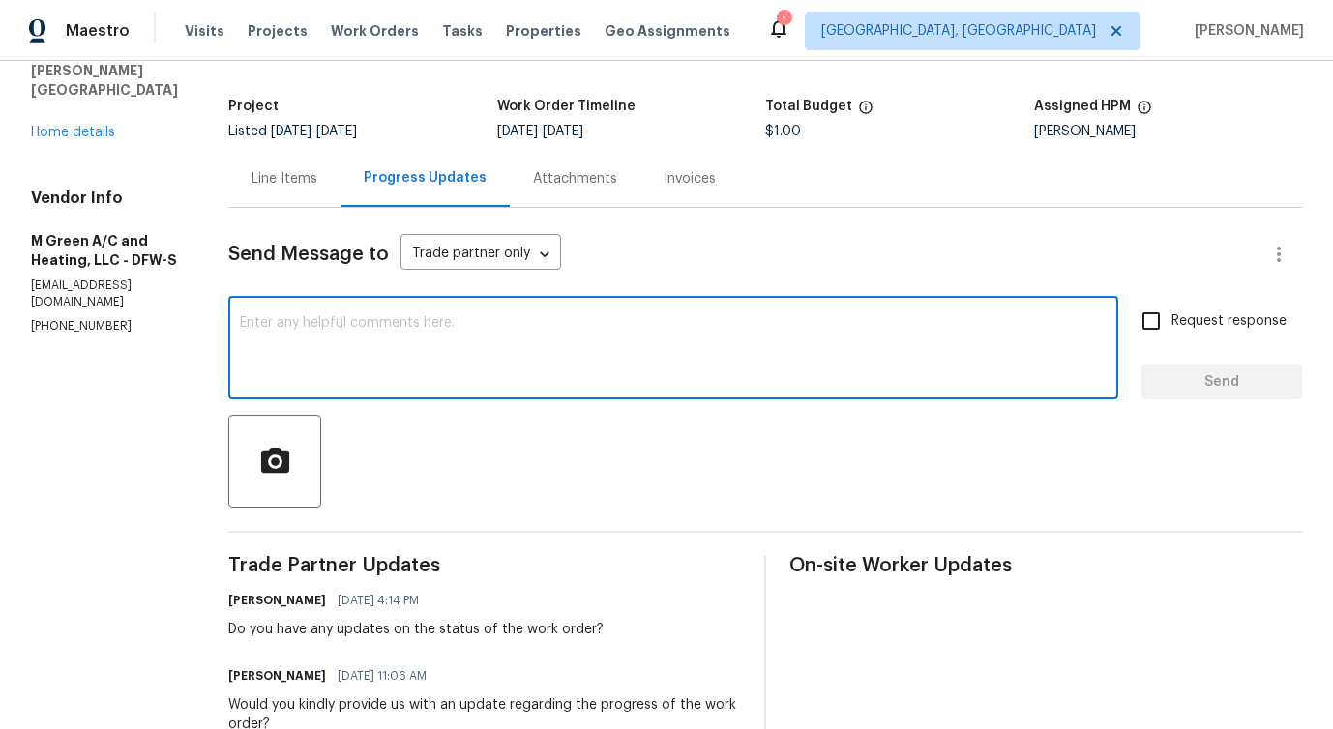
click at [793, 356] on textarea at bounding box center [673, 350] width 867 height 68
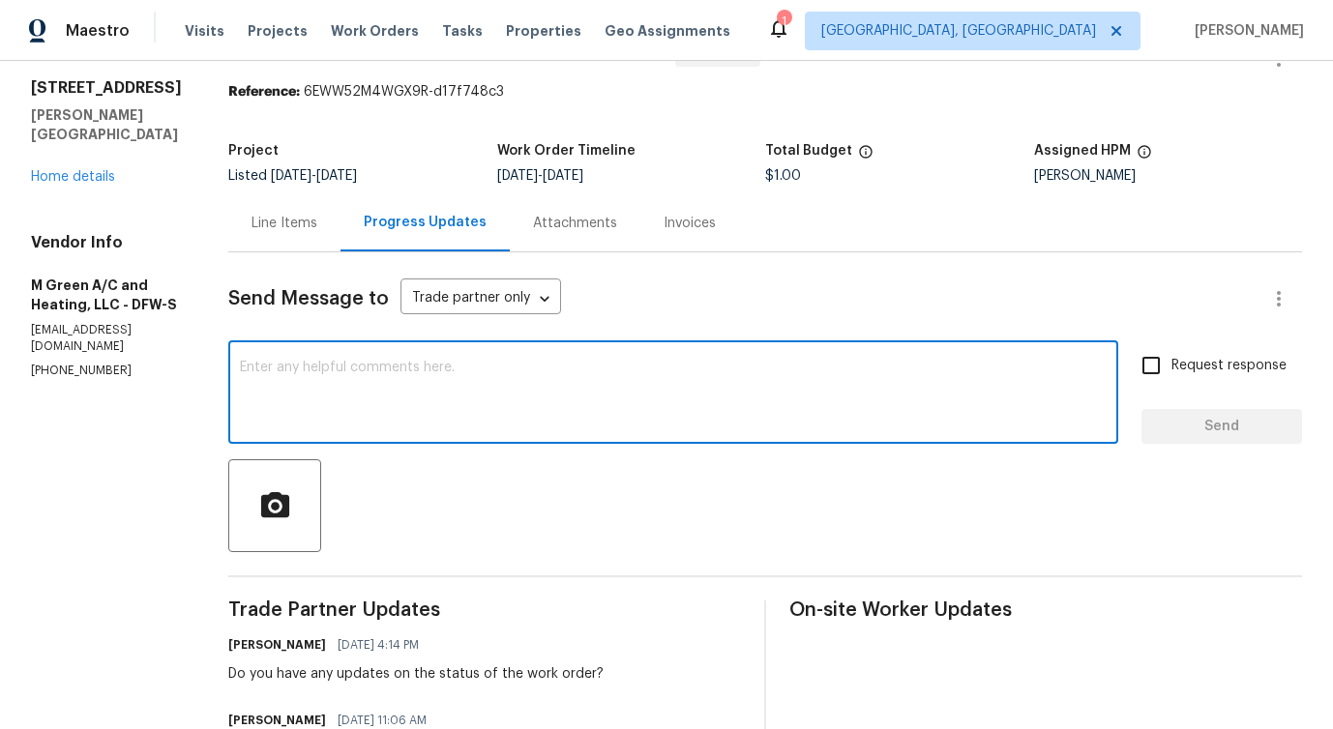
scroll to position [0, 0]
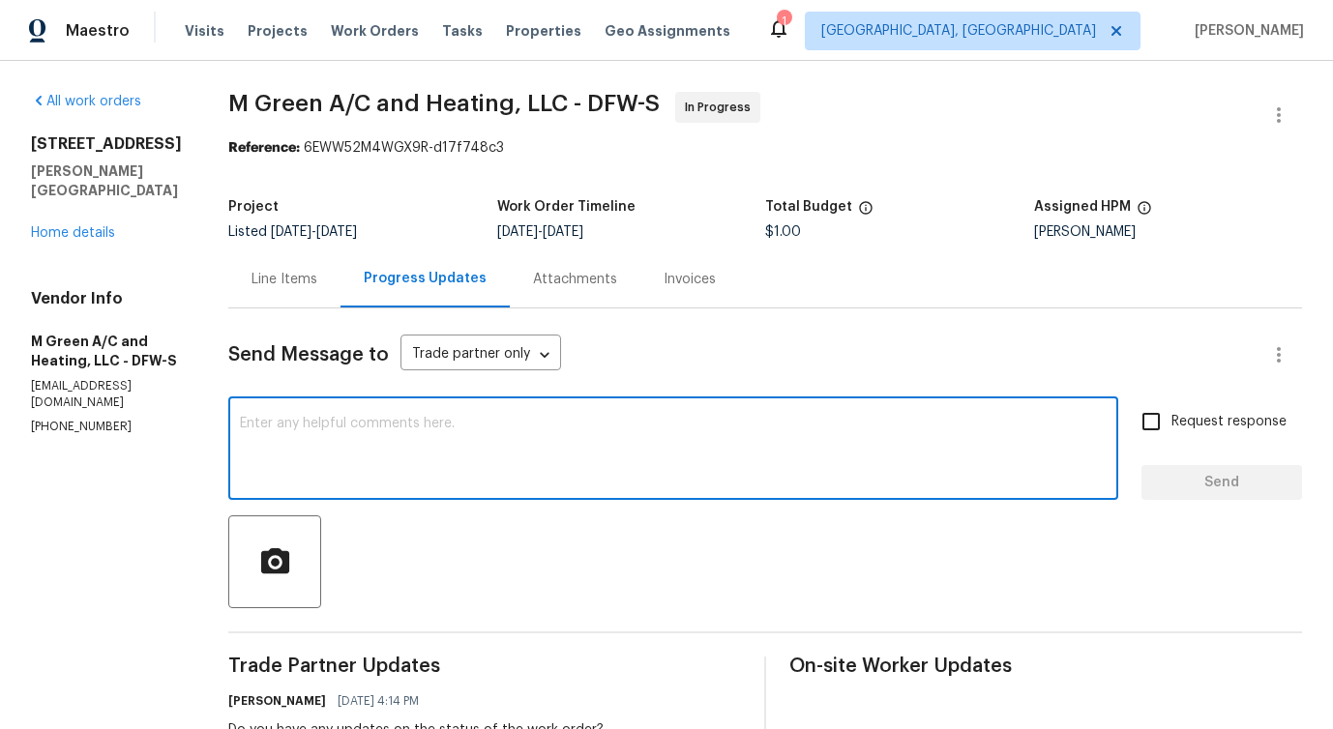
click at [449, 431] on textarea at bounding box center [673, 451] width 867 height 68
paste textarea "Although we were unable to reach you when we tried calling this number [PHONE_N…"
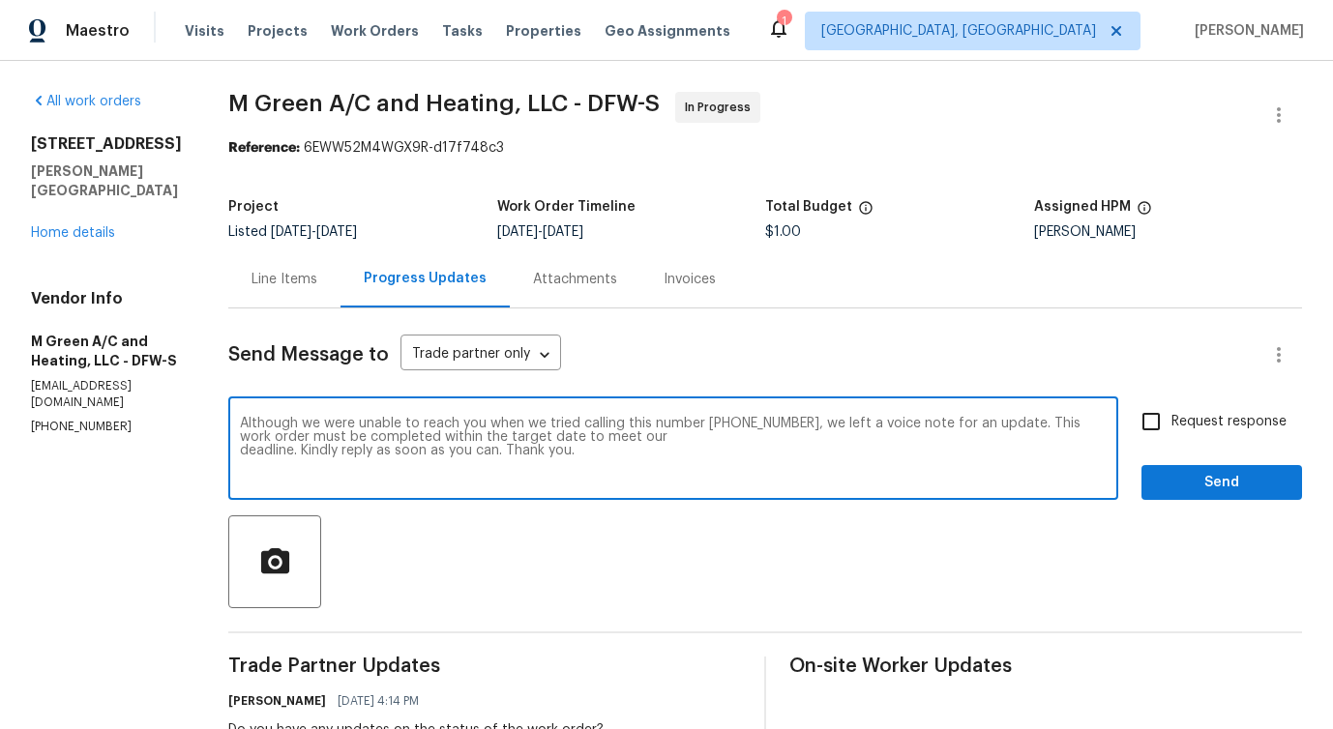
click at [66, 419] on p "[PHONE_NUMBER]" at bounding box center [106, 427] width 151 height 16
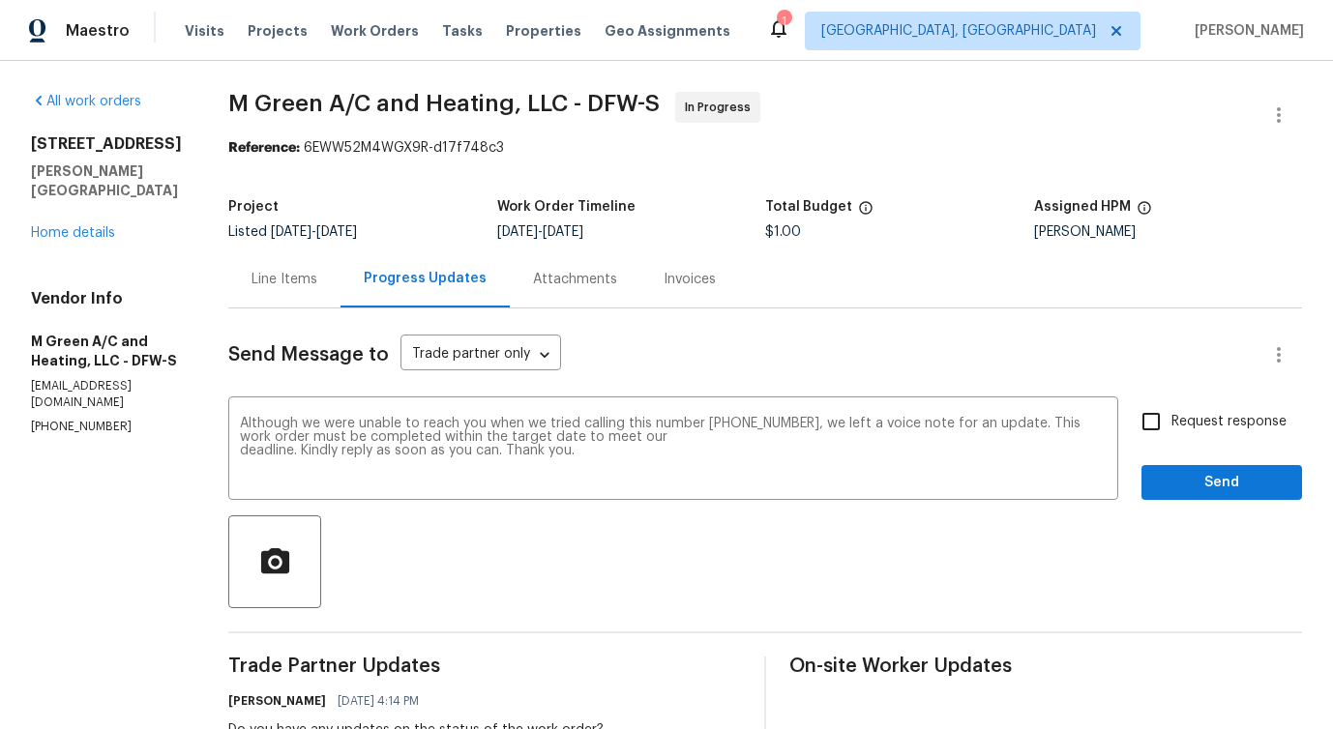
click at [66, 419] on p "[PHONE_NUMBER]" at bounding box center [106, 427] width 151 height 16
copy p "[PHONE_NUMBER]"
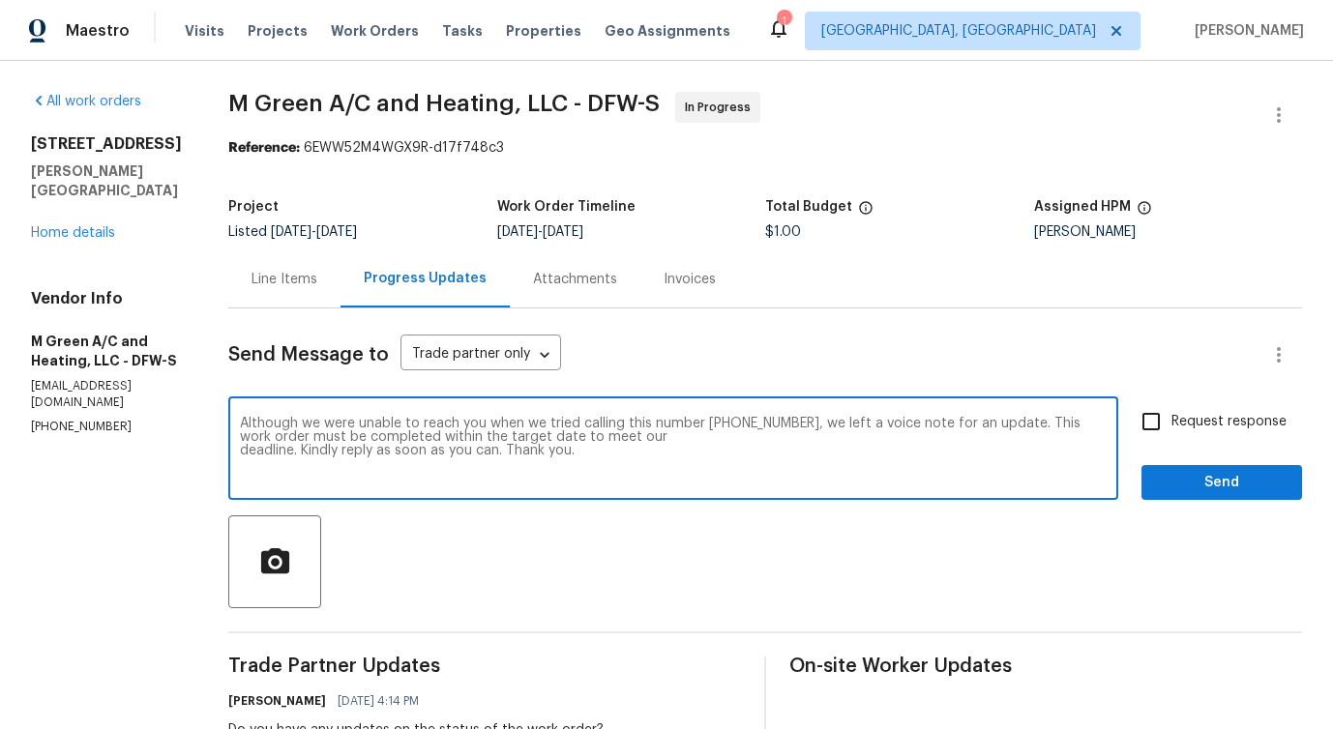
drag, startPoint x: 753, startPoint y: 423, endPoint x: 845, endPoint y: 420, distance: 91.9
click at [845, 420] on textarea "Although we were unable to reach you when we tried calling this number [PHONE_N…" at bounding box center [673, 451] width 867 height 68
paste textarea "972) 415-3696"
type textarea "Although we were unable to reach you when we tried calling this number [PHONE_N…"
click at [1201, 420] on span "Request response" at bounding box center [1228, 422] width 115 height 20
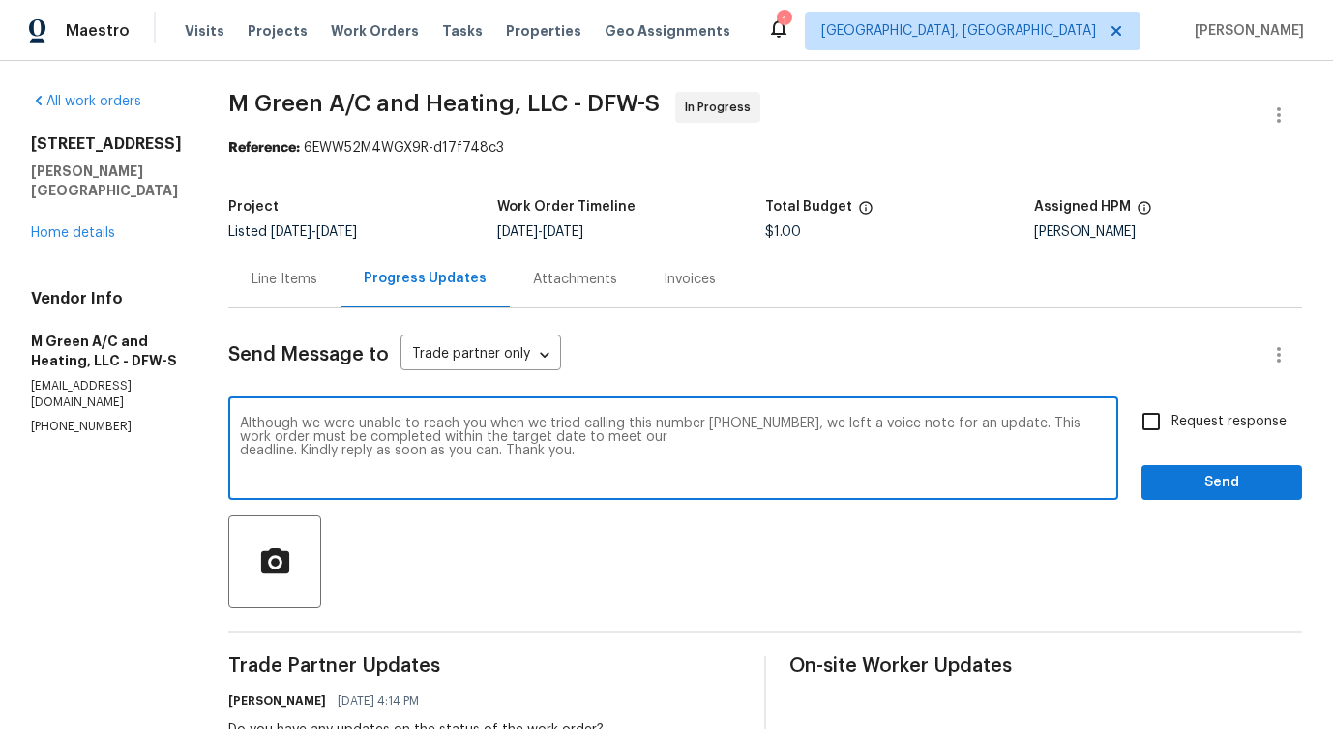
click at [1171, 420] on input "Request response" at bounding box center [1151, 421] width 41 height 41
checkbox input "true"
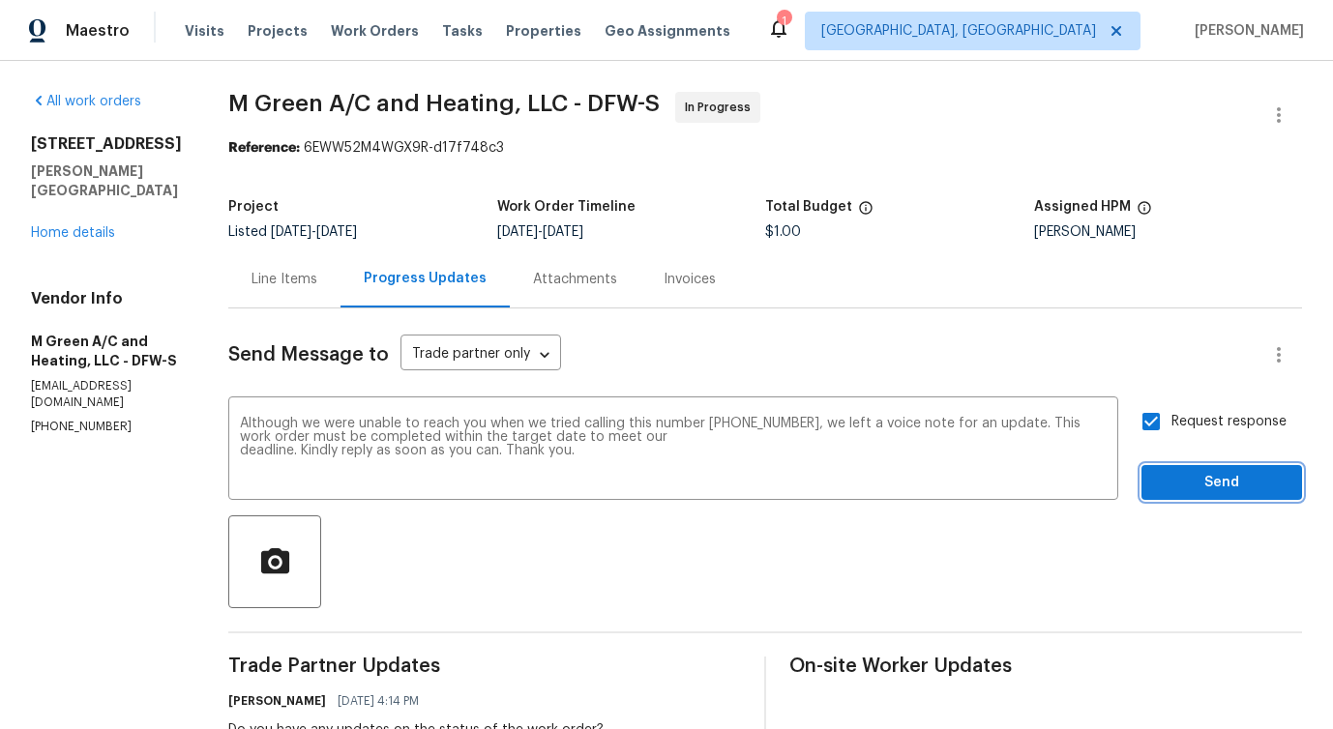
click at [1183, 469] on button "Send" at bounding box center [1221, 483] width 161 height 36
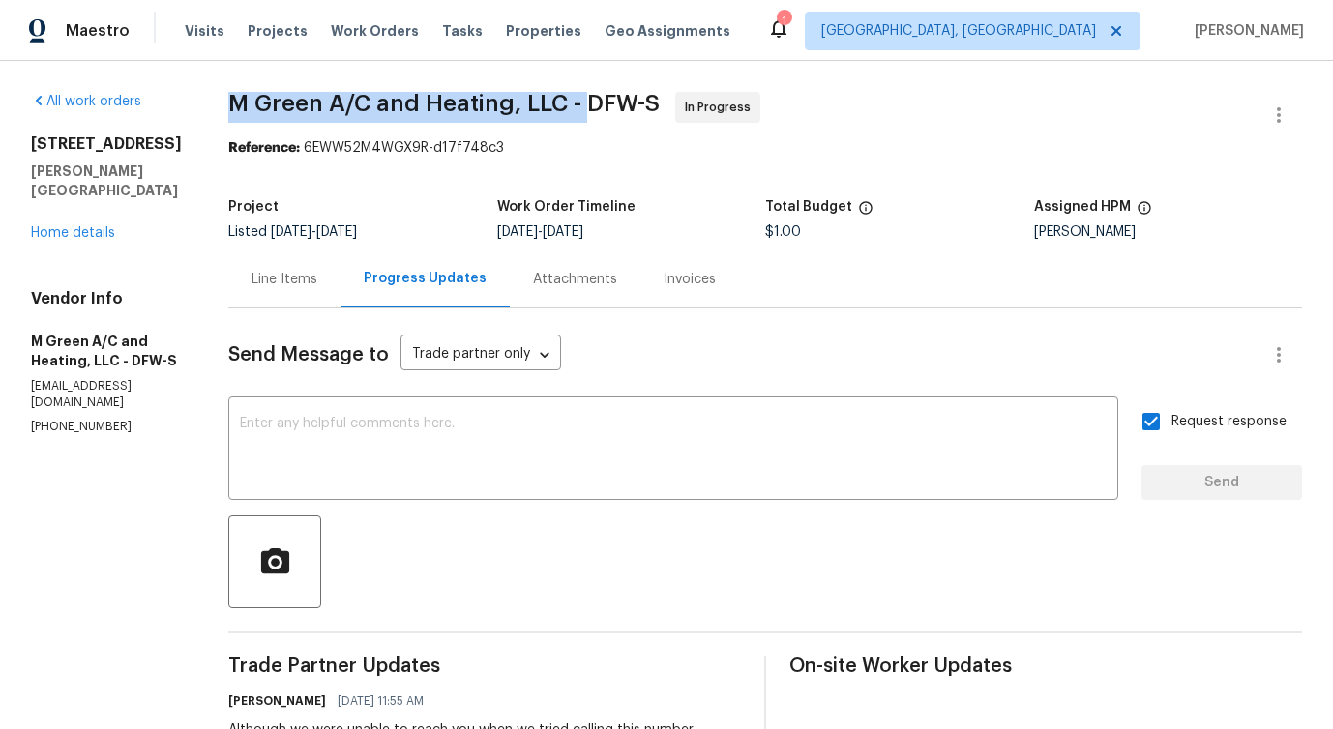
drag, startPoint x: 281, startPoint y: 102, endPoint x: 633, endPoint y: 105, distance: 351.1
click at [633, 105] on span "M Green A/C and Heating, LLC - DFW-S" at bounding box center [443, 103] width 431 height 23
copy span "M Green A/C and Heating, LLC -"
click at [61, 221] on div "[STREET_ADDRESS][PERSON_NAME] Home details" at bounding box center [106, 188] width 151 height 108
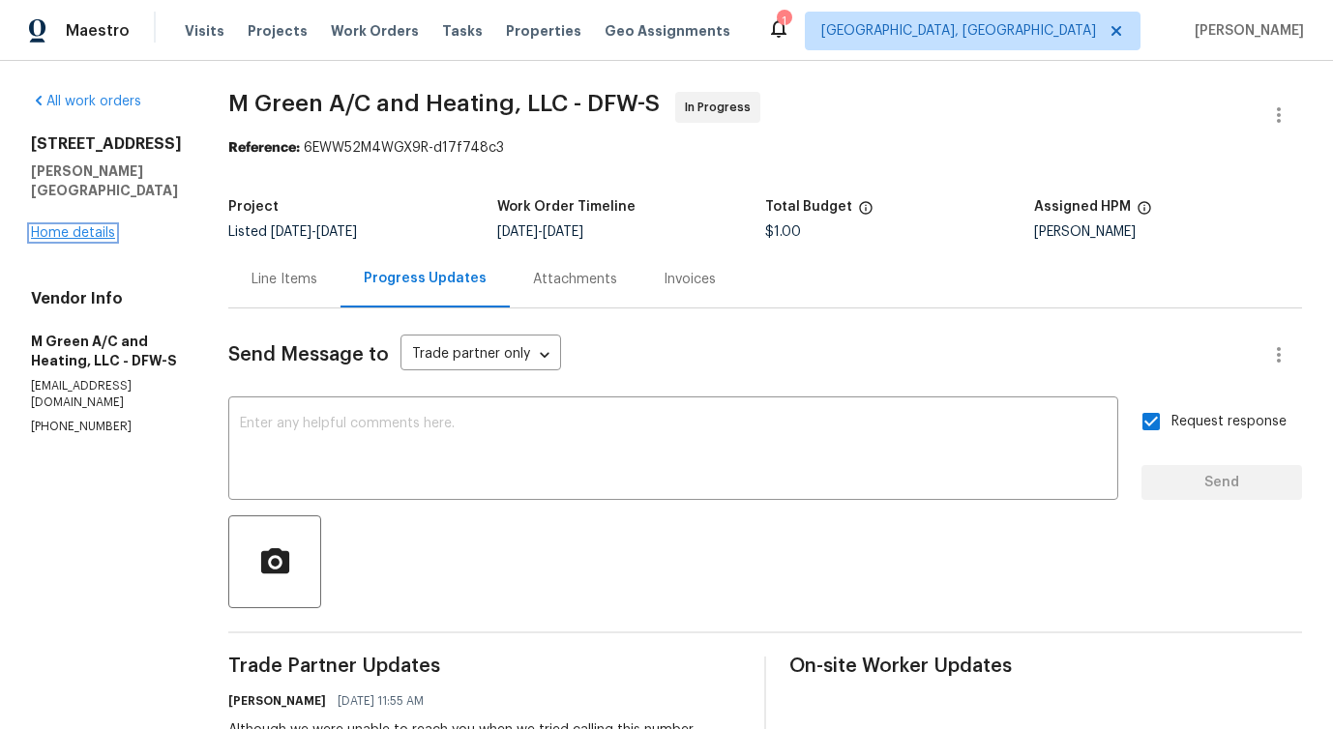
click at [66, 226] on link "Home details" at bounding box center [73, 233] width 84 height 14
